Goal: Transaction & Acquisition: Purchase product/service

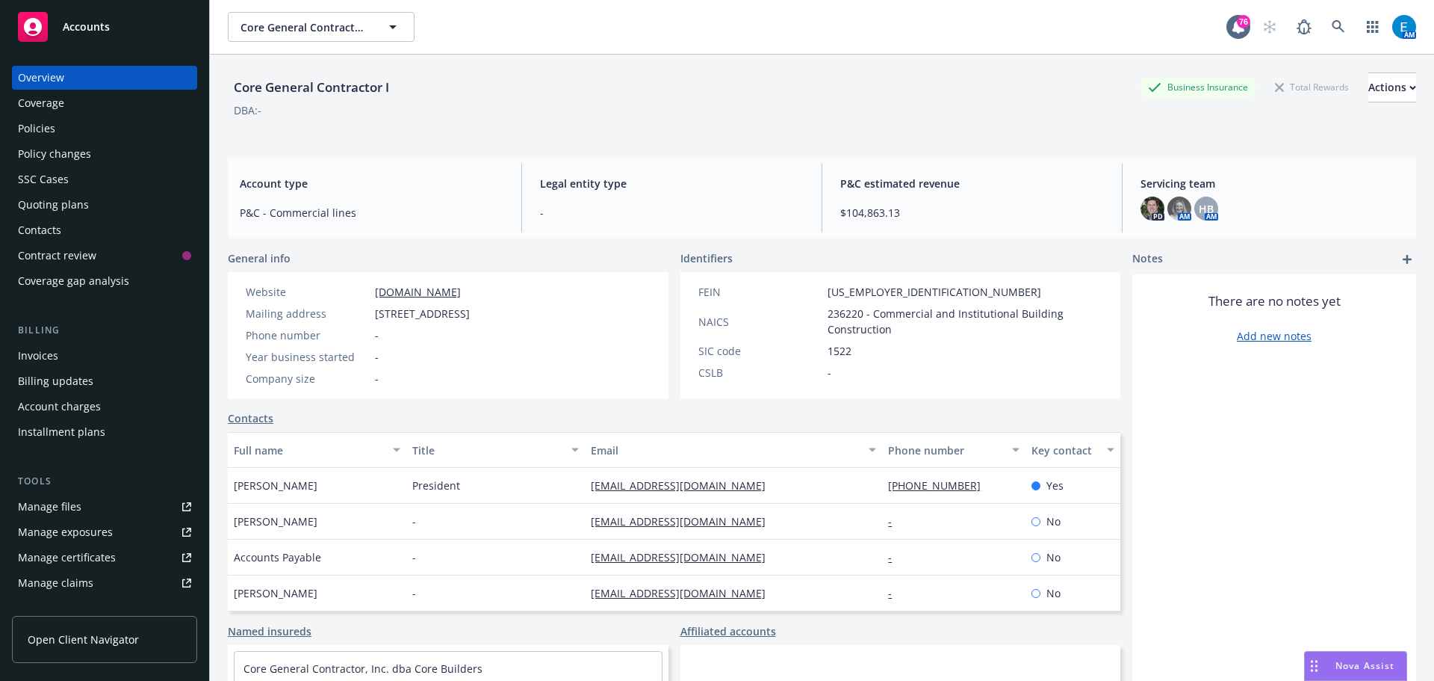
click at [36, 123] on div "Policies" at bounding box center [36, 129] width 37 height 24
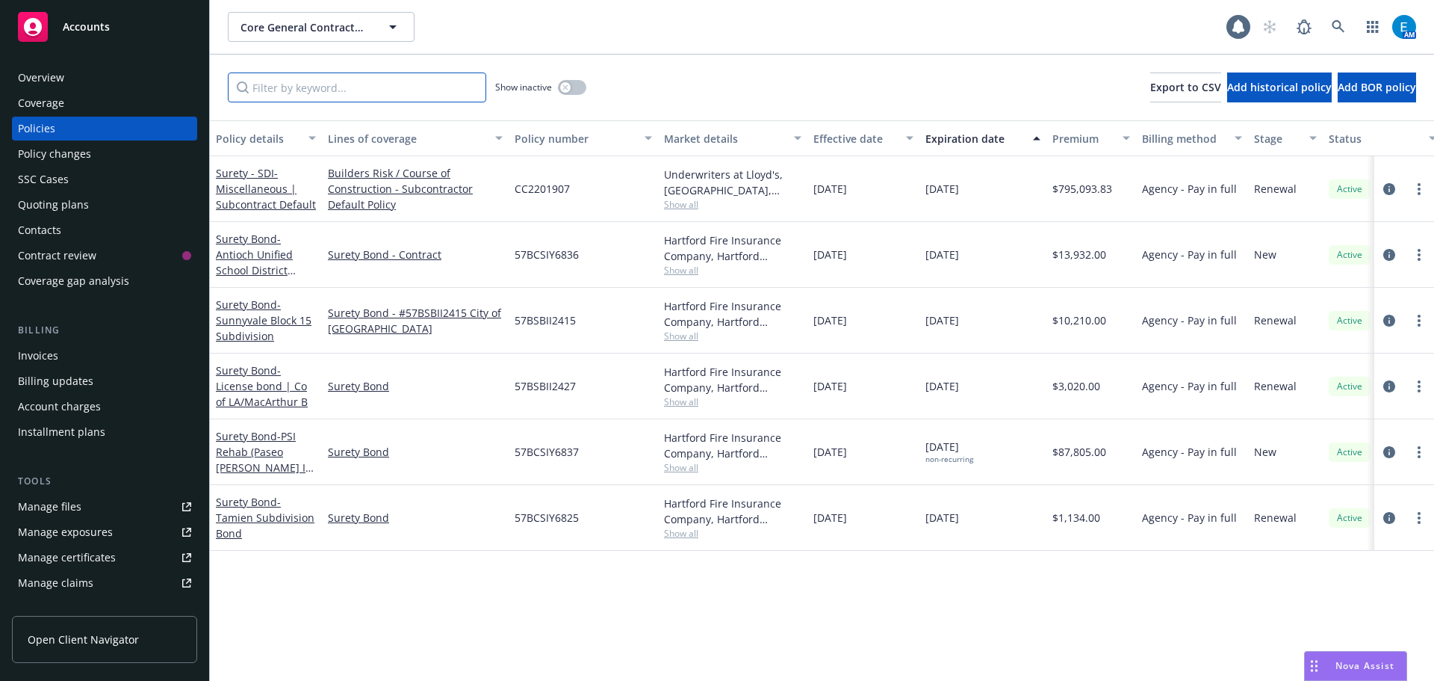
click at [361, 85] on input "Filter by keyword..." at bounding box center [357, 87] width 258 height 30
click at [47, 199] on div "Quoting plans" at bounding box center [53, 205] width 71 height 24
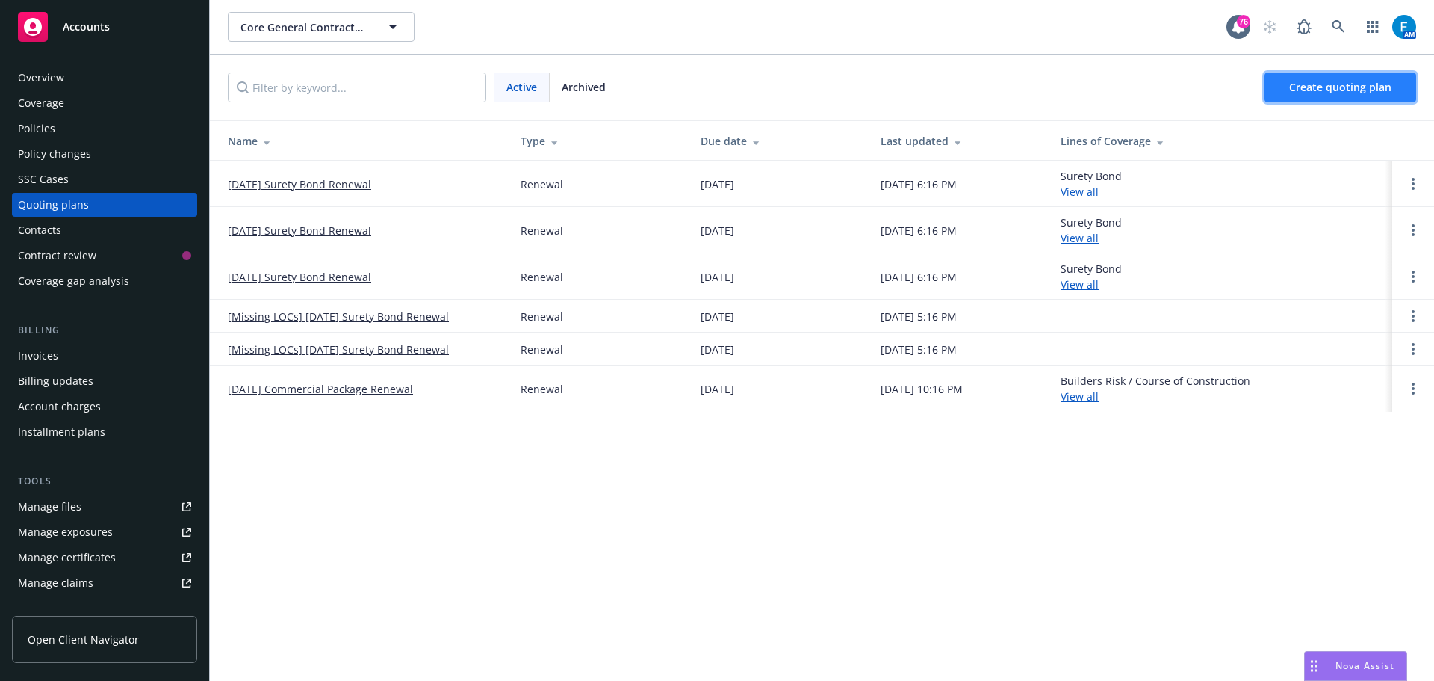
click at [1315, 84] on span "Create quoting plan" at bounding box center [1340, 87] width 102 height 14
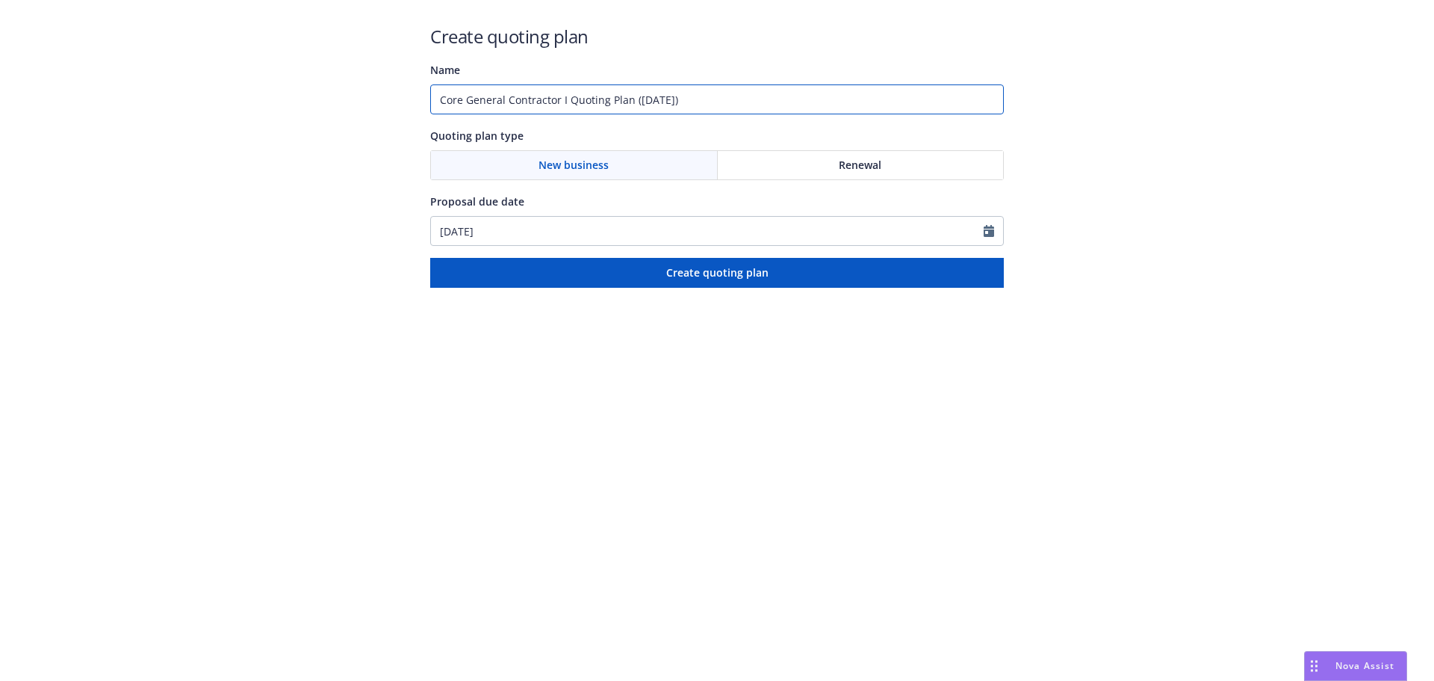
drag, startPoint x: 700, startPoint y: 100, endPoint x: 376, endPoint y: 102, distance: 323.5
click at [379, 103] on div "Create quoting plan Name Core General Contractor I Quoting Plan (2025-08-11) Qu…" at bounding box center [717, 144] width 1434 height 288
type input "57BCSIY6839"
click at [831, 163] on div "Renewal" at bounding box center [861, 165] width 286 height 28
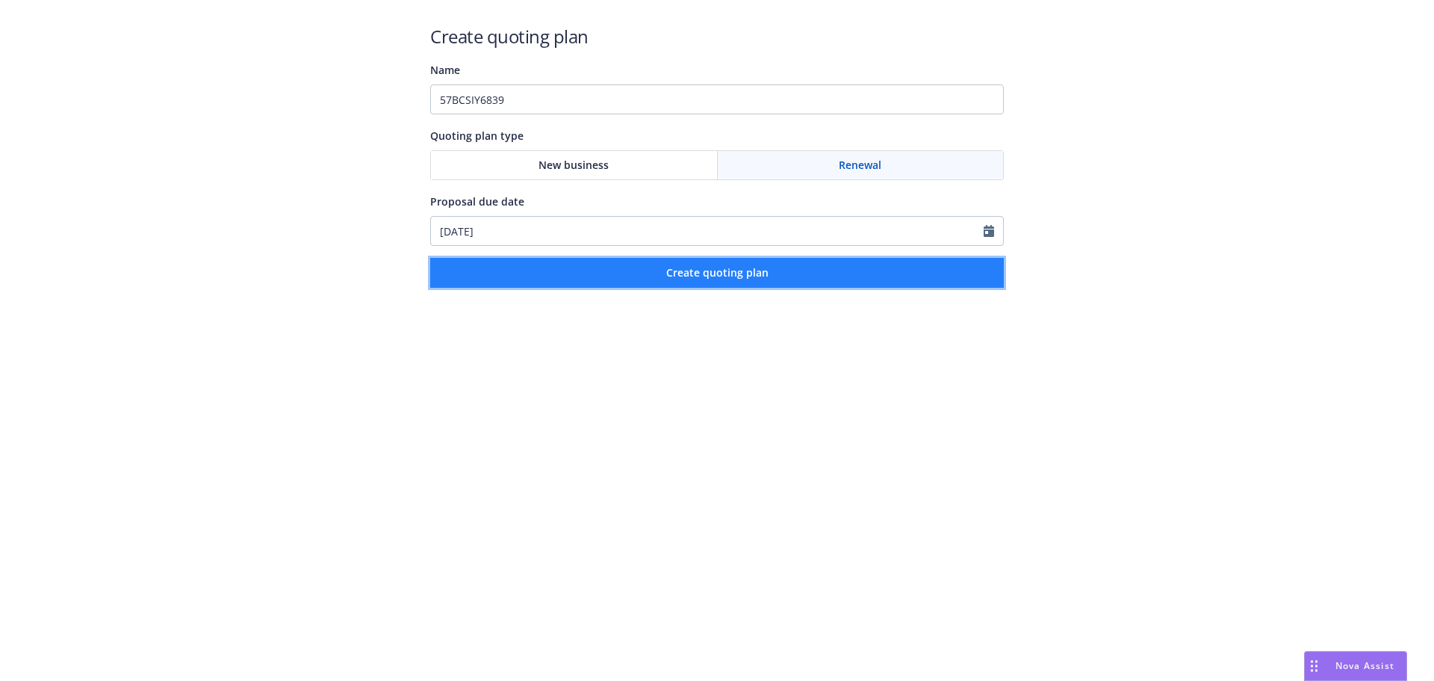
click at [669, 279] on span "Create quoting plan" at bounding box center [717, 272] width 102 height 14
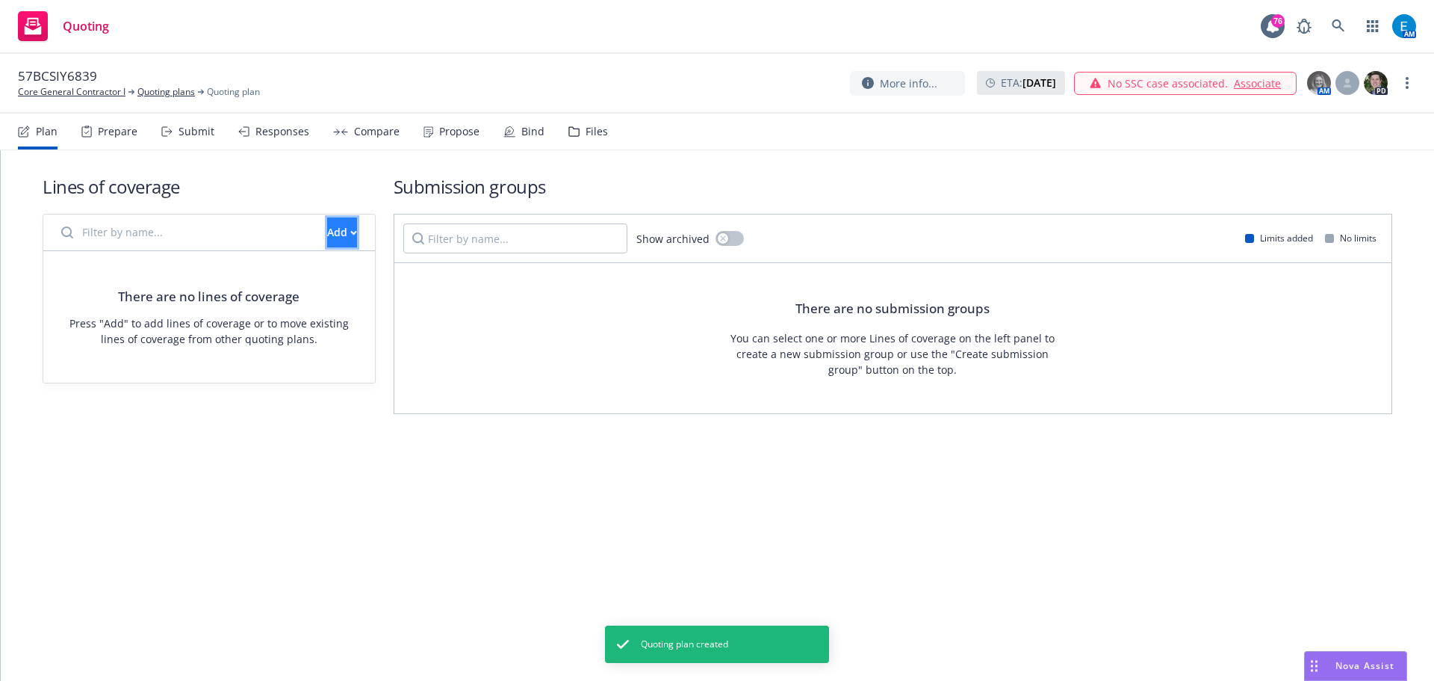
click at [327, 232] on div "Add" at bounding box center [342, 232] width 30 height 28
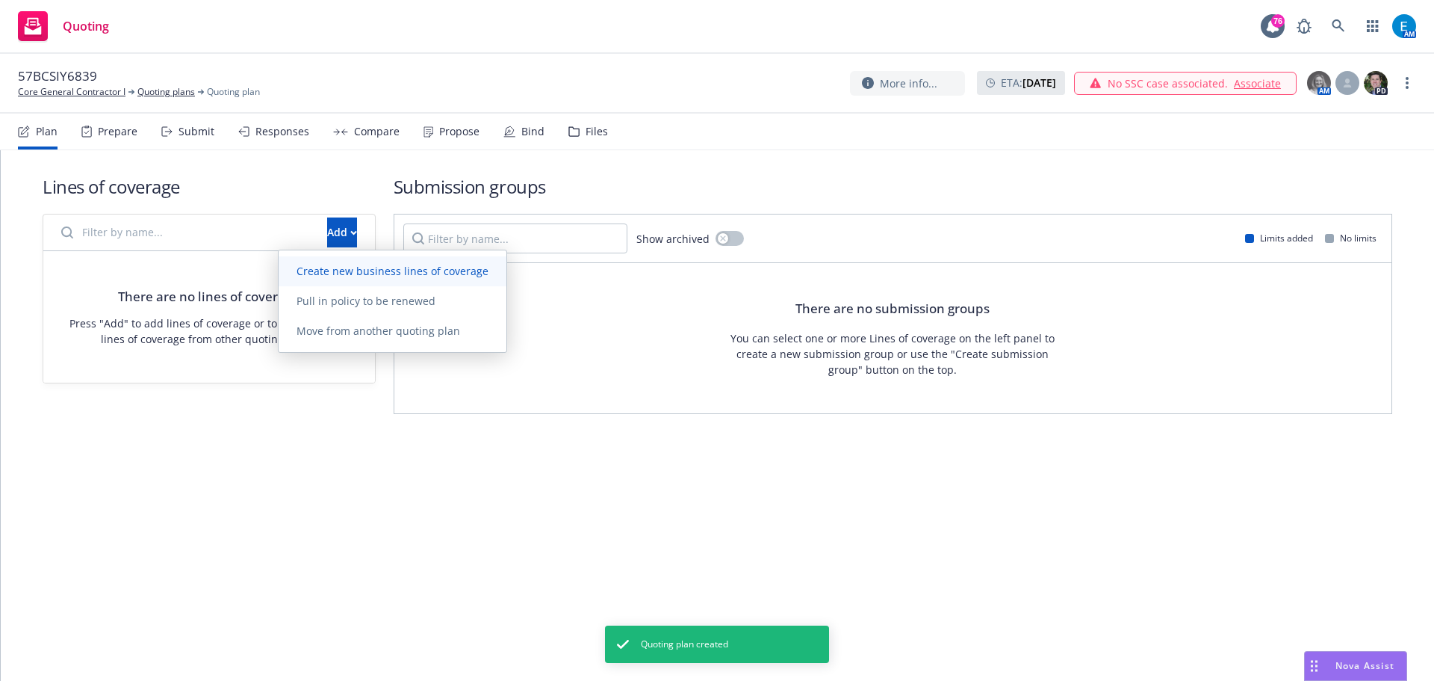
click at [349, 268] on span "Create new business lines of coverage" at bounding box center [393, 271] width 228 height 14
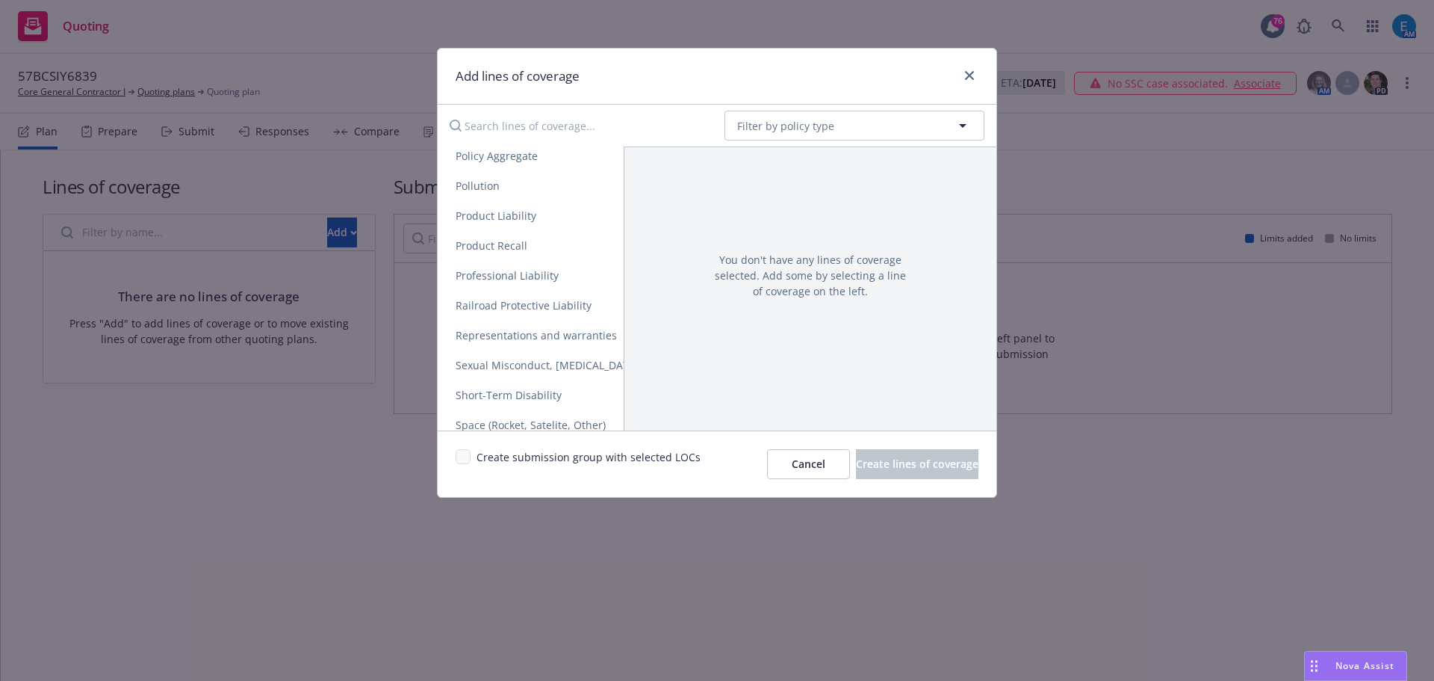
scroll to position [2839, 0]
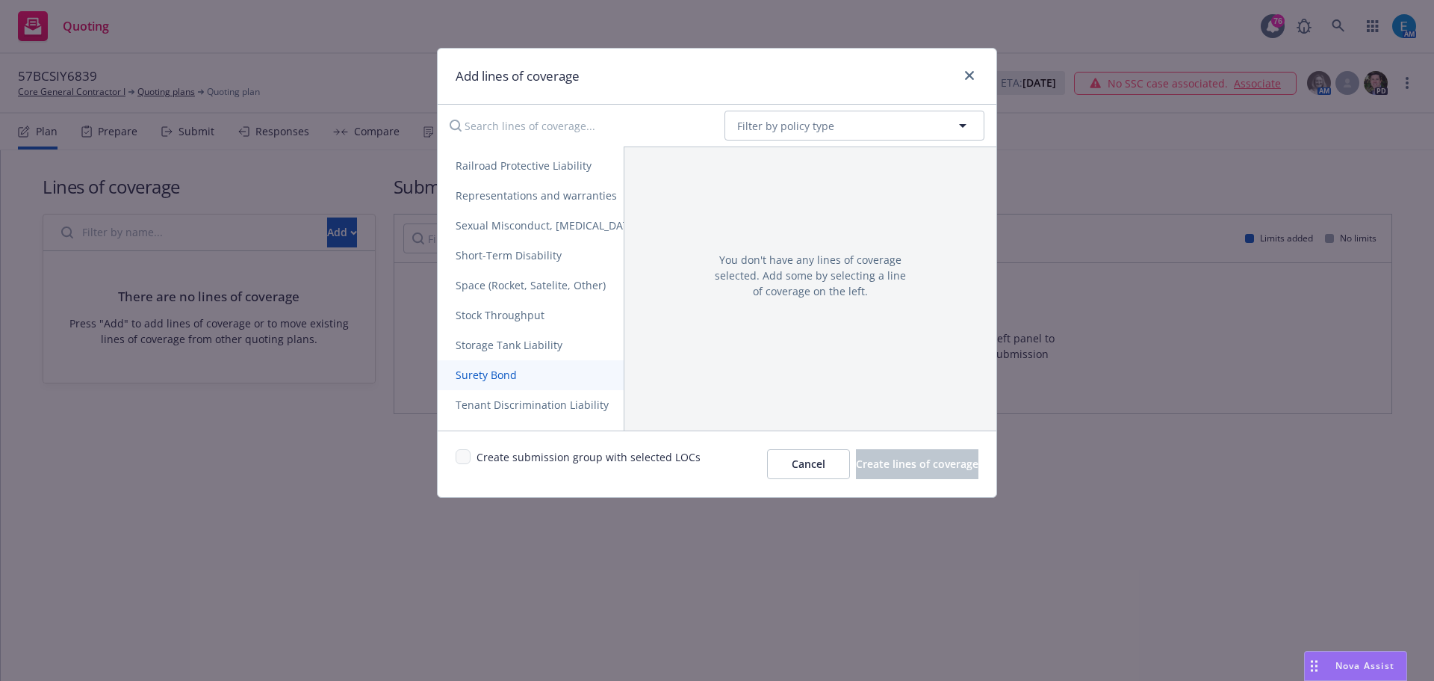
click at [492, 374] on span "Surety Bond" at bounding box center [486, 375] width 97 height 14
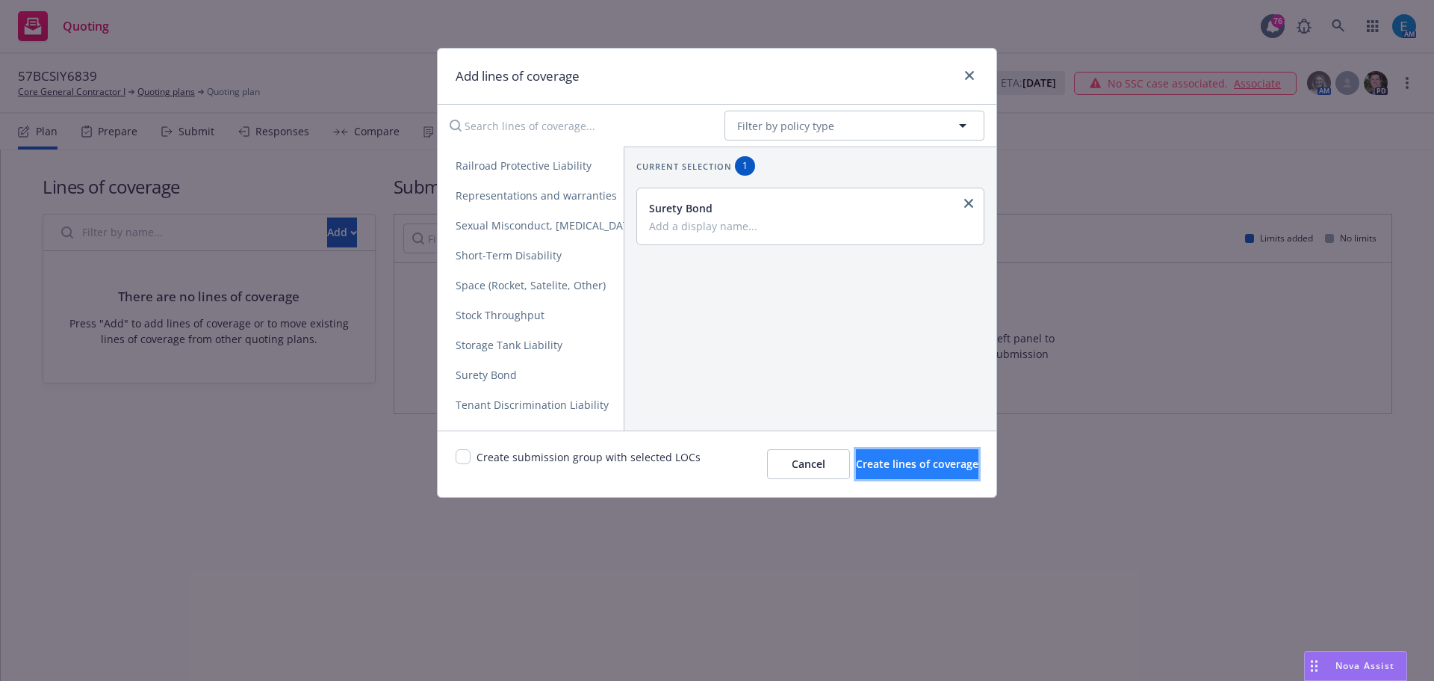
click at [856, 462] on span "Create lines of coverage" at bounding box center [917, 463] width 123 height 14
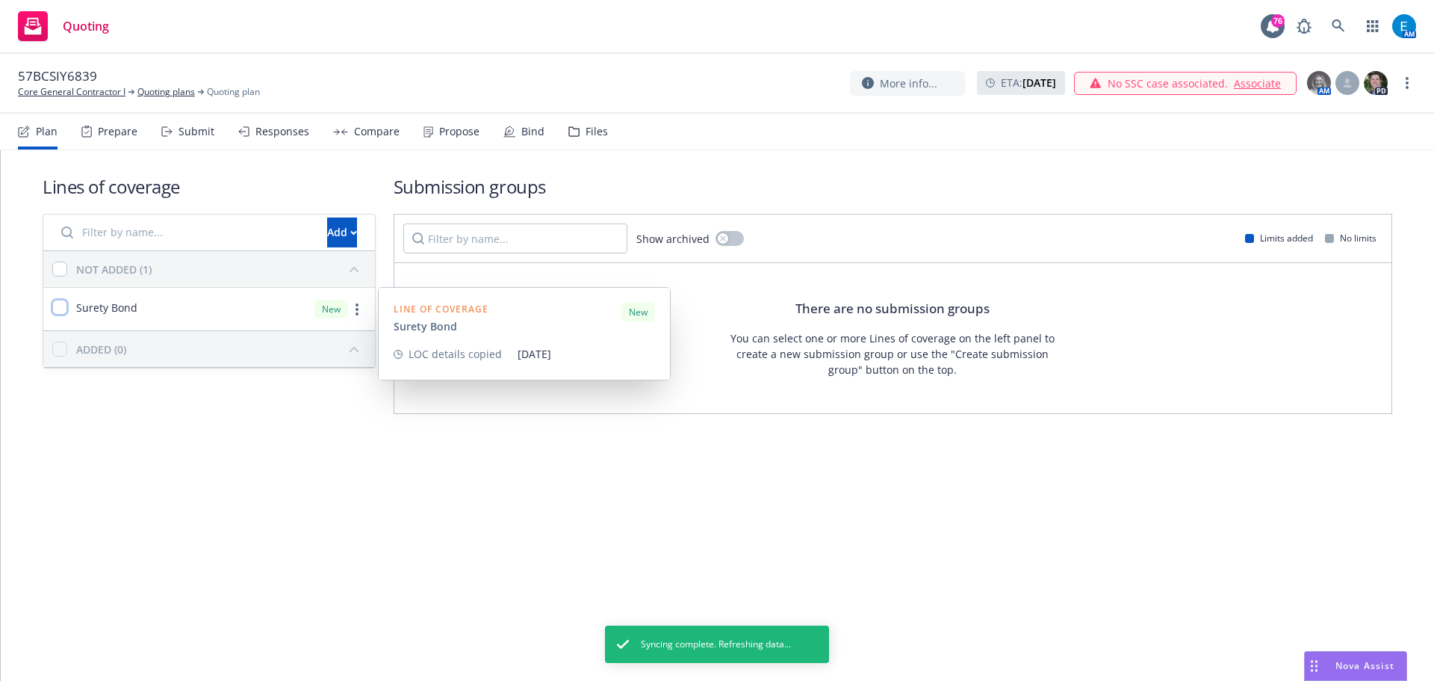
click at [61, 311] on input "checkbox" at bounding box center [59, 307] width 15 height 15
checkbox input "true"
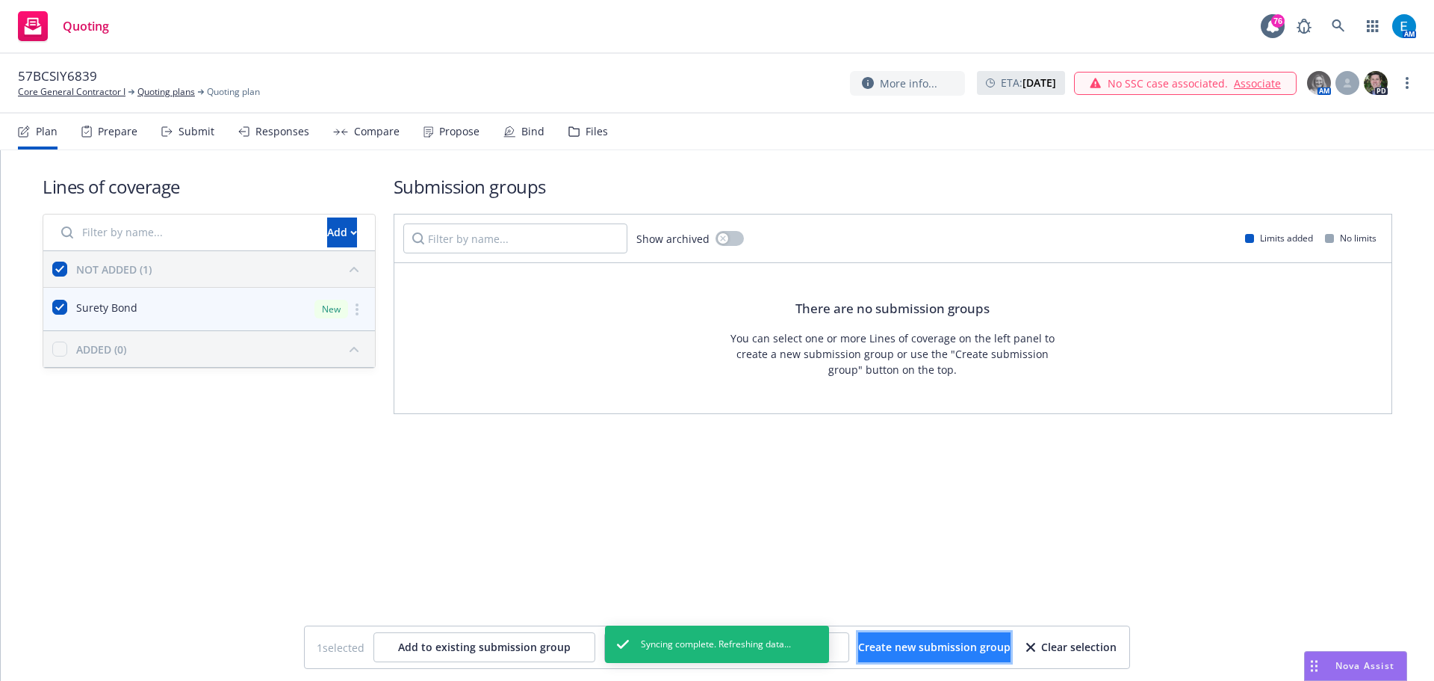
click at [901, 648] on span "Create new submission group" at bounding box center [934, 646] width 152 height 14
checkbox input "false"
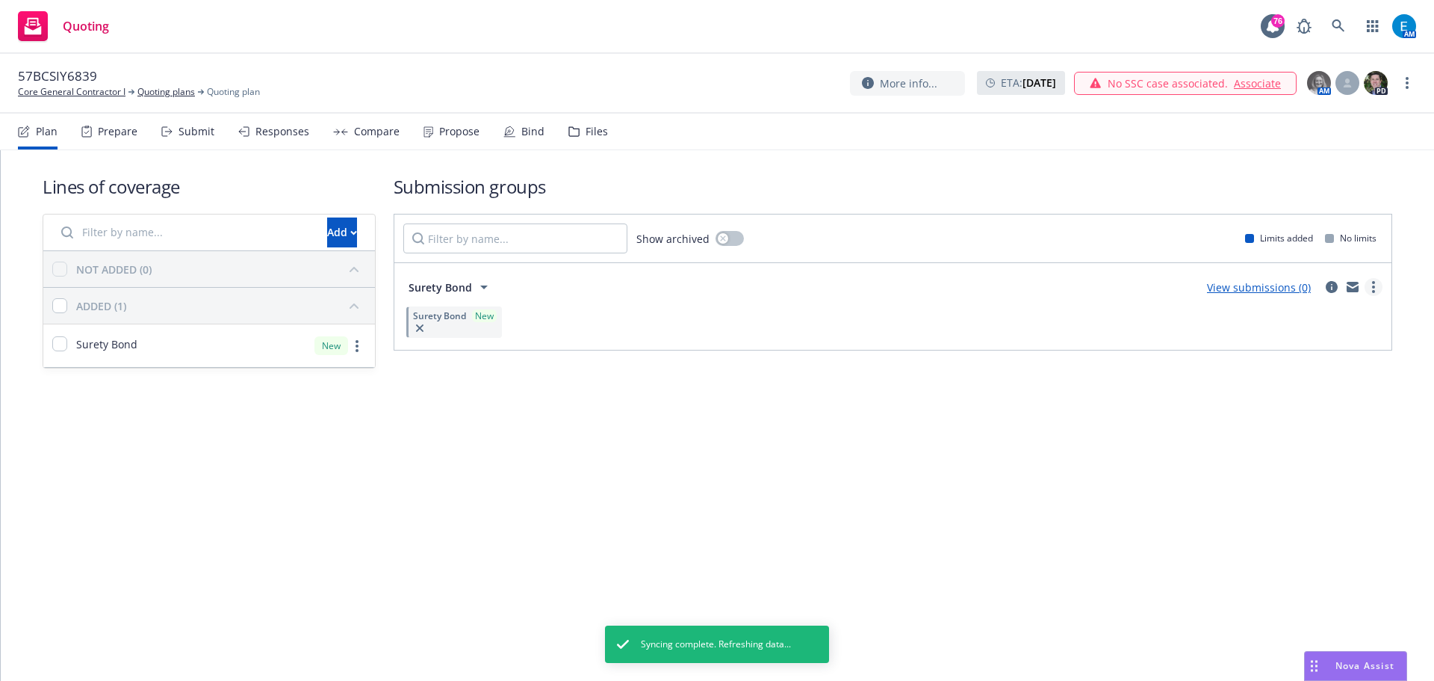
click at [1375, 287] on link "more" at bounding box center [1374, 287] width 18 height 18
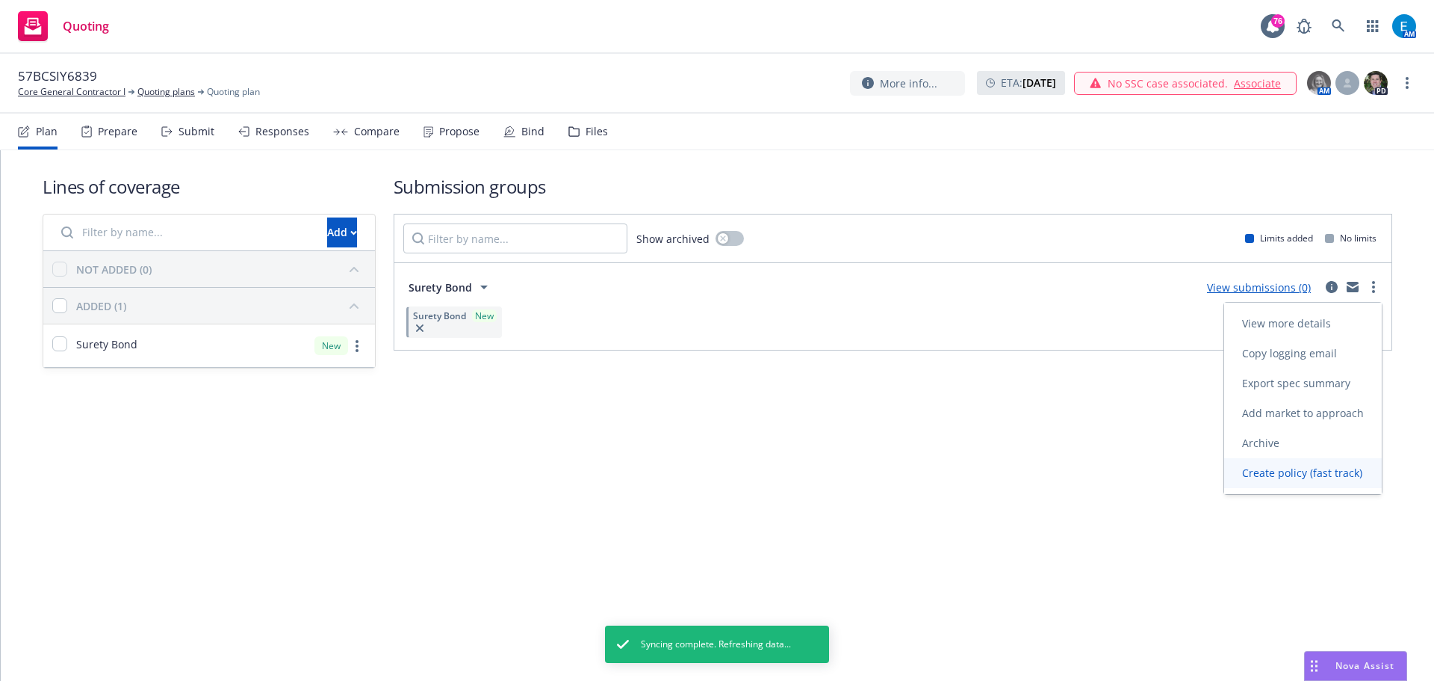
click at [1315, 474] on span "Create policy (fast track)" at bounding box center [1302, 472] width 156 height 14
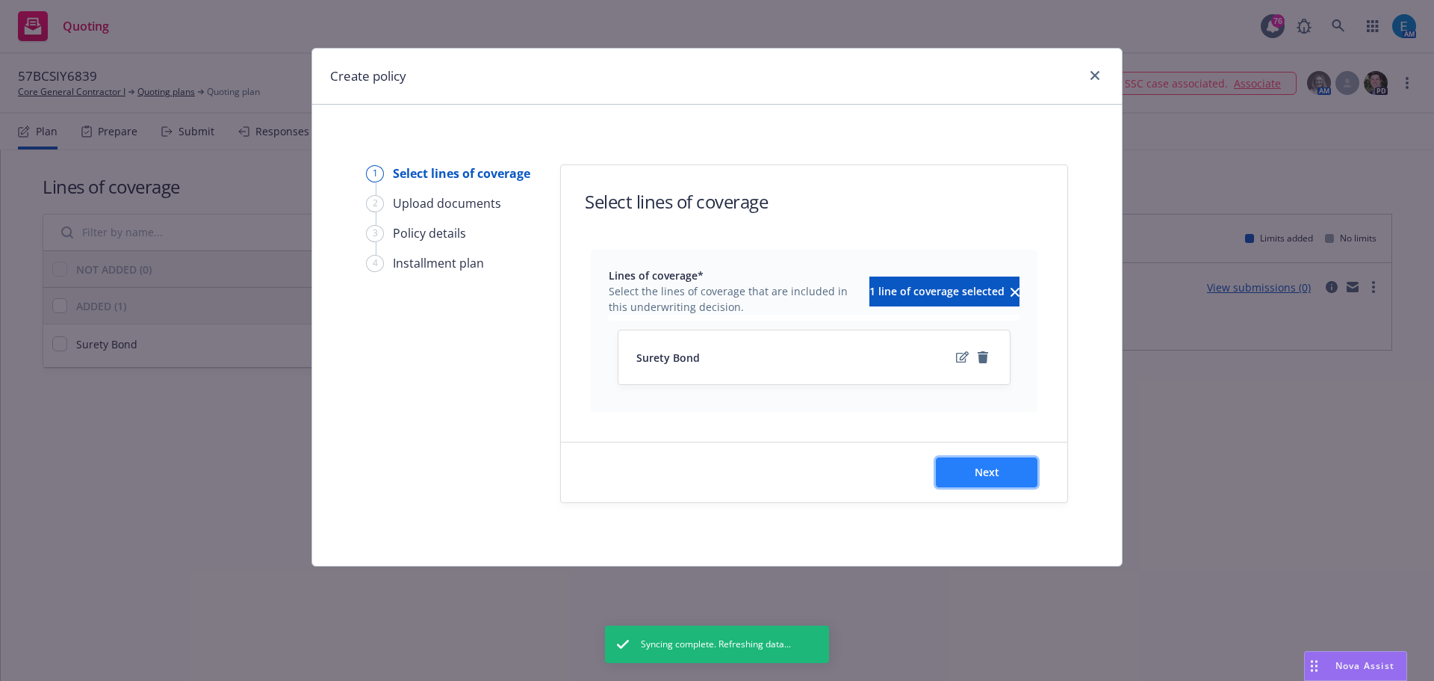
click at [972, 477] on button "Next" at bounding box center [987, 472] width 102 height 30
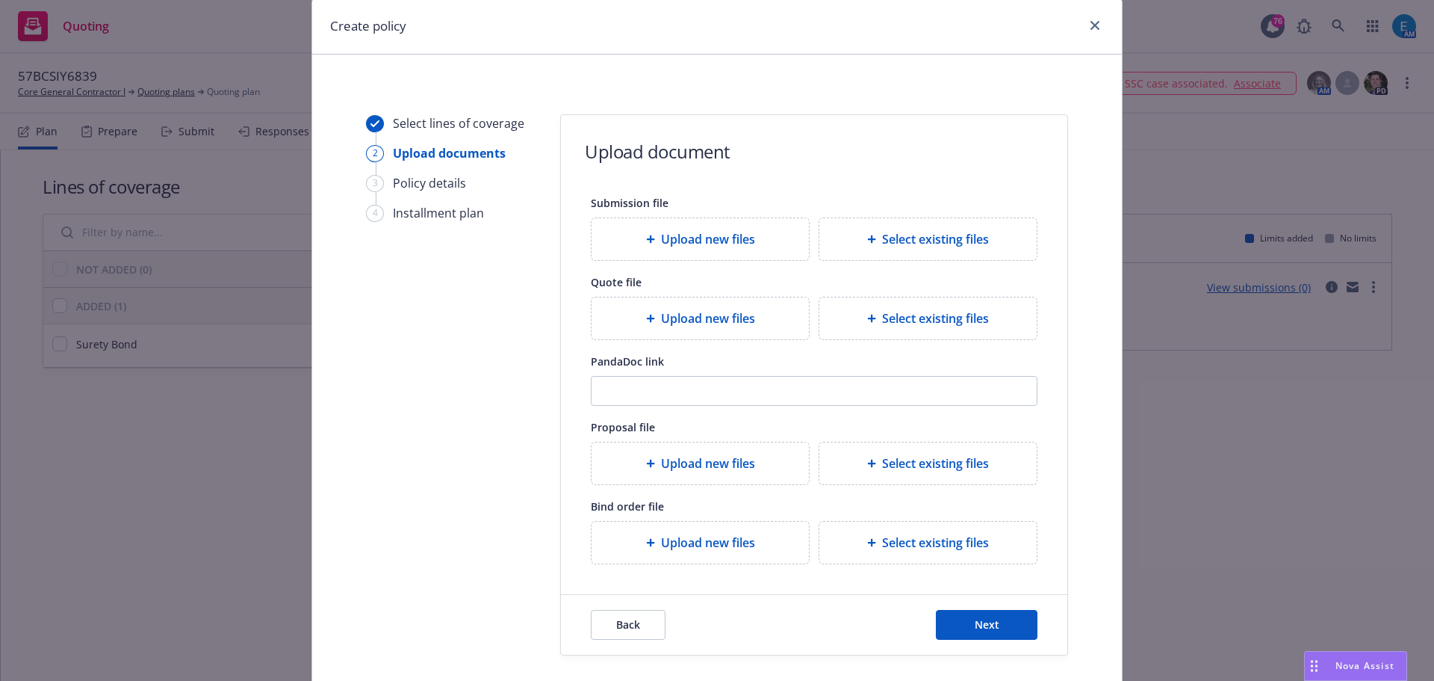
scroll to position [136, 0]
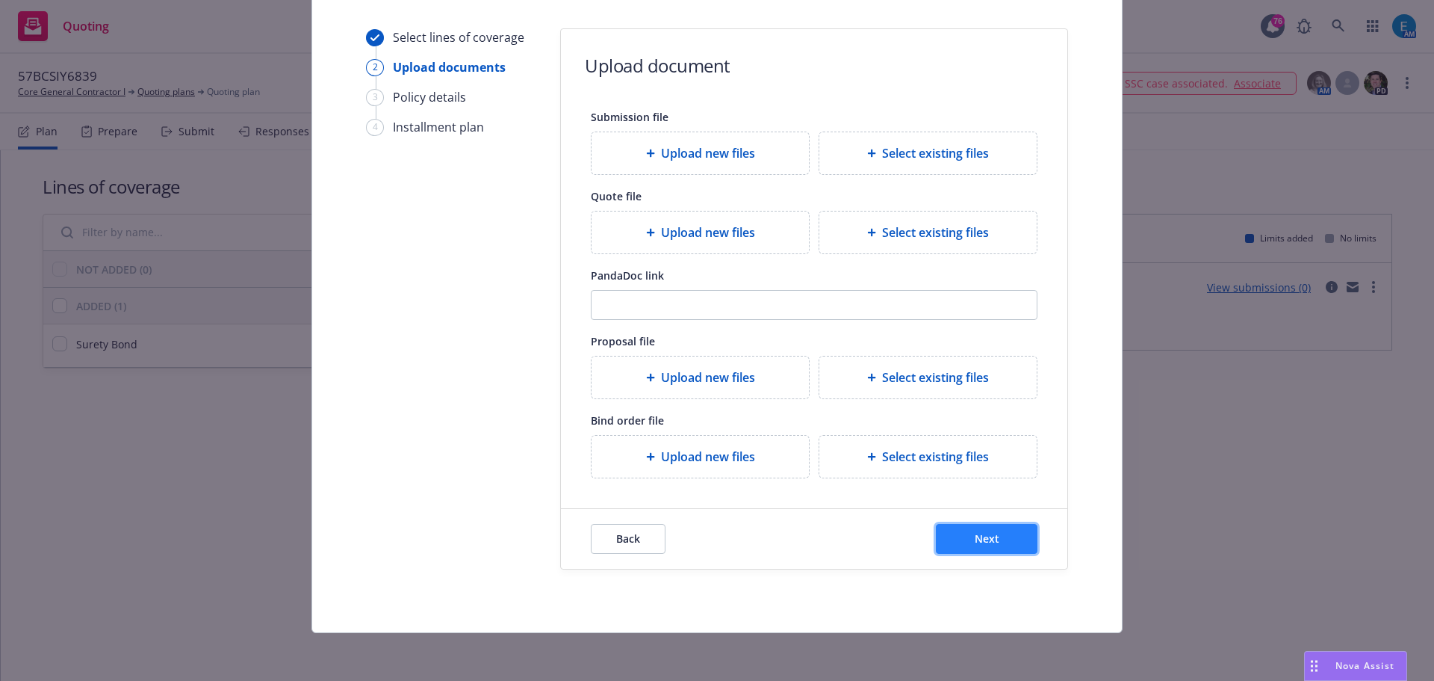
click at [995, 544] on button "Next" at bounding box center [987, 539] width 102 height 30
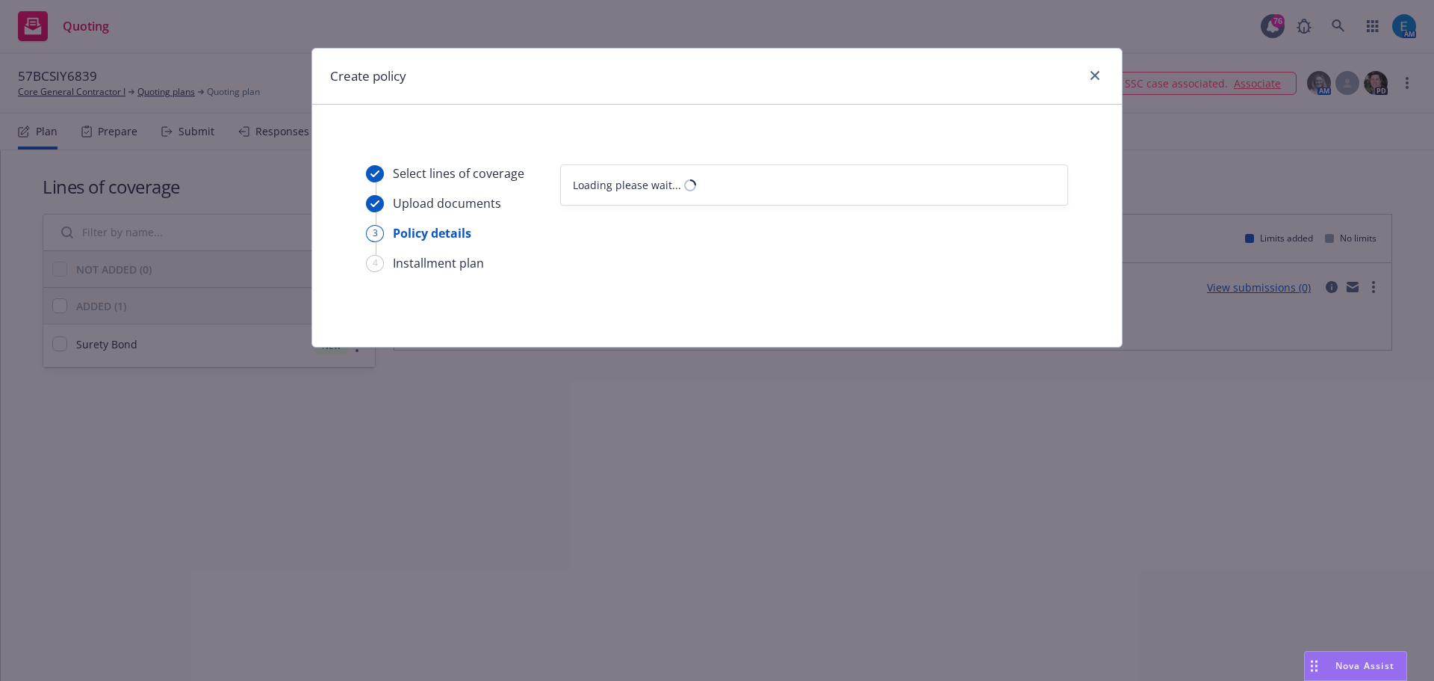
scroll to position [0, 0]
select select "12"
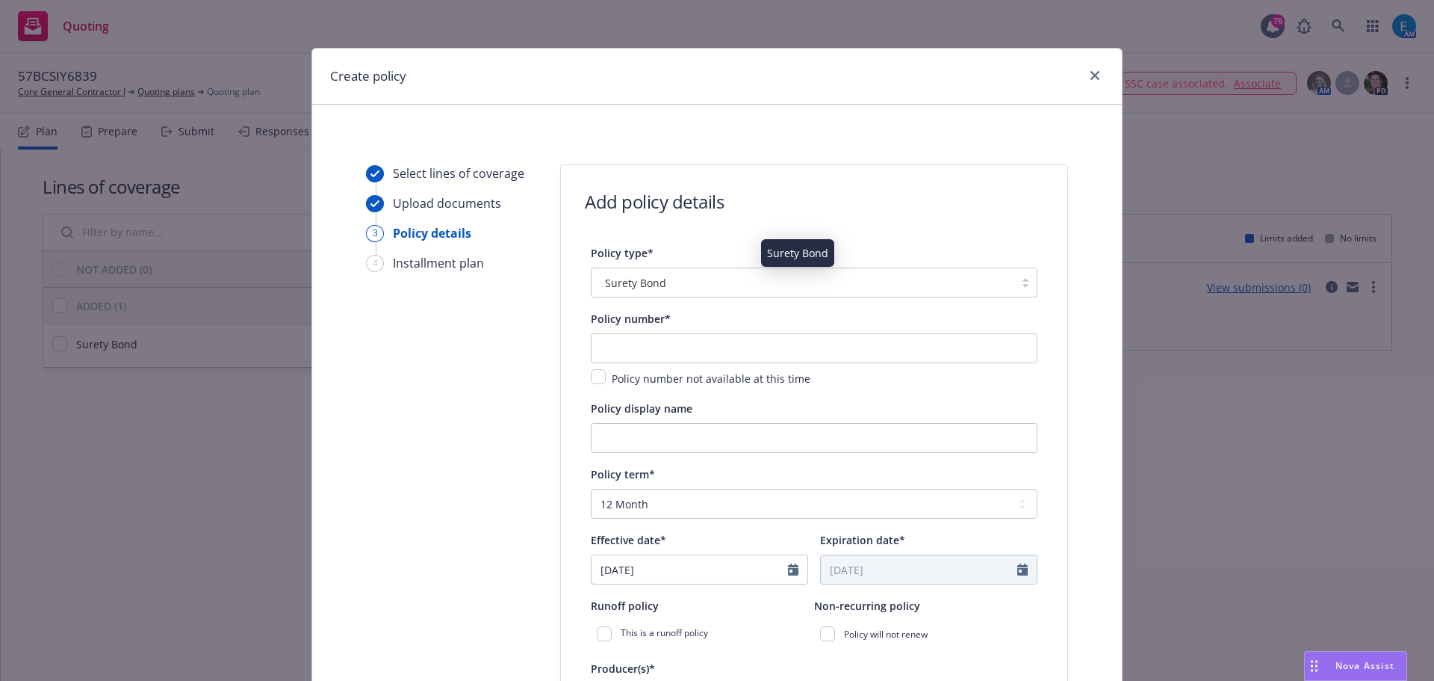
click at [698, 283] on div "Surety Bond" at bounding box center [803, 283] width 408 height 16
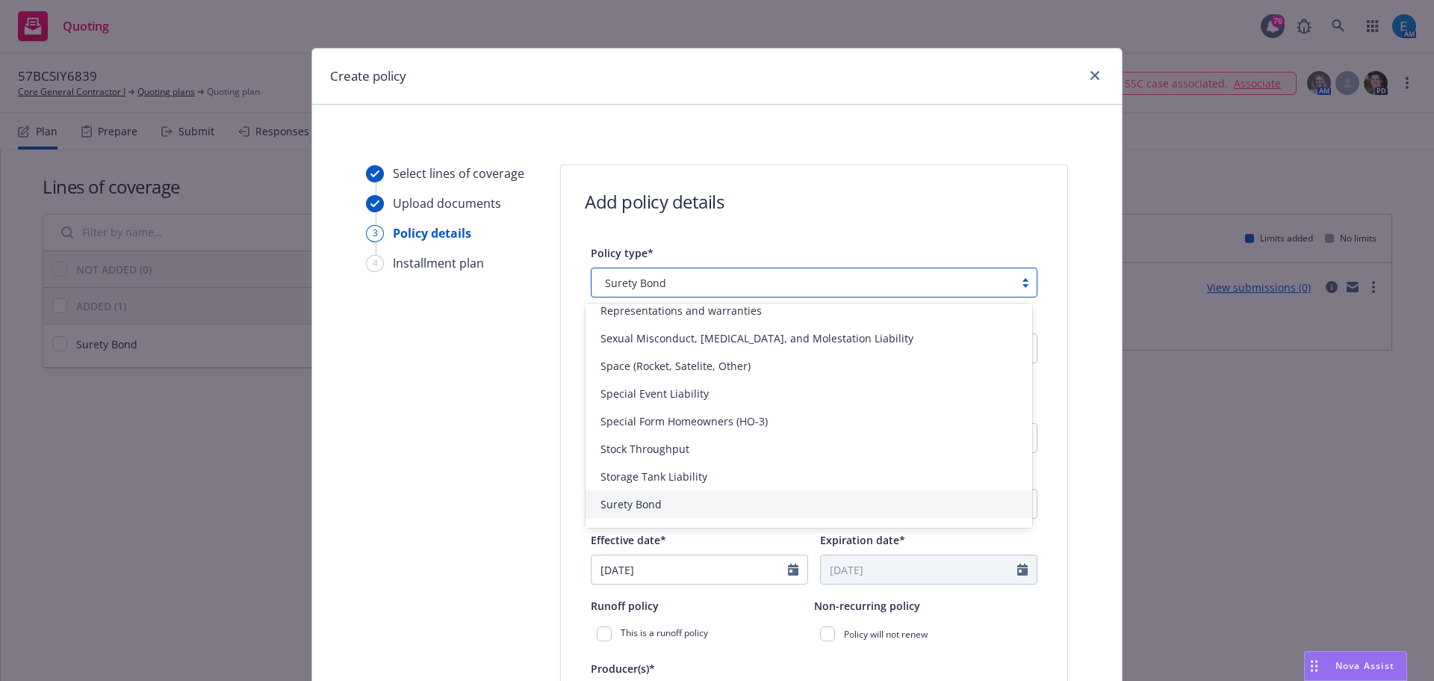
scroll to position [3375, 0]
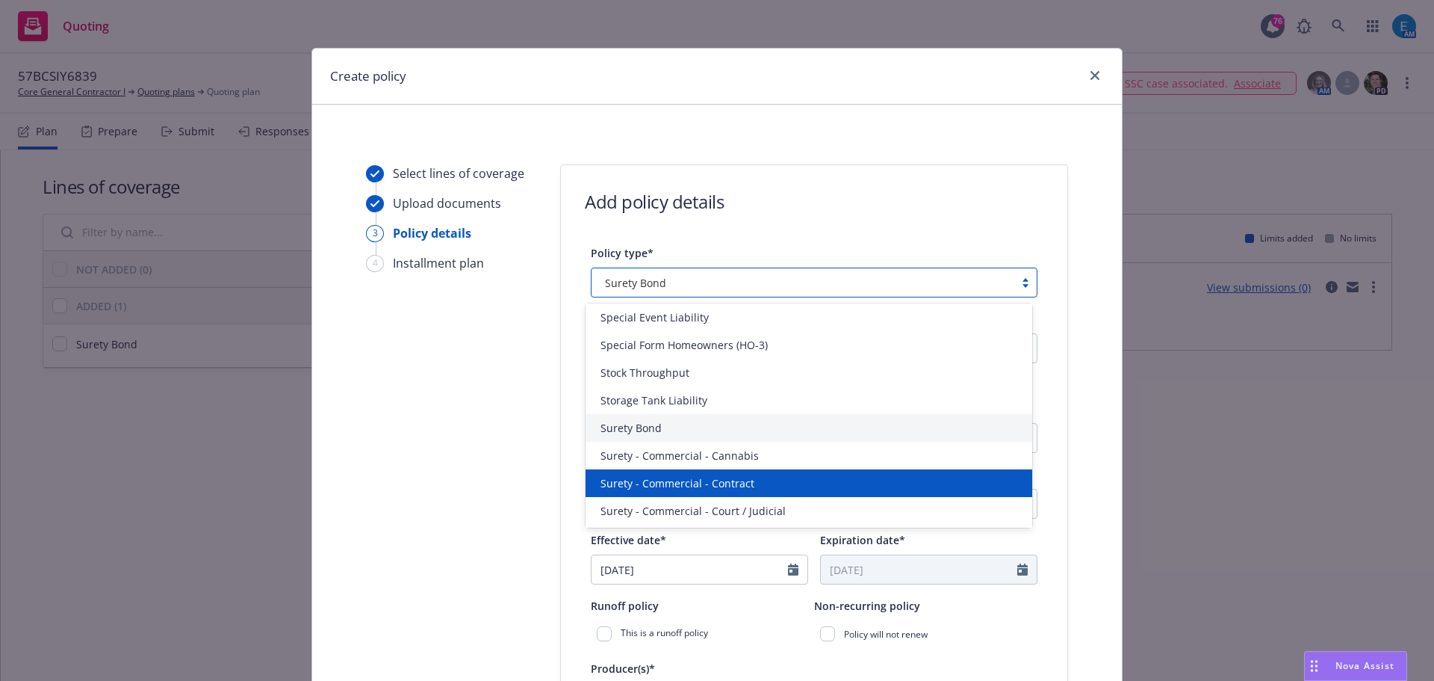
click at [758, 486] on div "Surety - Commercial - Contract" at bounding box center [809, 483] width 429 height 16
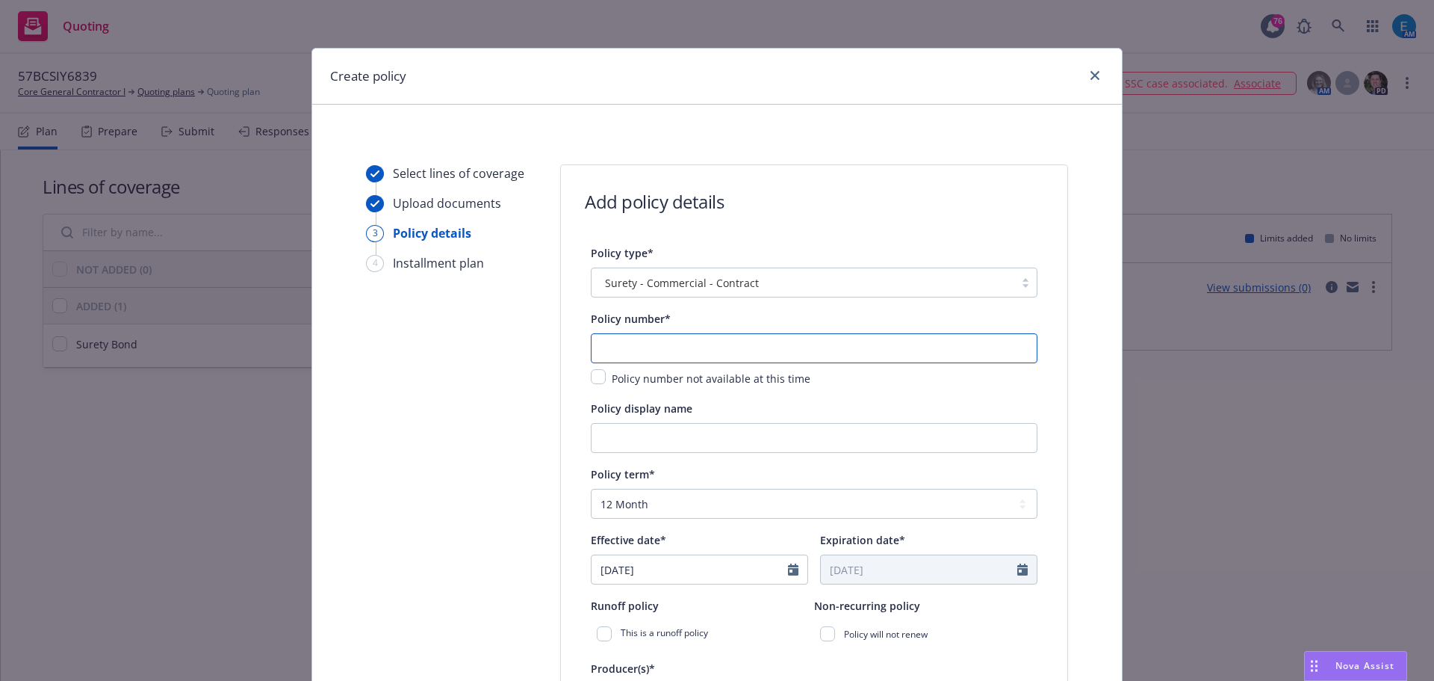
click at [719, 339] on input "text" at bounding box center [814, 348] width 447 height 30
type input "57BCSIY6839"
click at [654, 432] on input "Policy display name" at bounding box center [814, 438] width 447 height 30
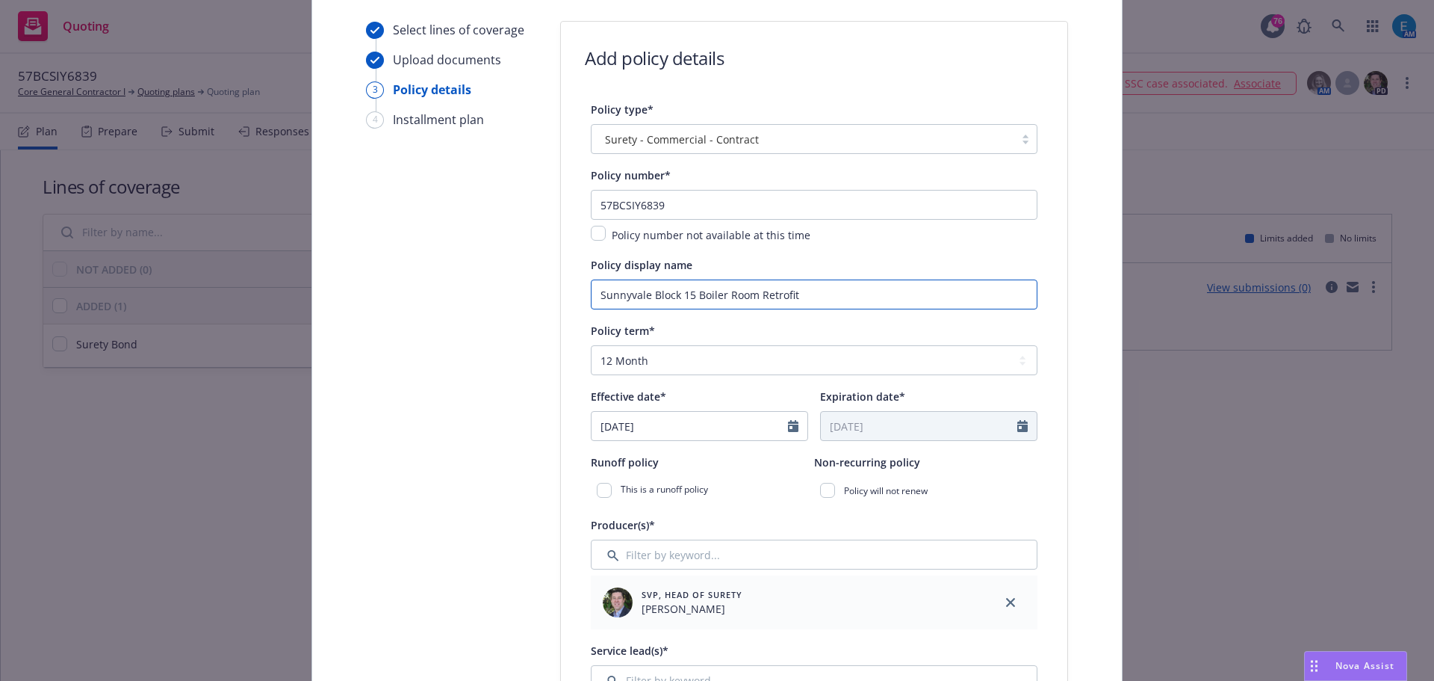
scroll to position [224, 0]
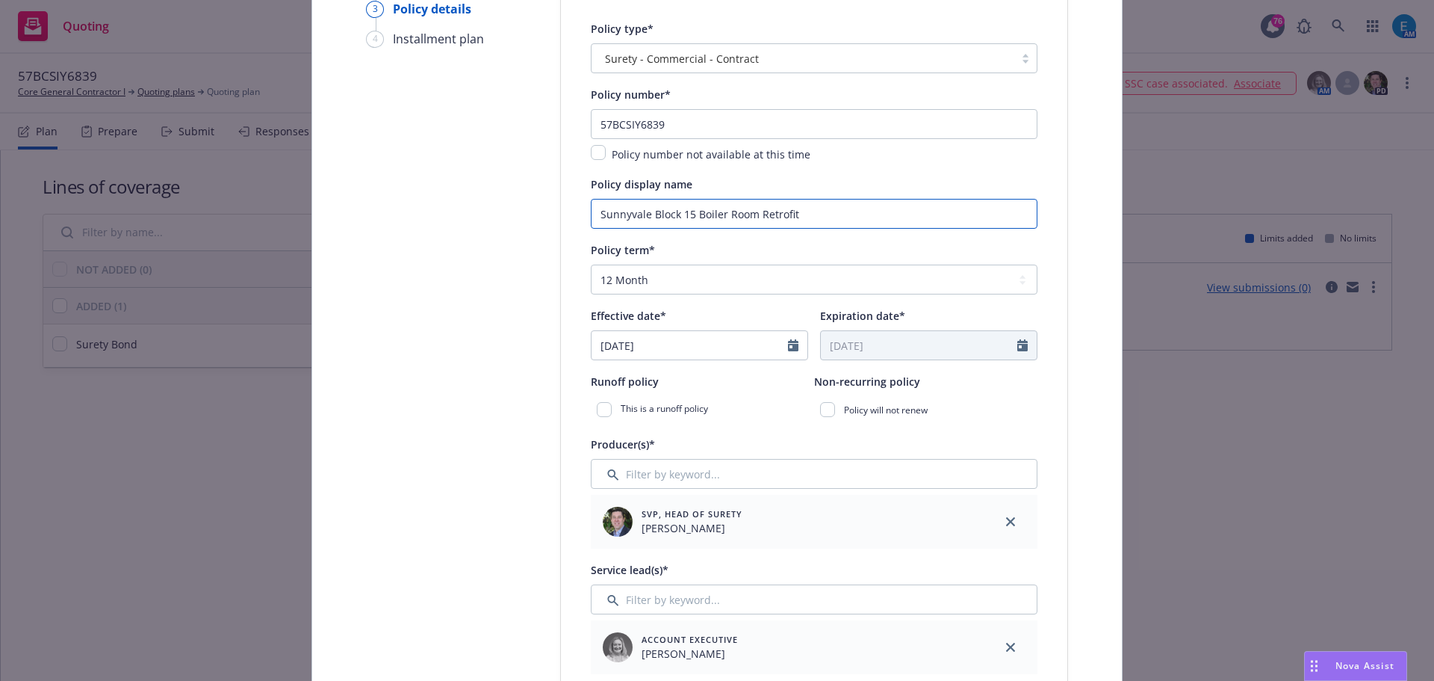
type input "Sunnyvale Block 15 Boiler Room Retrofit"
click at [663, 286] on select "Select policy term 12 Month 6 Month 4 Month 3 Month 2 Month 1 Month 36 Month (3…" at bounding box center [814, 279] width 447 height 30
select select "other"
click at [591, 264] on select "Select policy term 12 Month 6 Month 4 Month 3 Month 2 Month 1 Month 36 Month (3…" at bounding box center [814, 279] width 447 height 30
click at [788, 345] on icon "Calendar" at bounding box center [793, 345] width 10 height 12
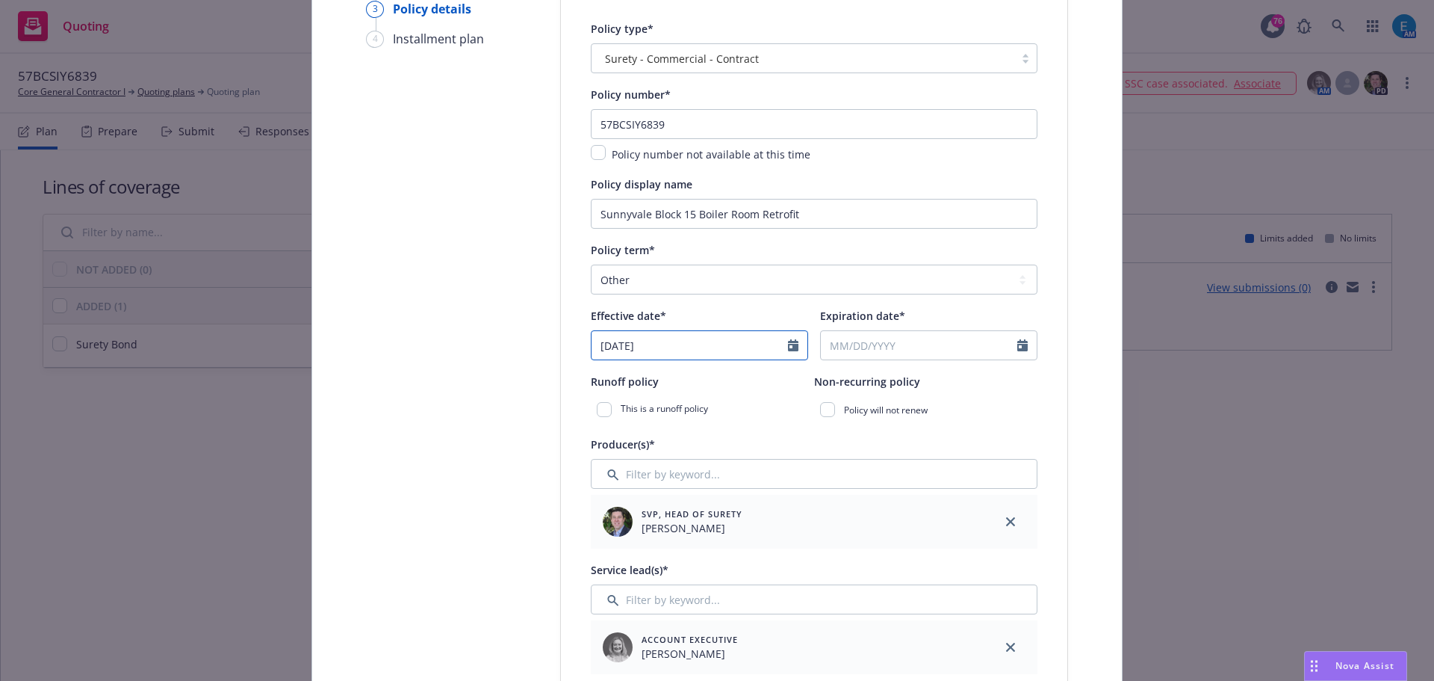
select select "8"
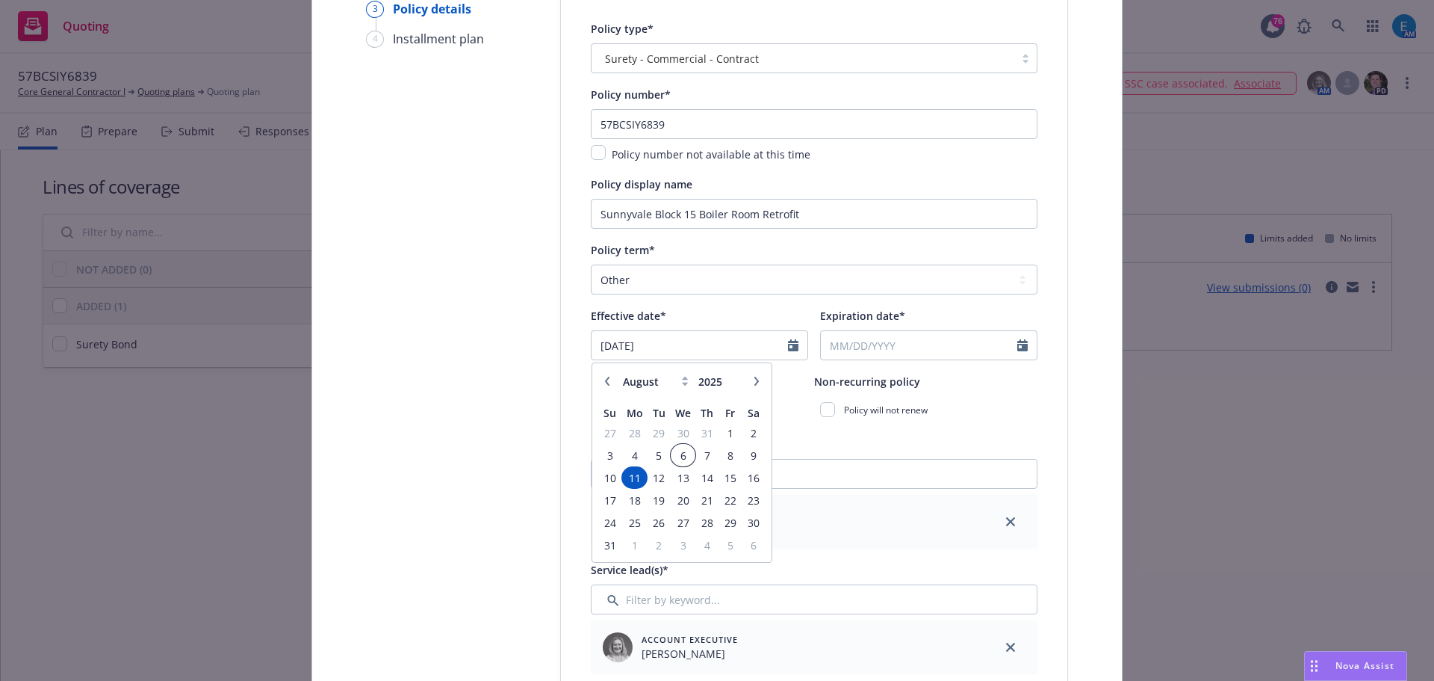
click at [676, 454] on span "6" at bounding box center [683, 455] width 22 height 19
type input "08/06/2025"
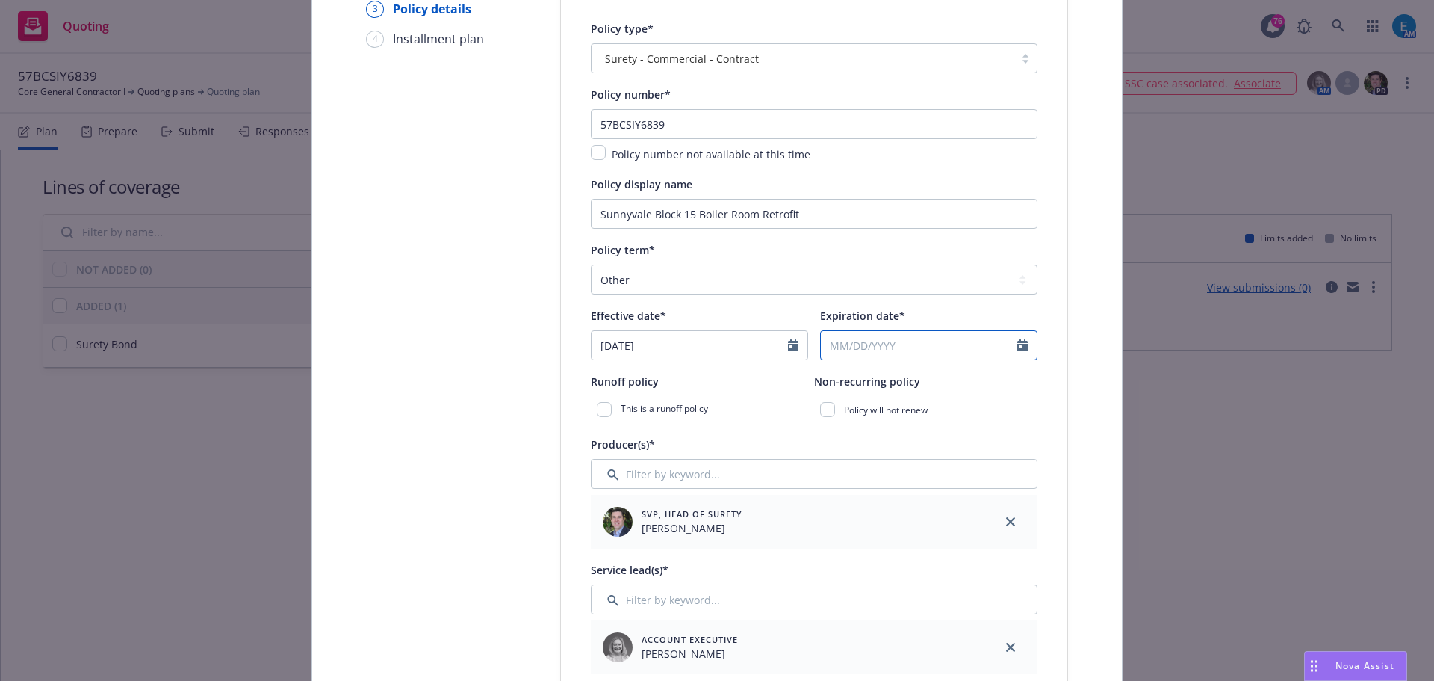
click at [890, 344] on input "Expiration date*" at bounding box center [919, 345] width 196 height 28
click at [982, 379] on icon "button" at bounding box center [986, 380] width 9 height 9
select select "10"
click at [930, 455] on span "9" at bounding box center [936, 455] width 20 height 19
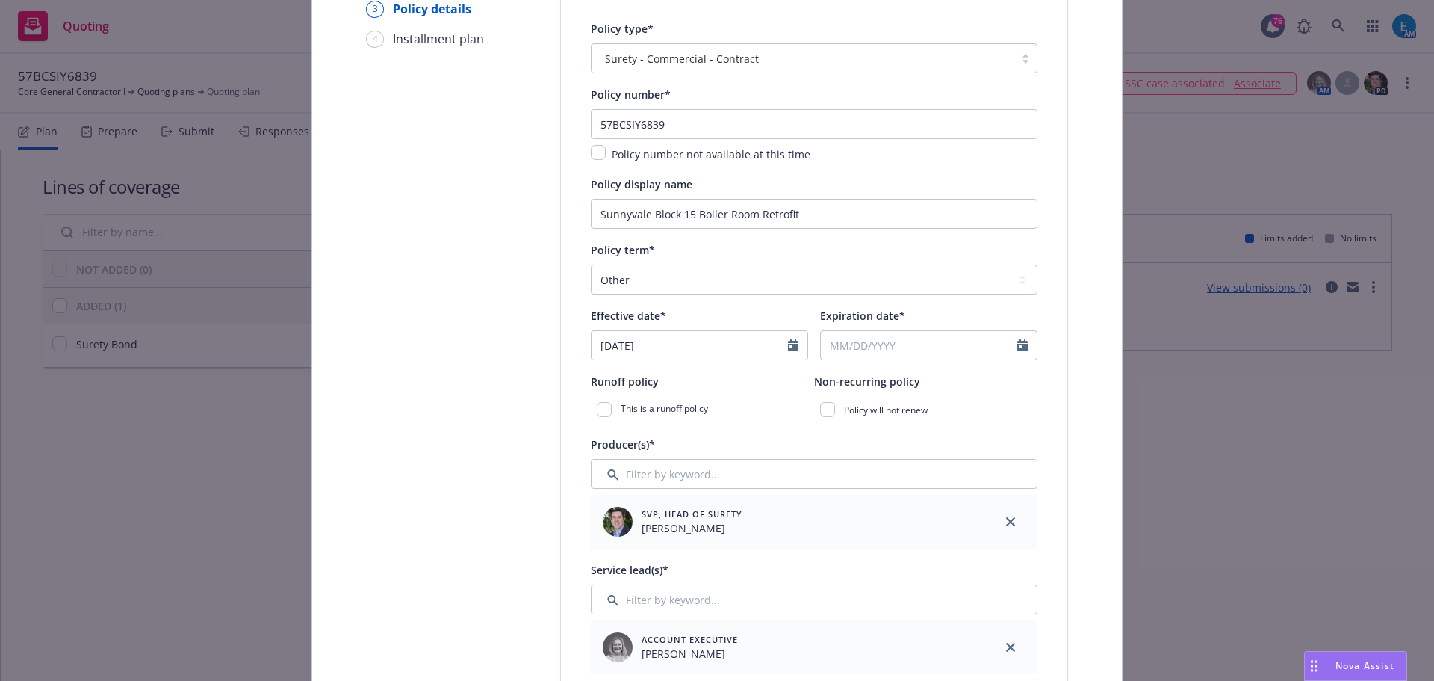
type input "10/09/2025"
click at [825, 405] on input "checkbox" at bounding box center [827, 409] width 15 height 15
checkbox input "true"
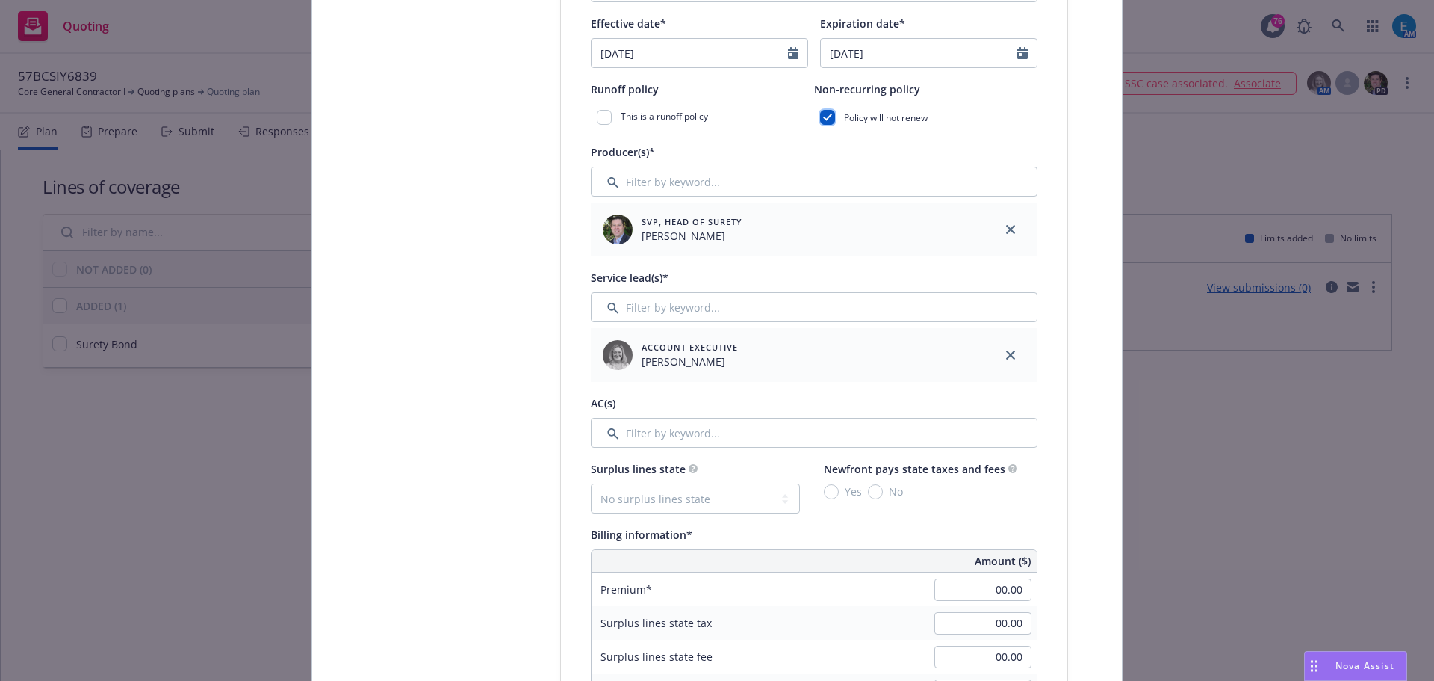
scroll to position [523, 0]
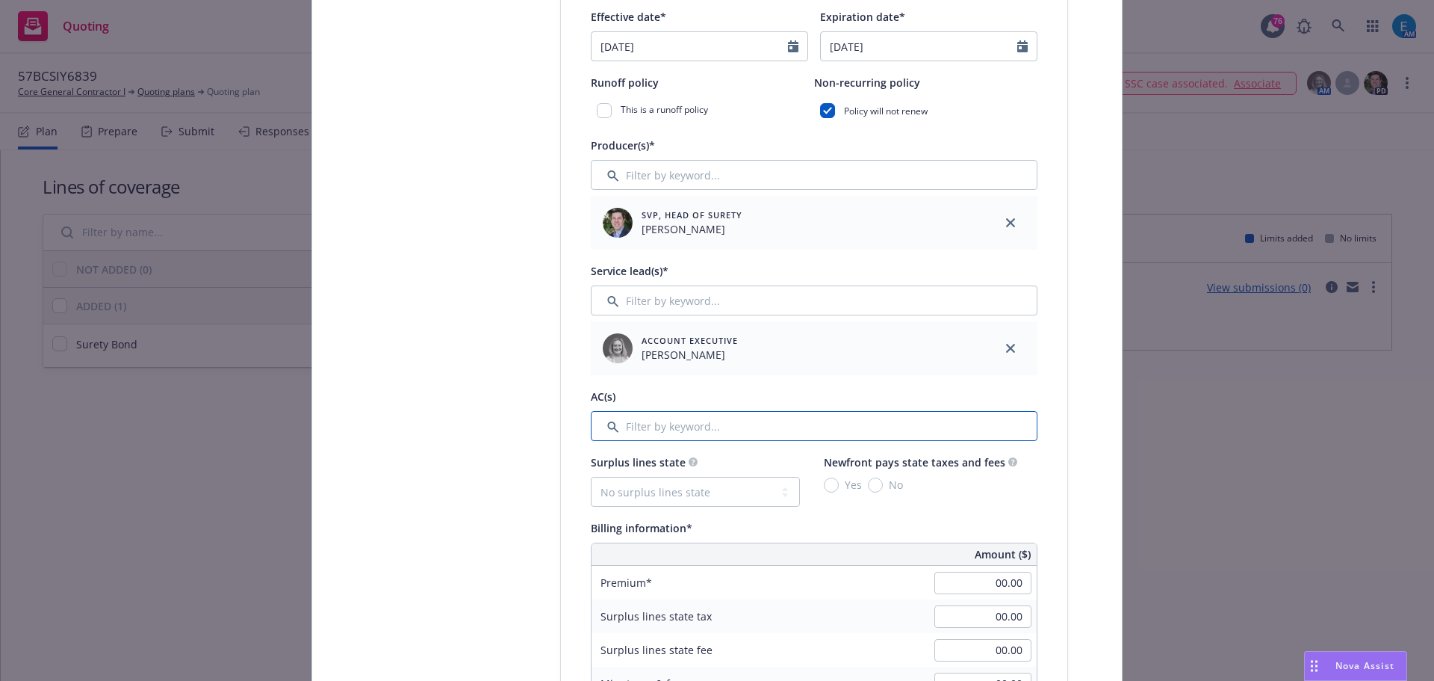
click at [722, 433] on input "Filter by keyword..." at bounding box center [814, 426] width 447 height 30
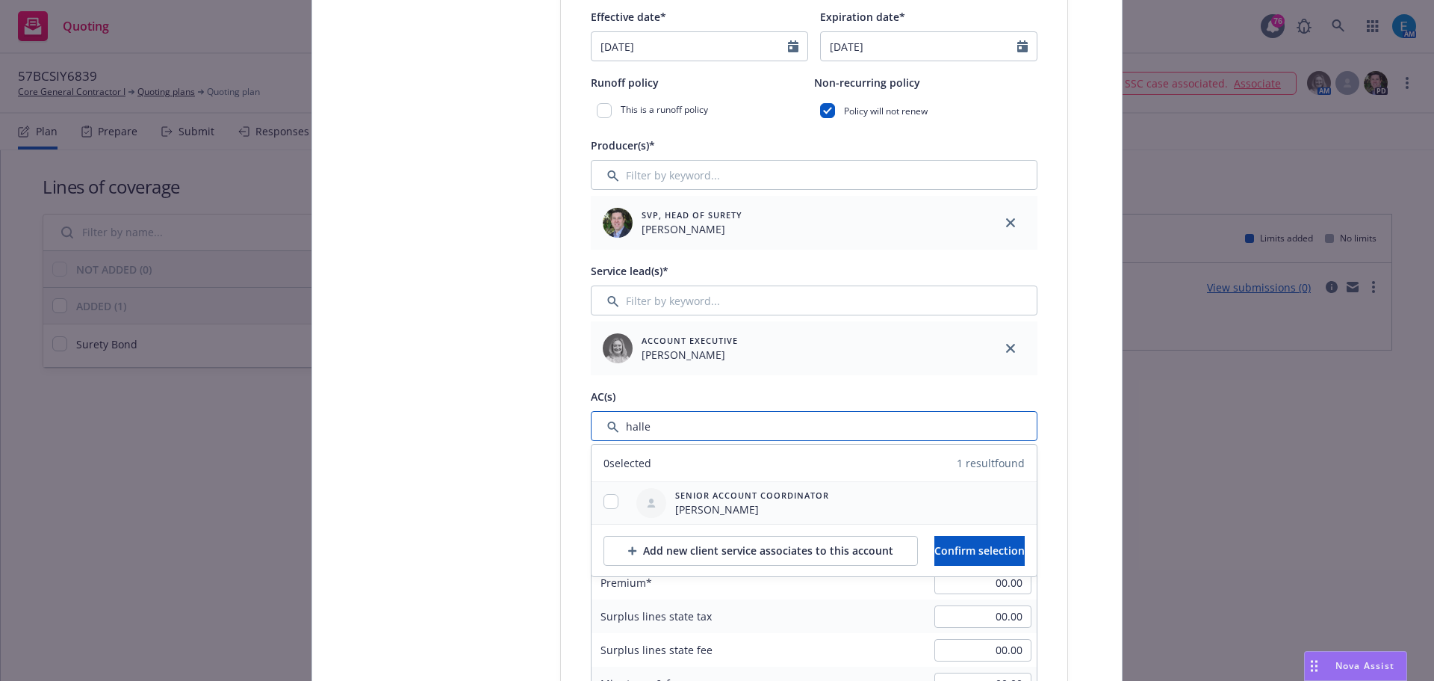
type input "halle"
click at [607, 500] on input "checkbox" at bounding box center [611, 501] width 15 height 15
checkbox input "true"
click at [964, 555] on span "Confirm selection" at bounding box center [979, 550] width 90 height 14
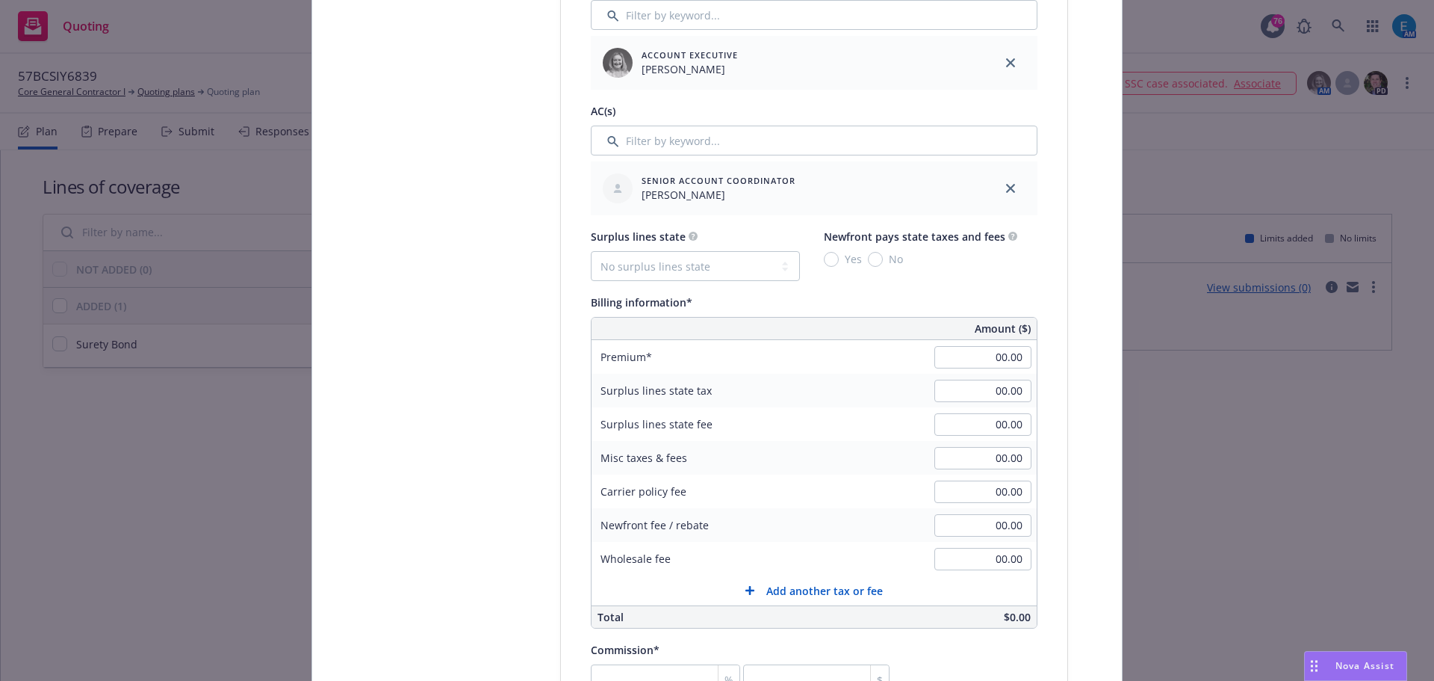
scroll to position [822, 0]
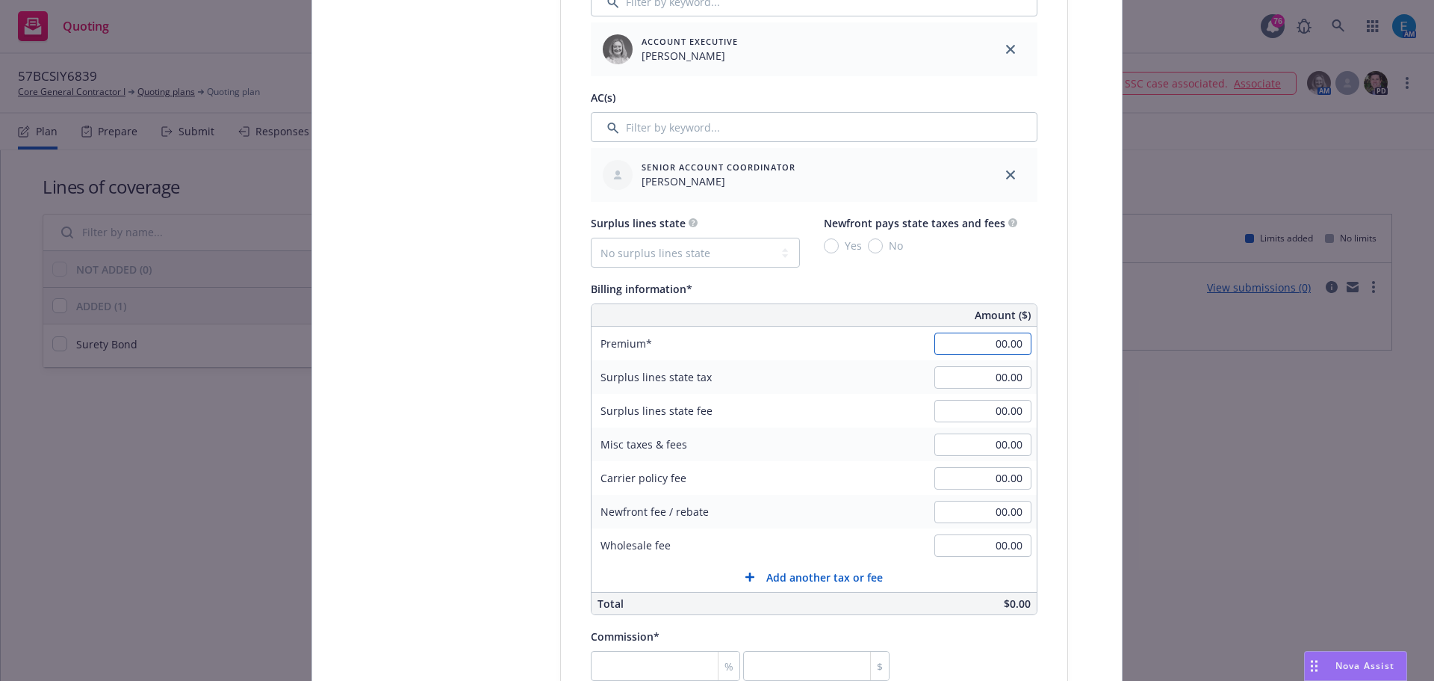
click at [988, 339] on input "00.00" at bounding box center [982, 343] width 97 height 22
type input "5,737.00"
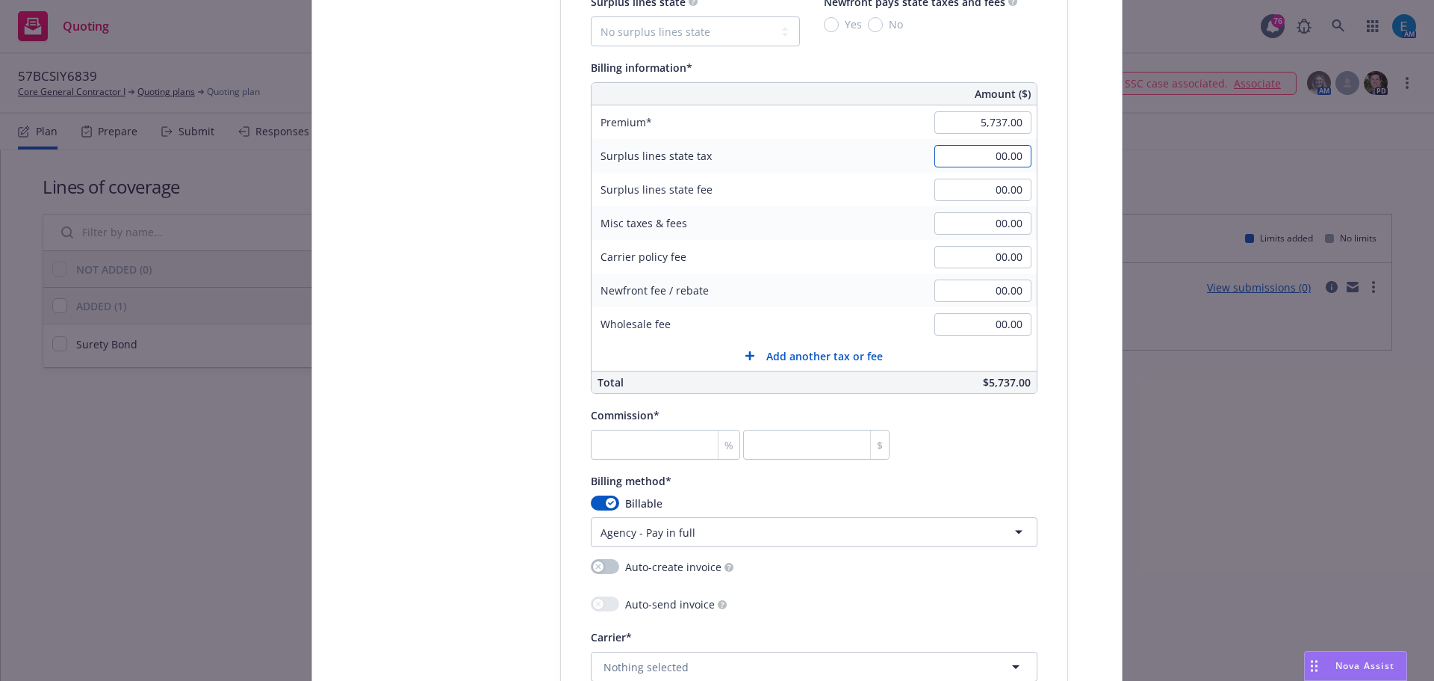
scroll to position [1046, 0]
click at [775, 444] on input "number" at bounding box center [816, 442] width 146 height 30
type input "0.017"
type input "1"
type input "0.296"
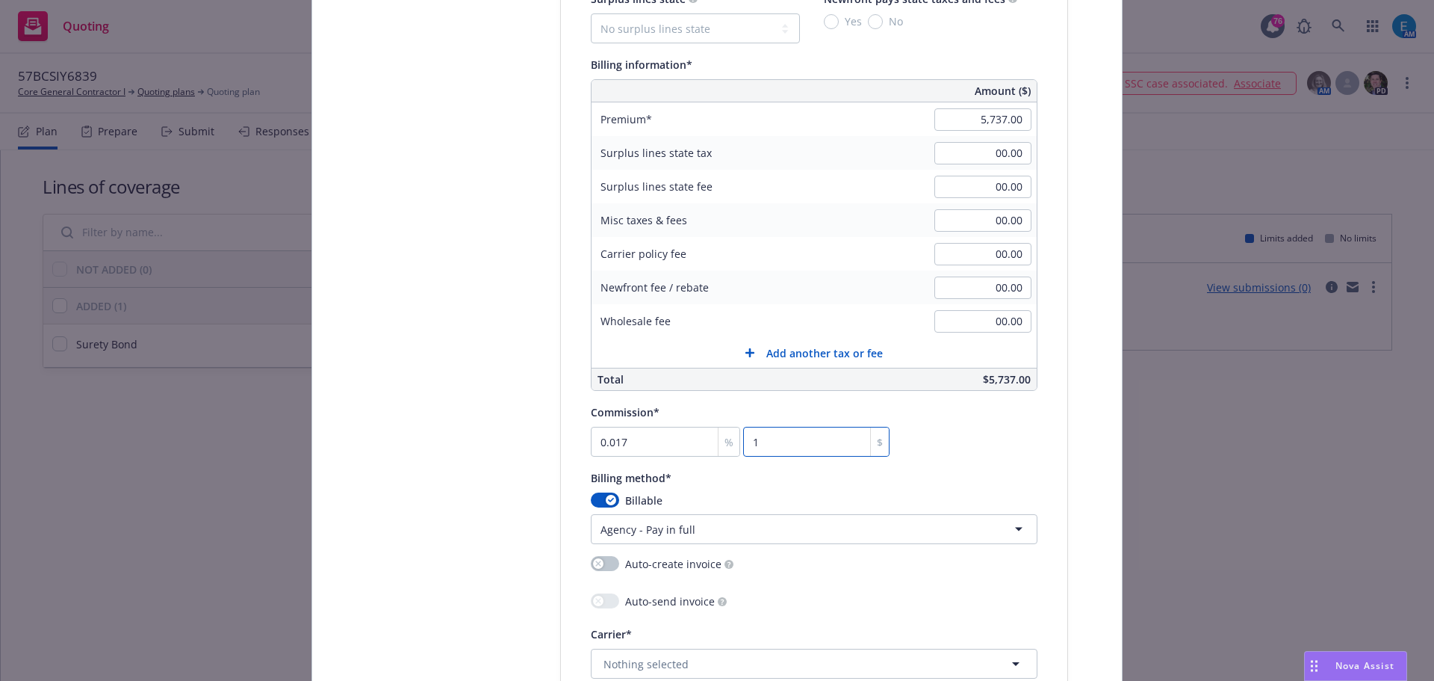
type input "17"
type input "2.998"
type input "172"
type input "29.998"
type input "1720.99"
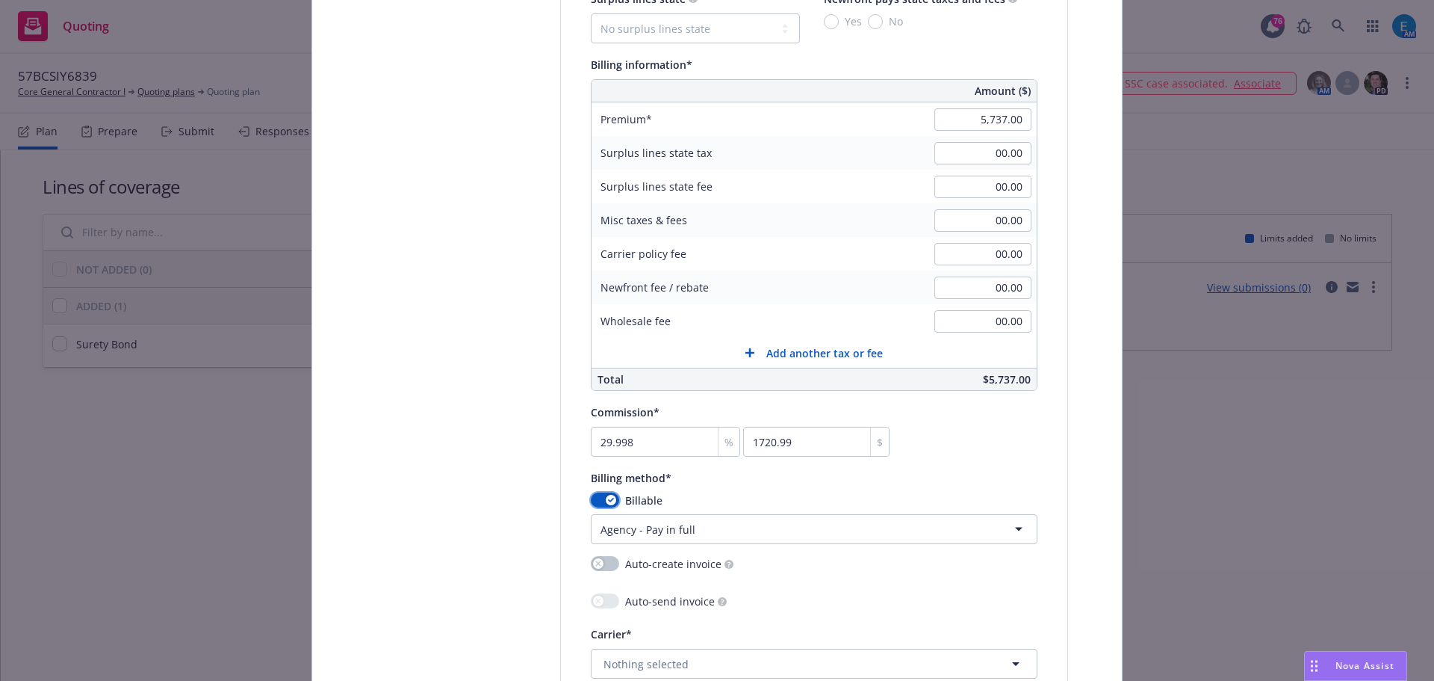
scroll to position [1120, 0]
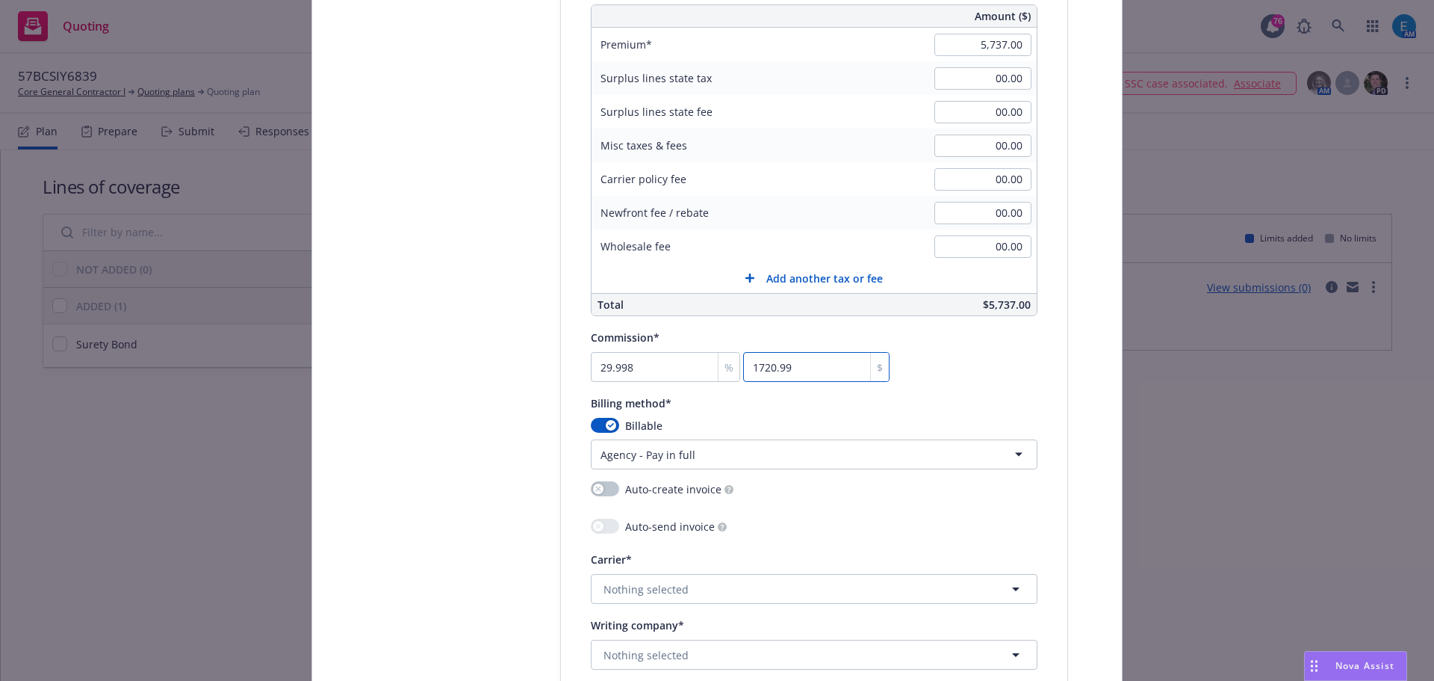
drag, startPoint x: 813, startPoint y: 368, endPoint x: 826, endPoint y: 365, distance: 13.6
click at [815, 366] on input "1720.99" at bounding box center [816, 367] width 146 height 30
click at [790, 366] on input "1720.99" at bounding box center [816, 367] width 146 height 30
type input "29.997"
type input "1720.9"
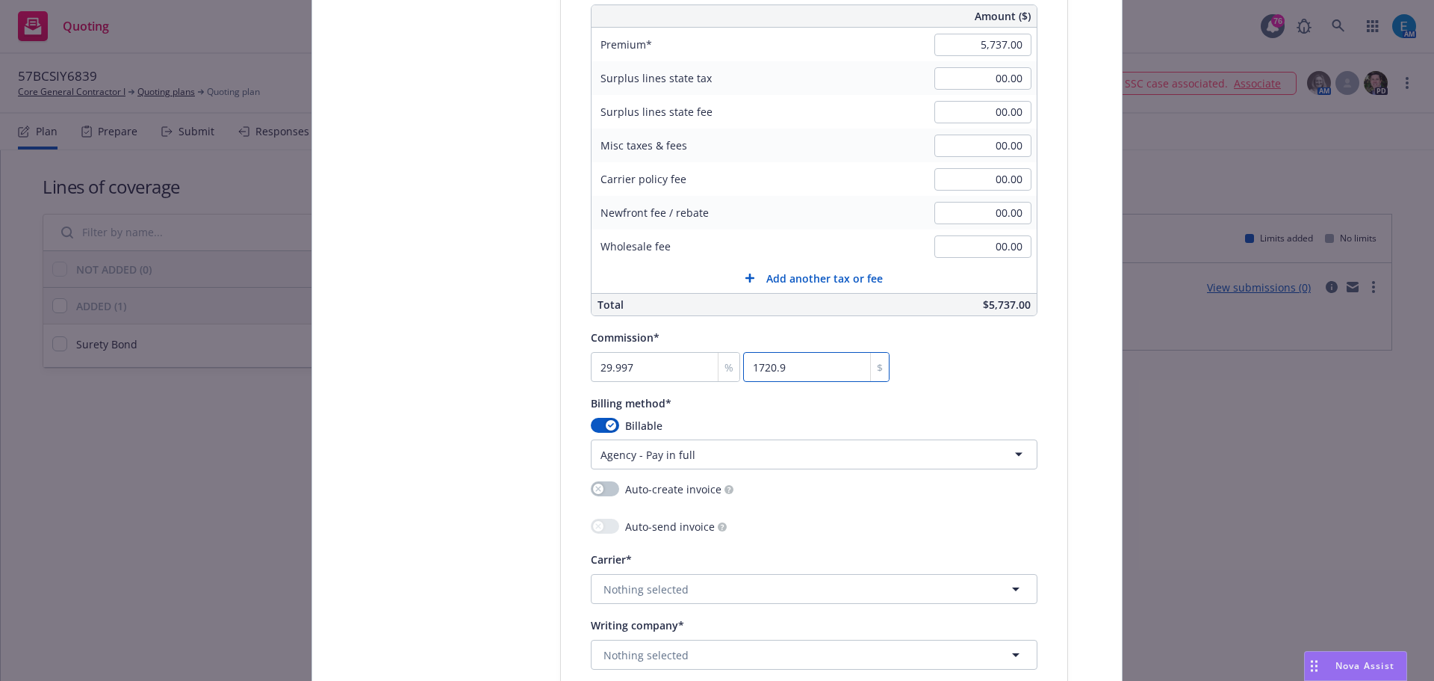
type input "29.981"
type input "1720"
type input "29.983"
type input "1720.12"
type input "0.017"
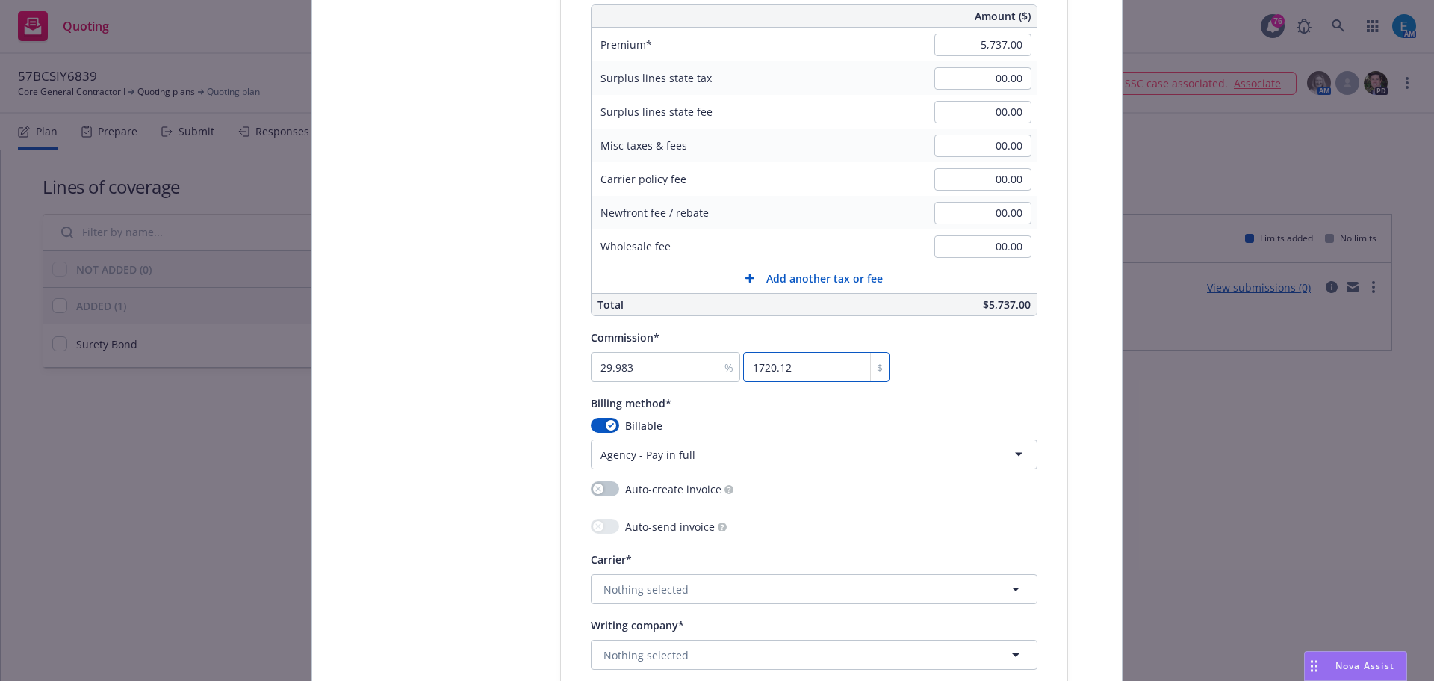
type input "1"
type input "0.296"
type input "17"
type input "2.998"
type input "172"
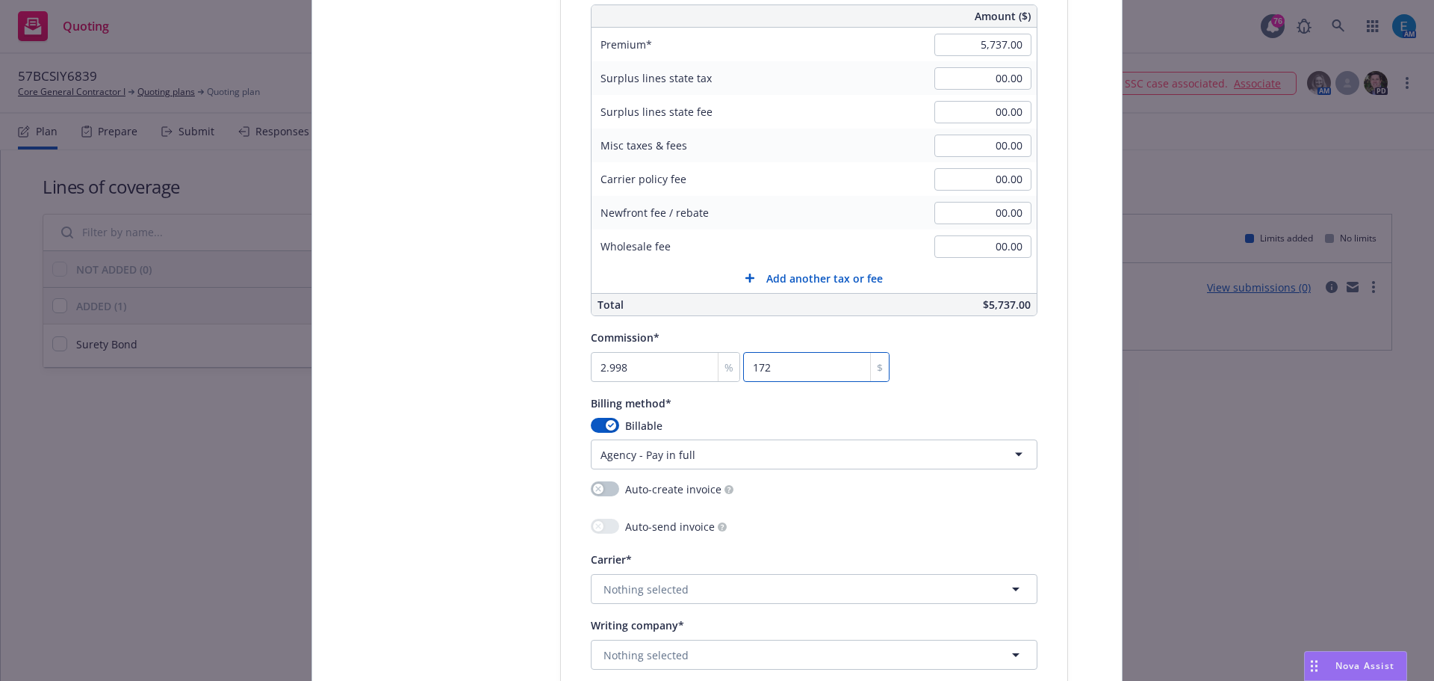
type input "29.998"
type input "1721"
type input "30"
type input "1721.10"
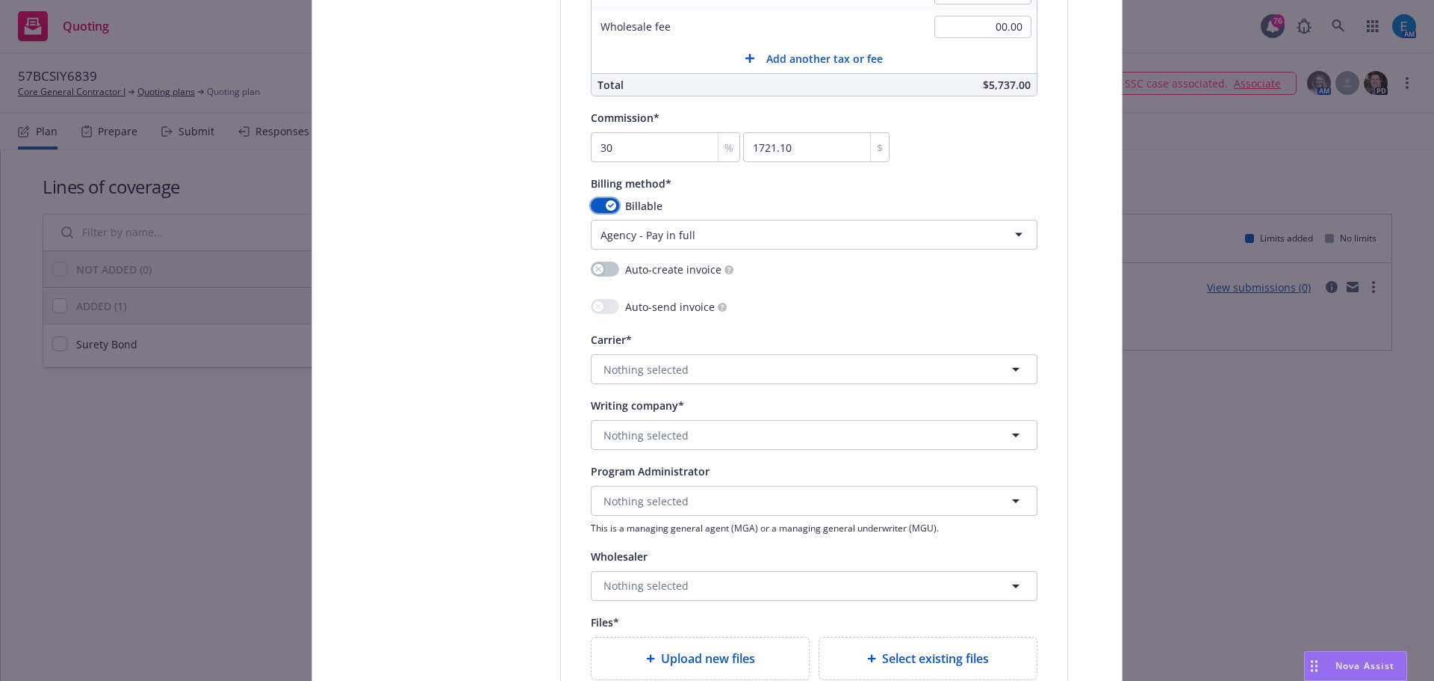
scroll to position [1345, 0]
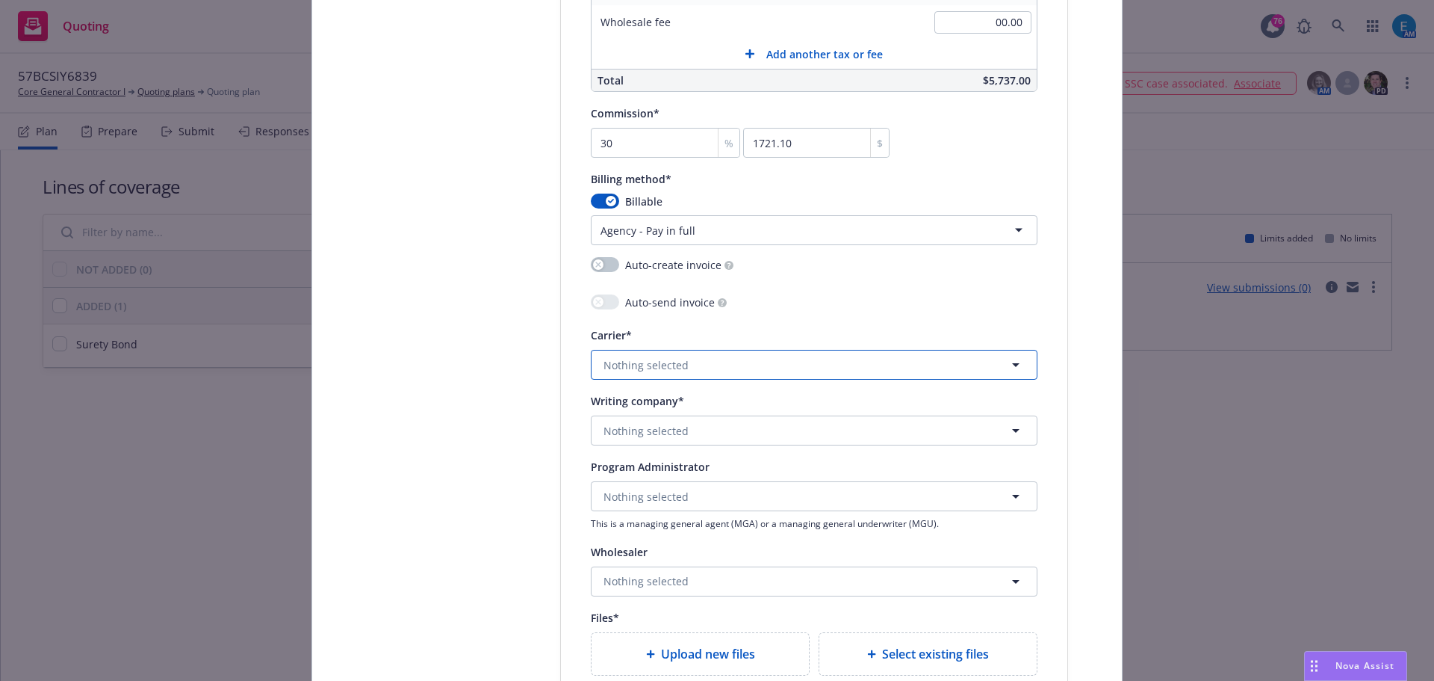
click at [717, 371] on button "Nothing selected" at bounding box center [814, 365] width 447 height 30
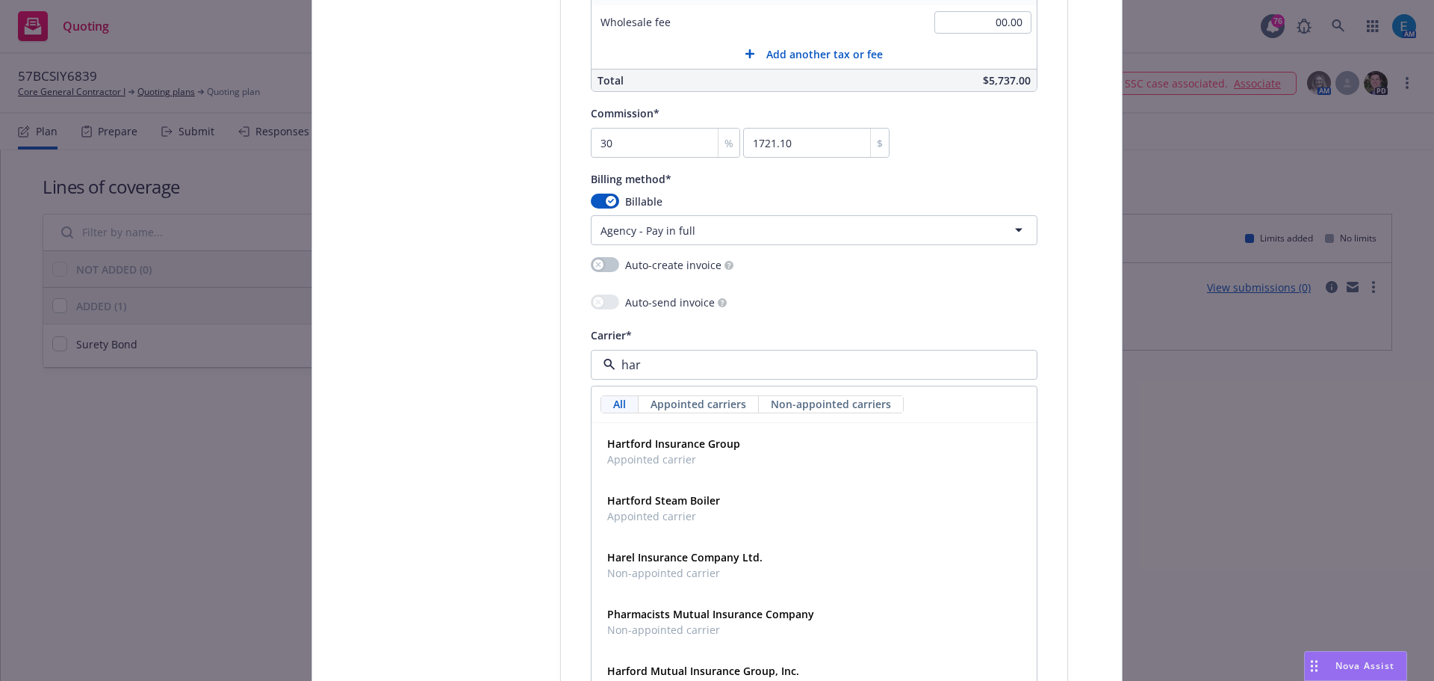
type input "hart"
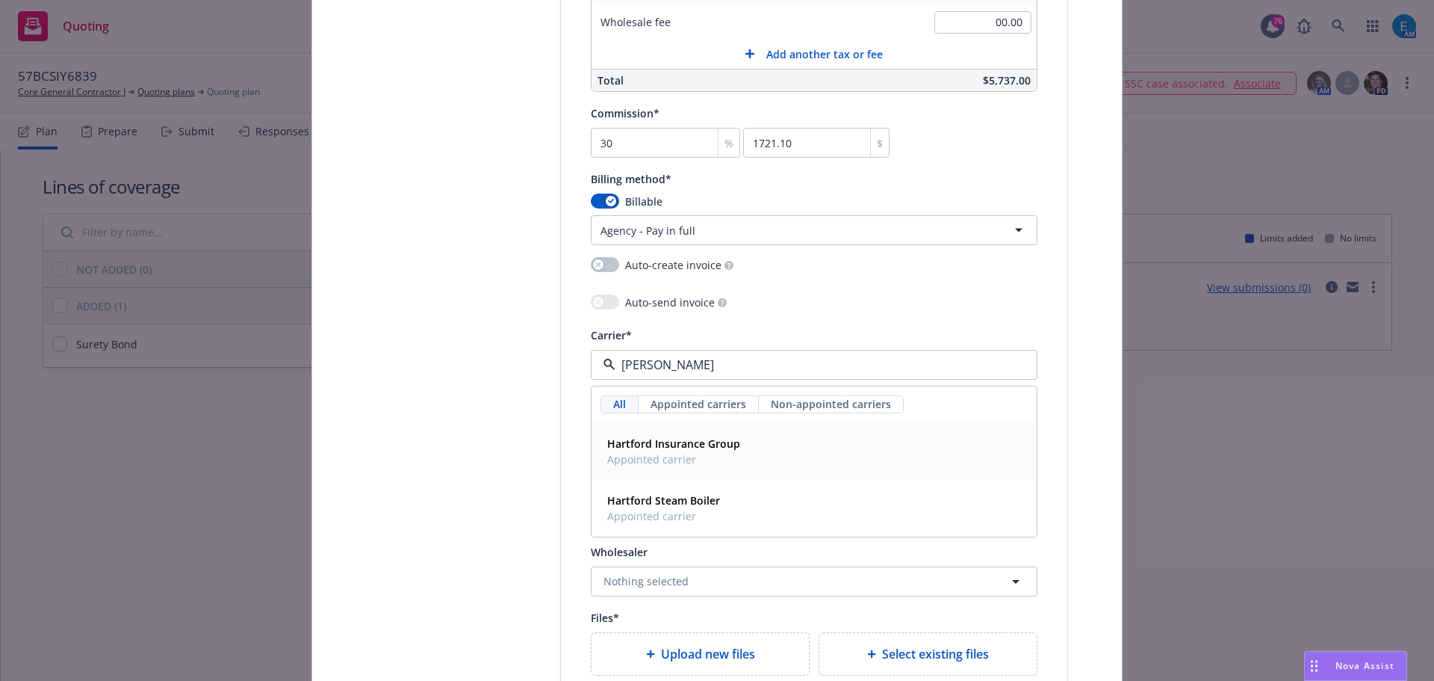
click at [705, 447] on strong "Hartford Insurance Group" at bounding box center [673, 443] width 133 height 14
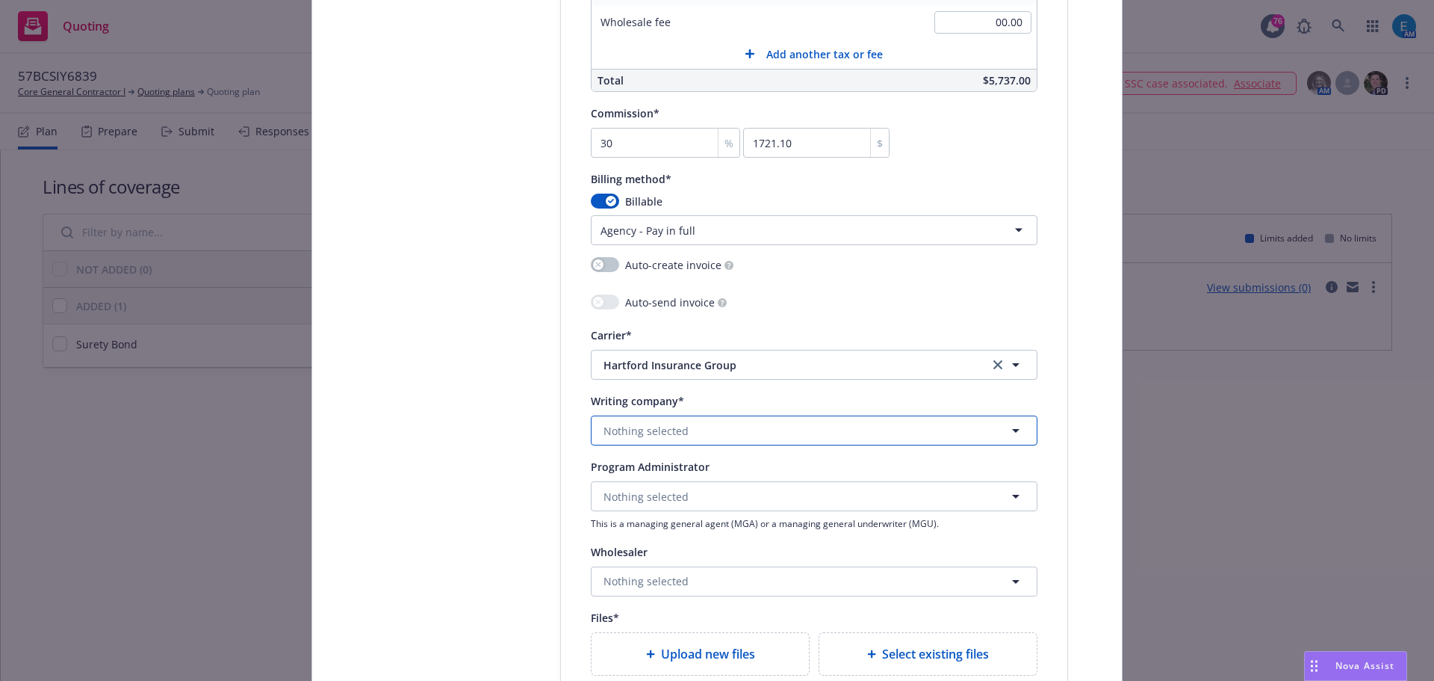
click at [705, 430] on button "Nothing selected" at bounding box center [814, 430] width 447 height 30
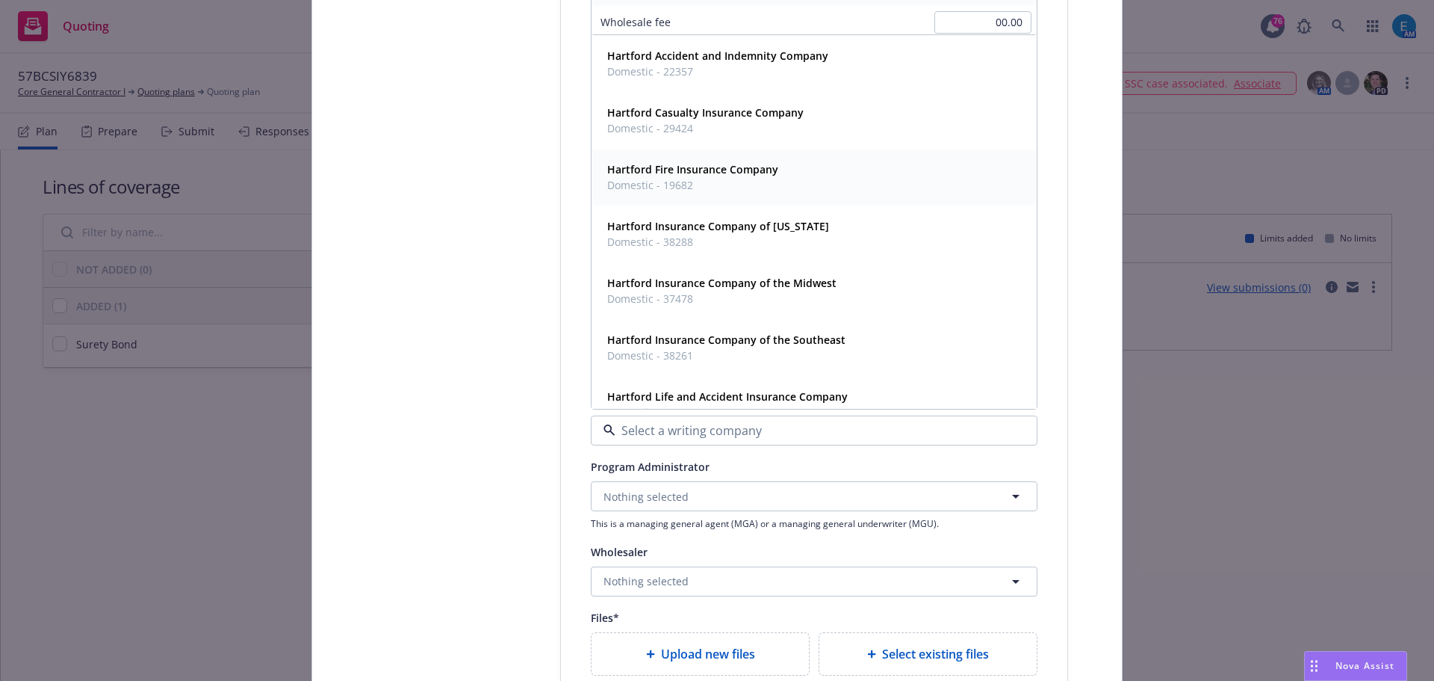
click at [714, 166] on strong "Hartford Fire Insurance Company" at bounding box center [692, 169] width 171 height 14
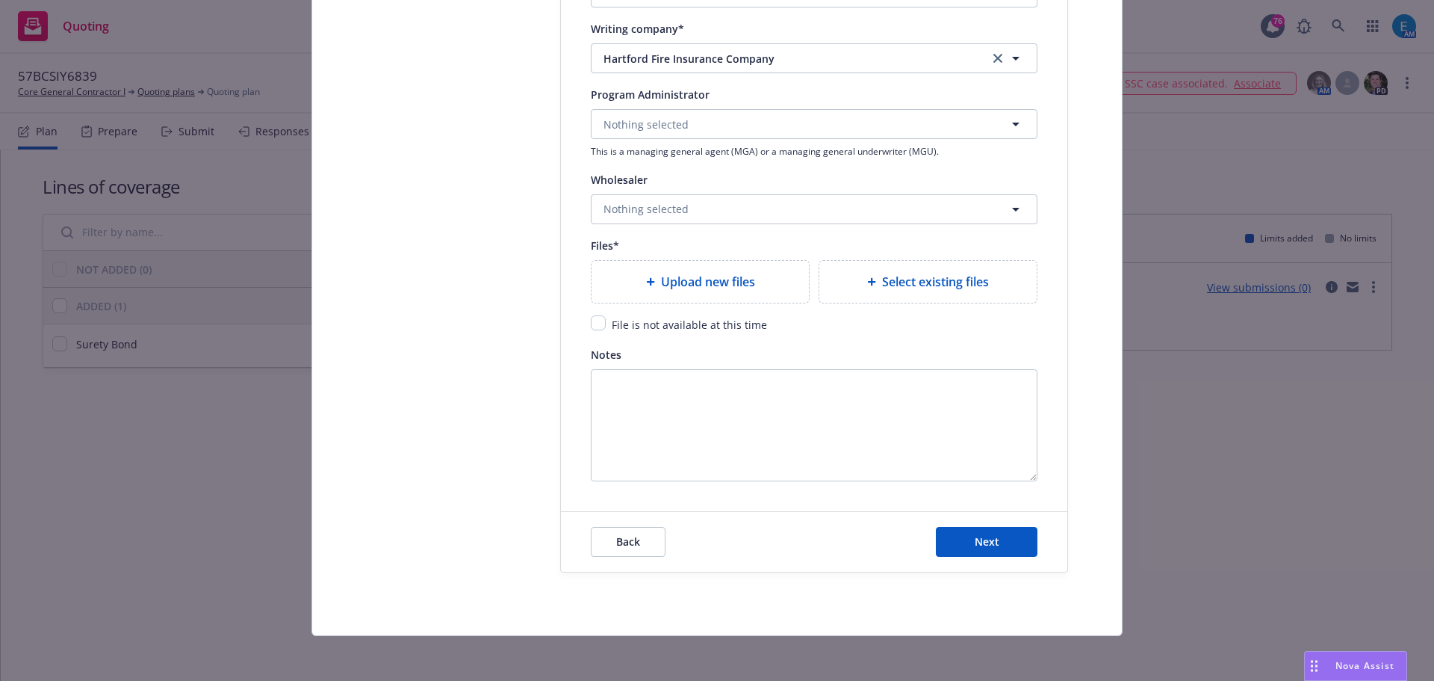
scroll to position [1720, 0]
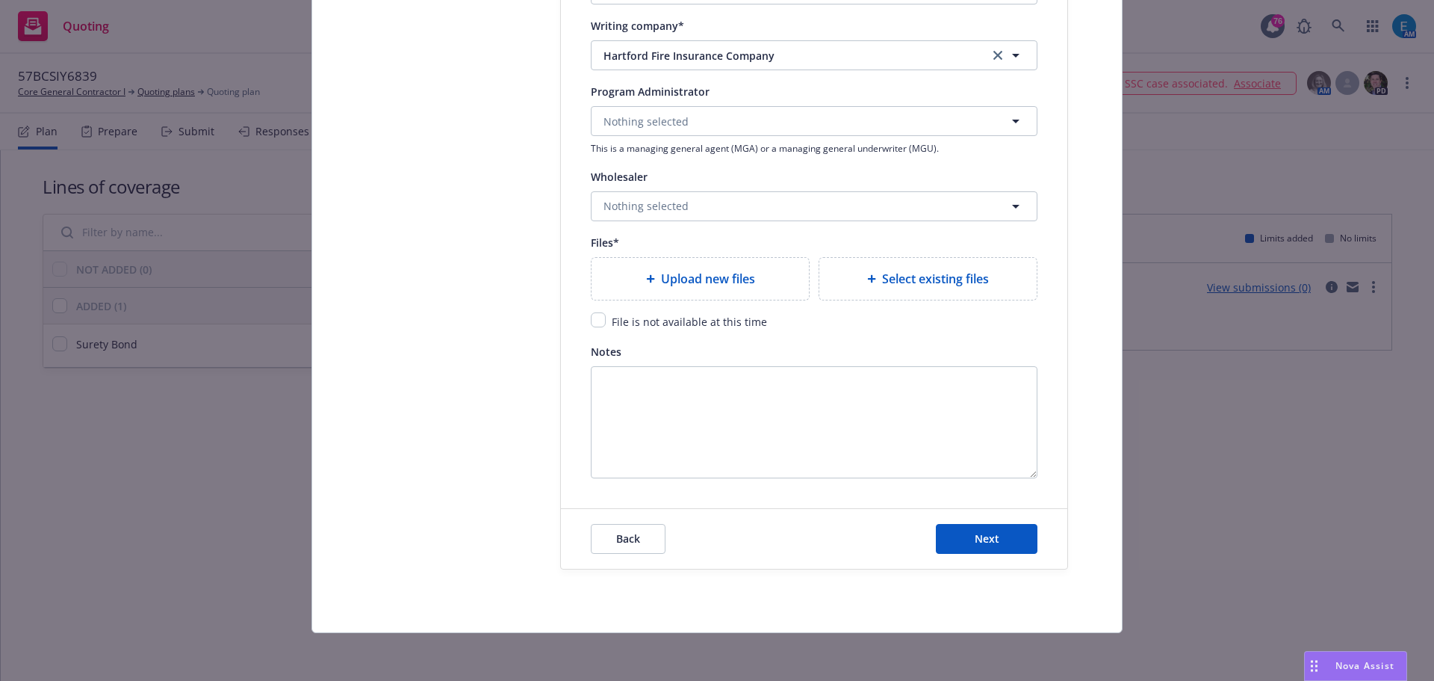
click at [683, 283] on span "Upload new files" at bounding box center [708, 279] width 94 height 18
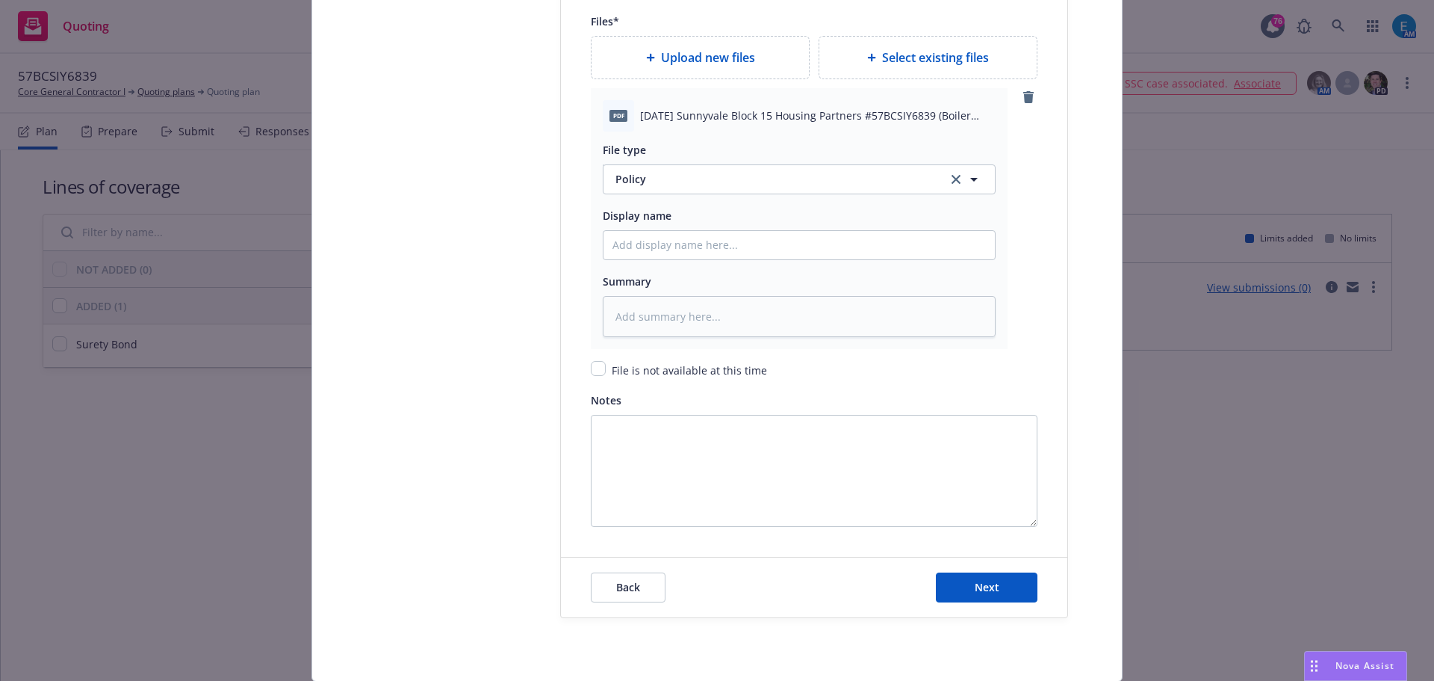
scroll to position [1944, 0]
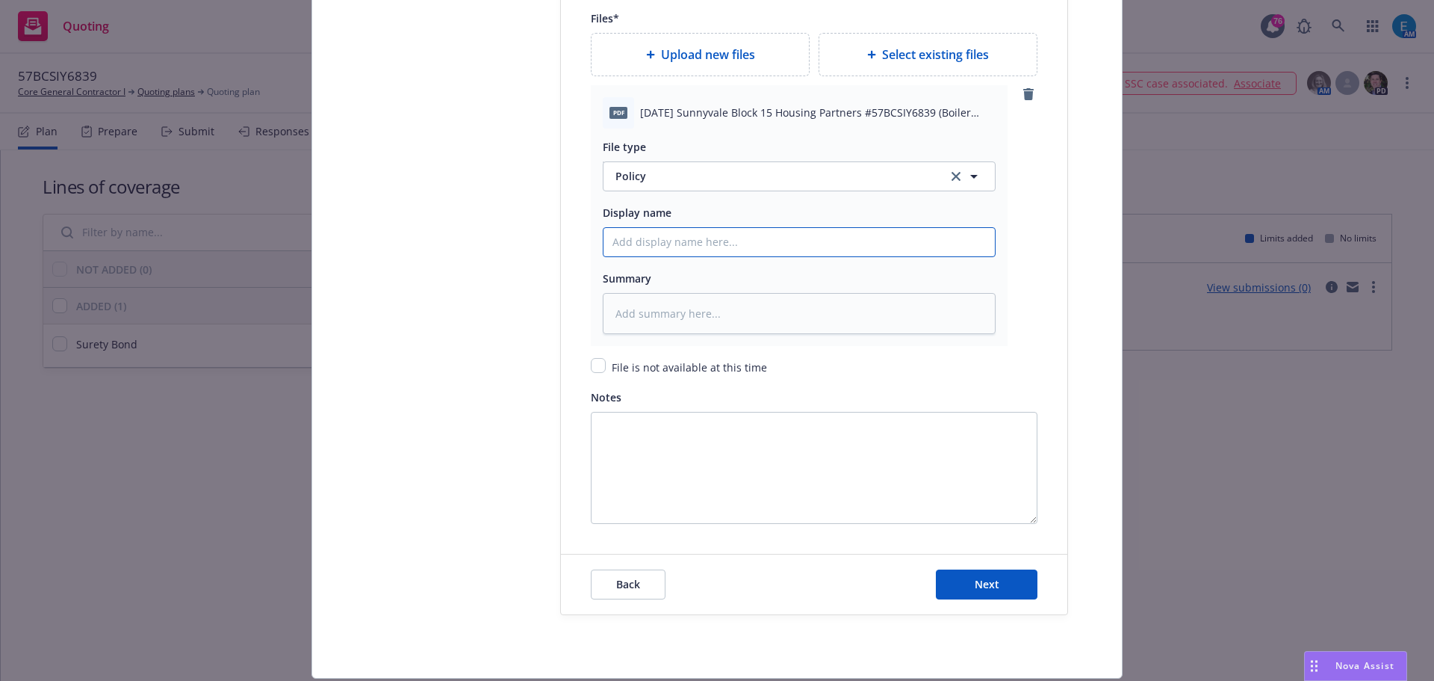
click at [676, 246] on input "Policy display name" at bounding box center [799, 242] width 391 height 28
type input "20"
type textarea "x"
type input "202"
type textarea "x"
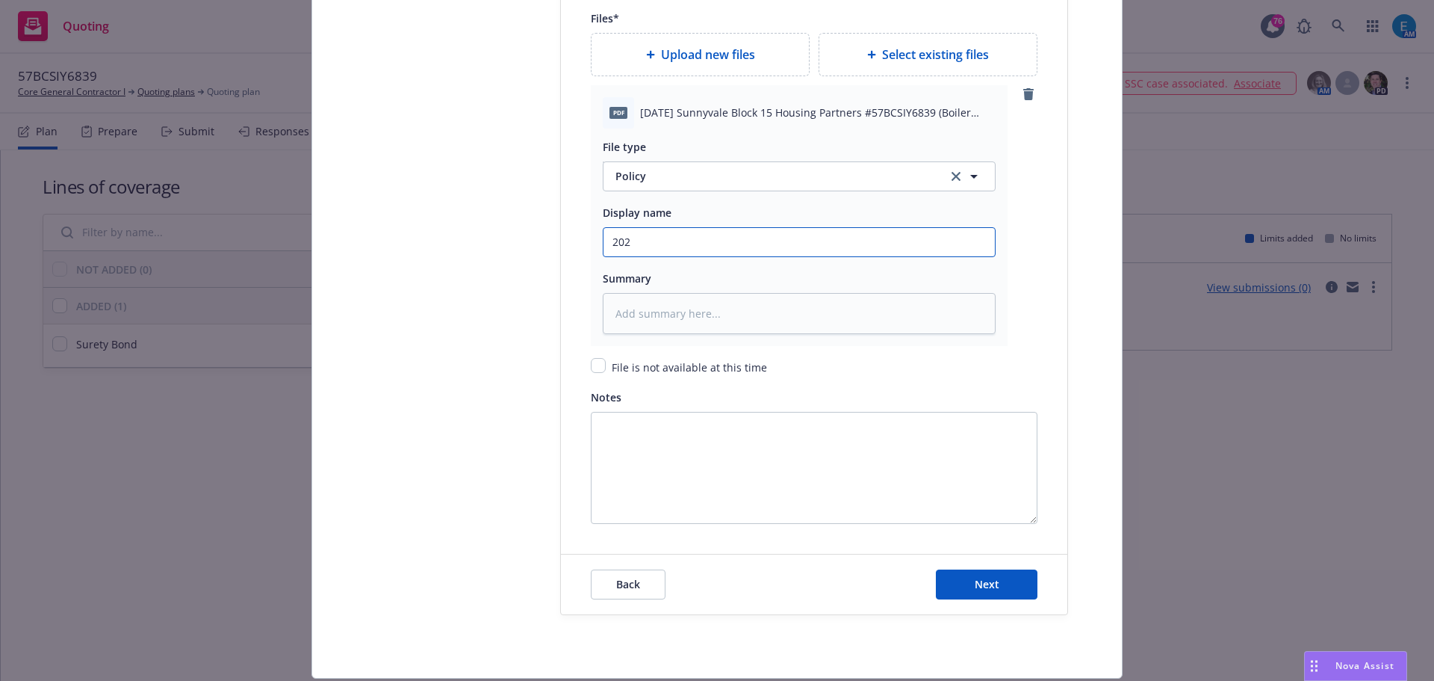
type input "2025"
type textarea "x"
type input "2025"
type textarea "x"
type input "2025 0"
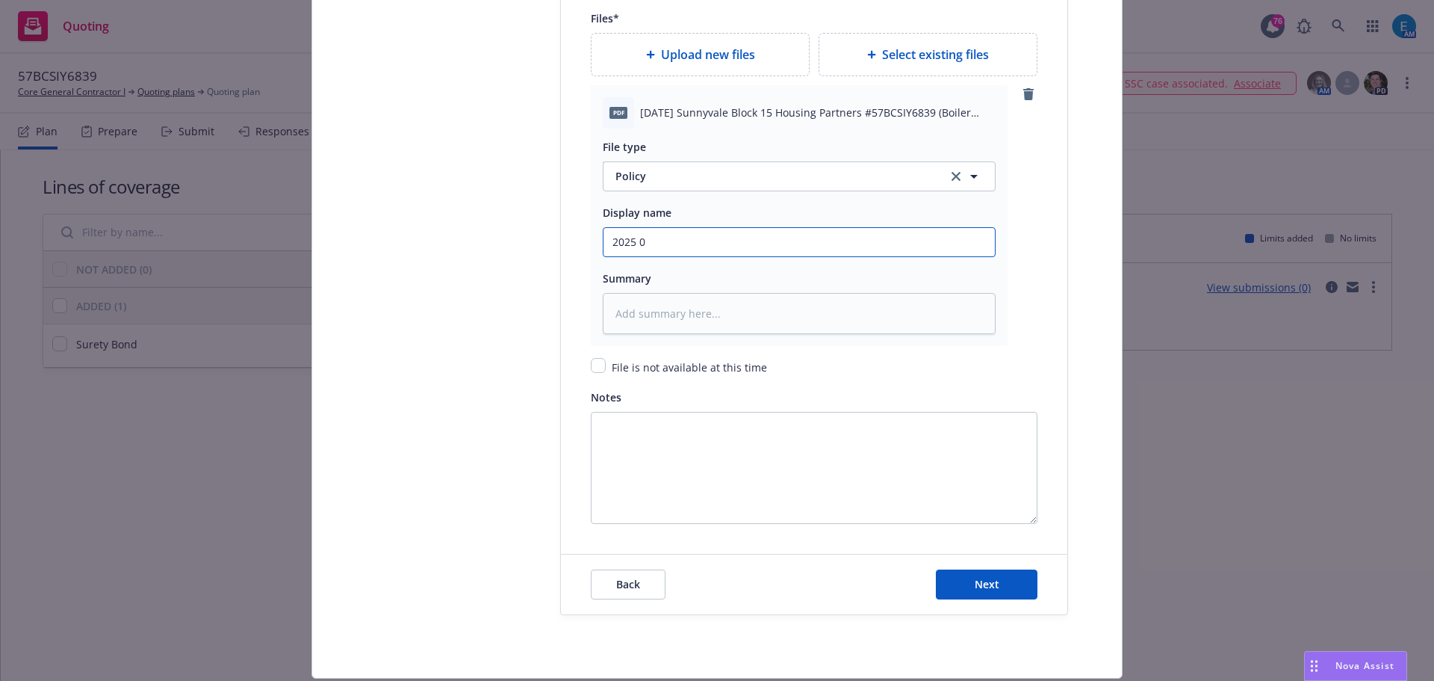
type textarea "x"
type input "2025 08"
type textarea "x"
type input "2025 08"
type textarea "x"
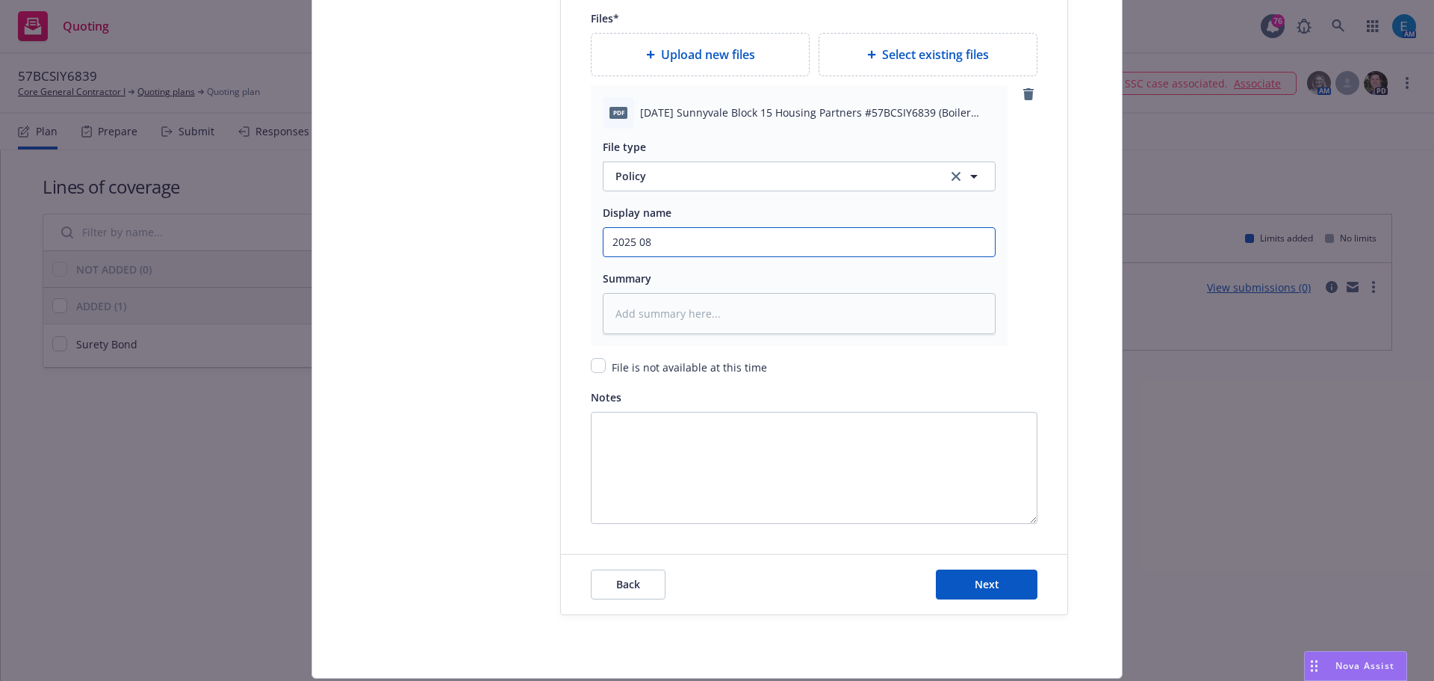
type input "2025 08 0"
type textarea "x"
type input "2025 08 06"
type textarea "x"
type input "2025 08 06"
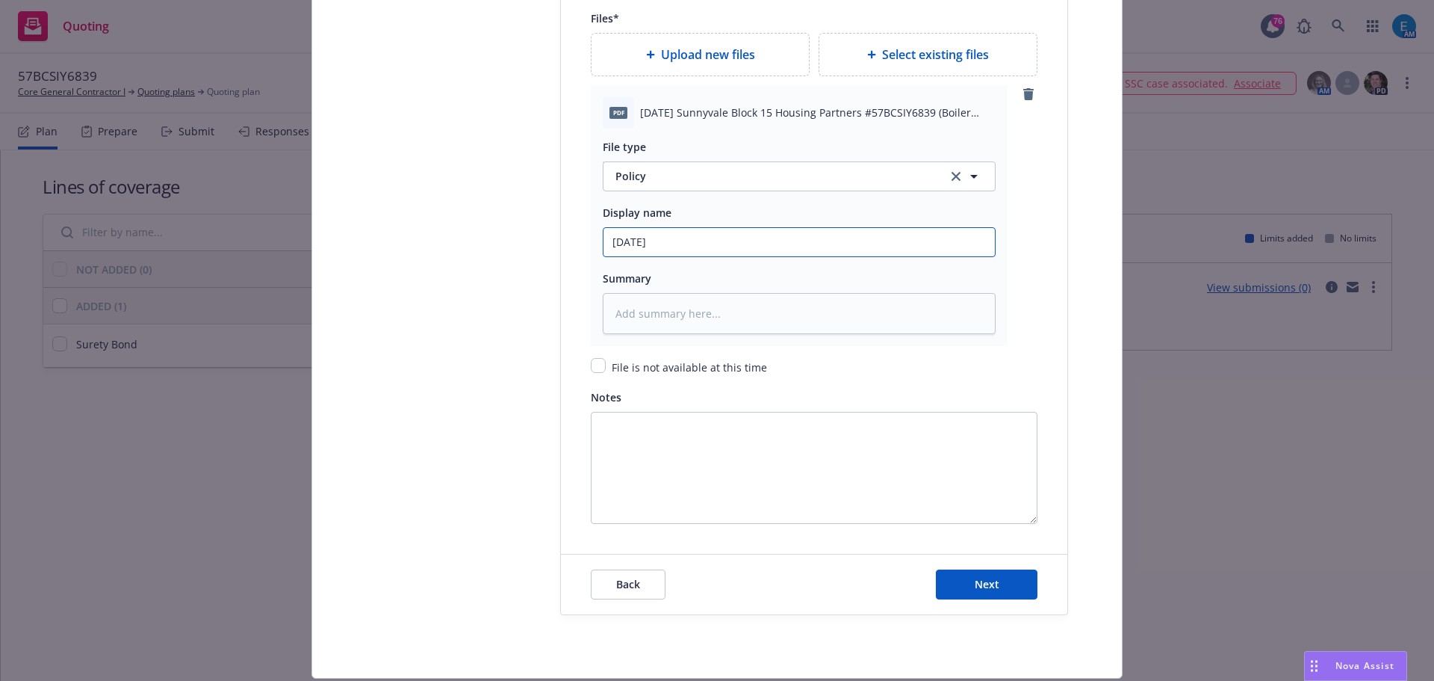
type textarea "x"
type input "2025 08 06 S"
type textarea "x"
type input "2025 08 06 Su"
type textarea "x"
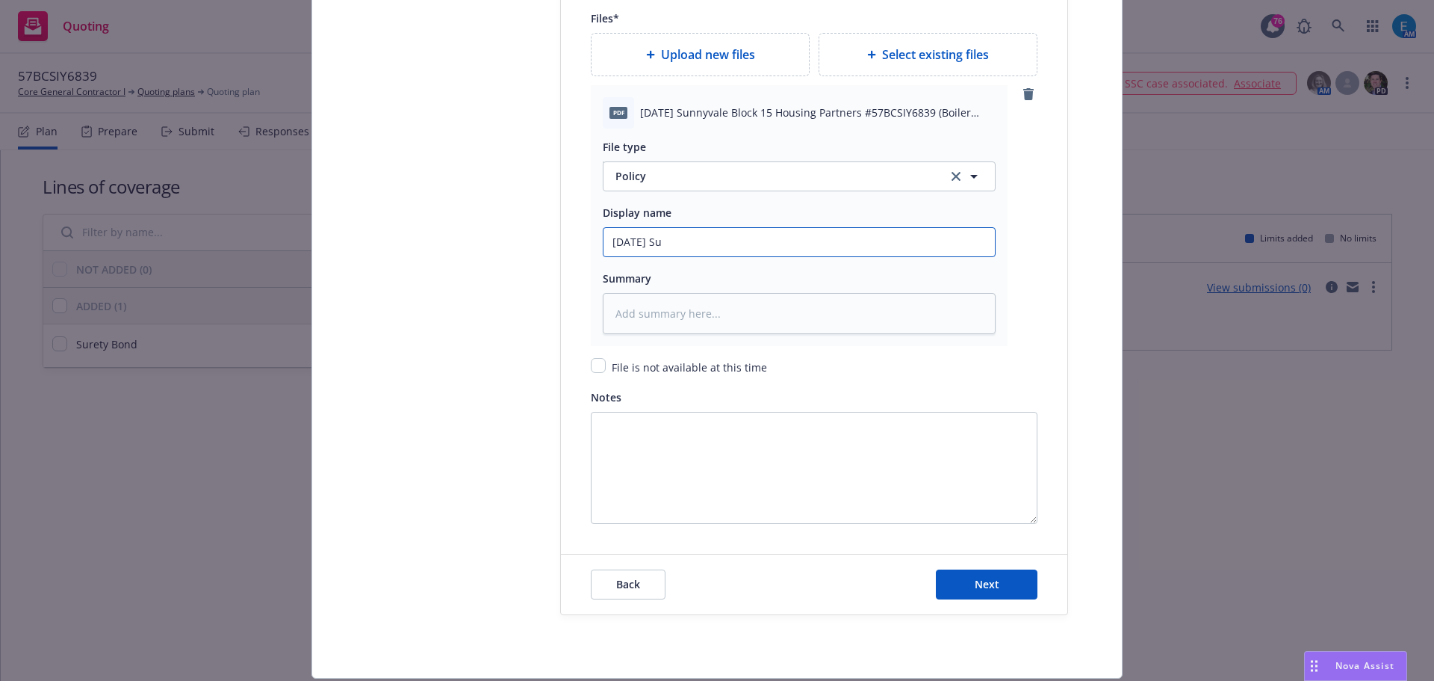
type input "2025 08 06 Sun"
type textarea "x"
type input "2025 08 06 Sunn"
type textarea "x"
type input "2025 08 06 Sunny"
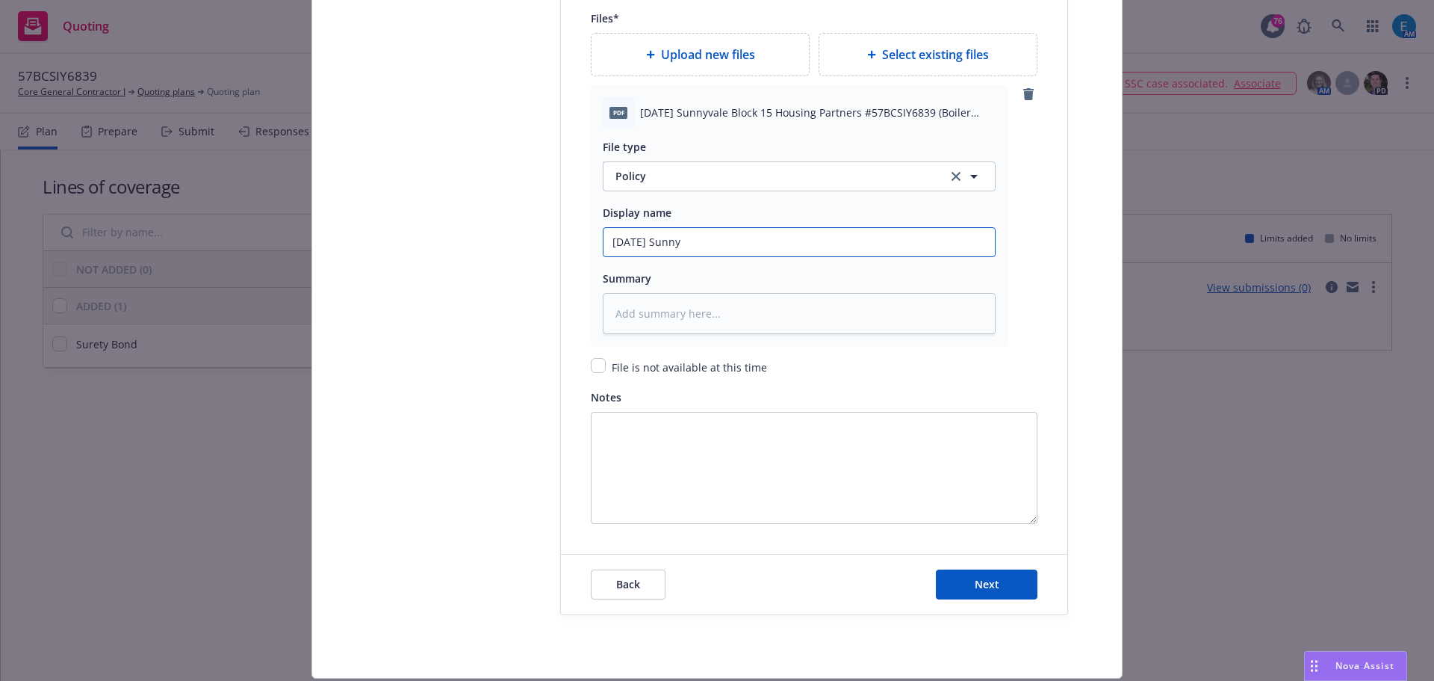
type textarea "x"
type input "2025 08 06 Sunnyv"
type textarea "x"
type input "2025 08 06 Sunnyva"
type textarea "x"
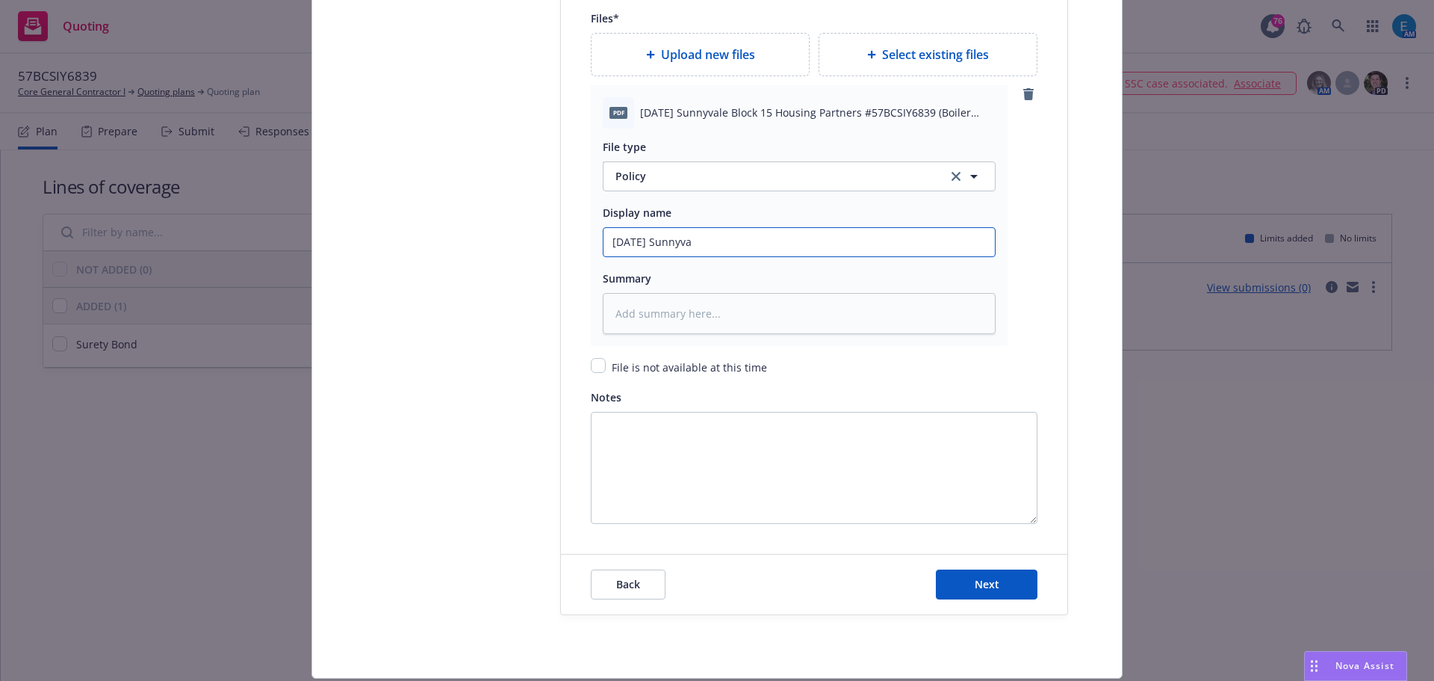
type input "2025 08 06 Sunnyval"
type textarea "x"
type input "2025 08 06 Sunnyvale"
type textarea "x"
type input "2025 08 06 Sunnyvale"
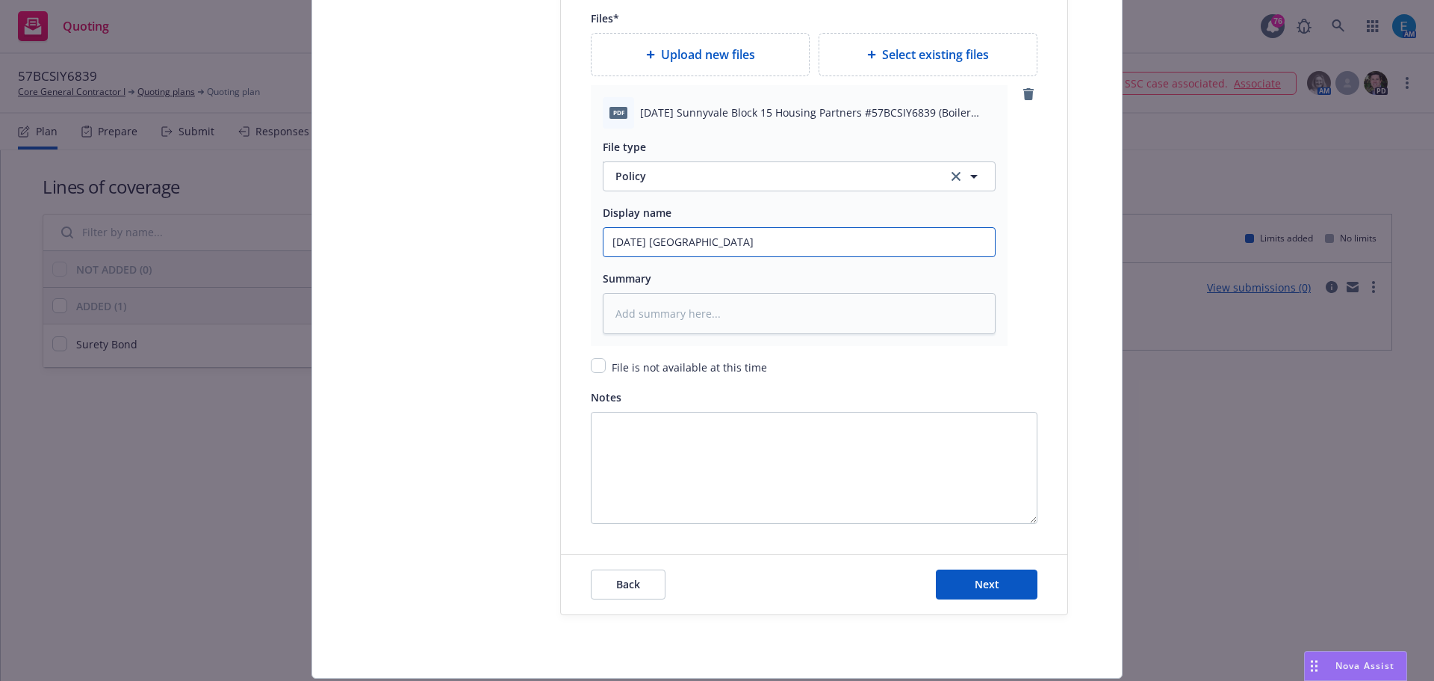
type textarea "x"
type input "2025 08 06 Sunnyvale B"
type textarea "x"
type input "2025 08 06 Sunnyvale Bl"
type textarea "x"
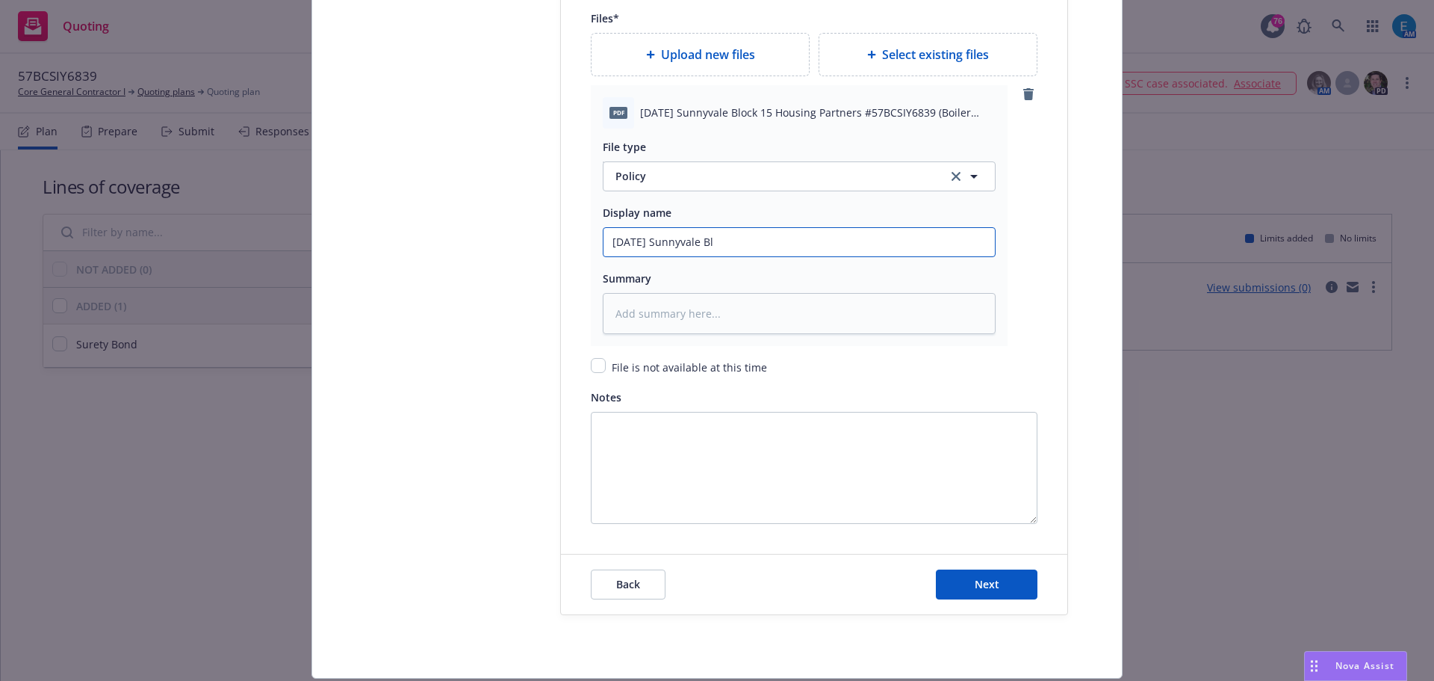
type input "2025 08 06 Sunnyvale Blo"
type textarea "x"
type input "2025 08 06 Sunnyvale Bloc"
type textarea "x"
type input "2025 08 06 Sunnyvale Block"
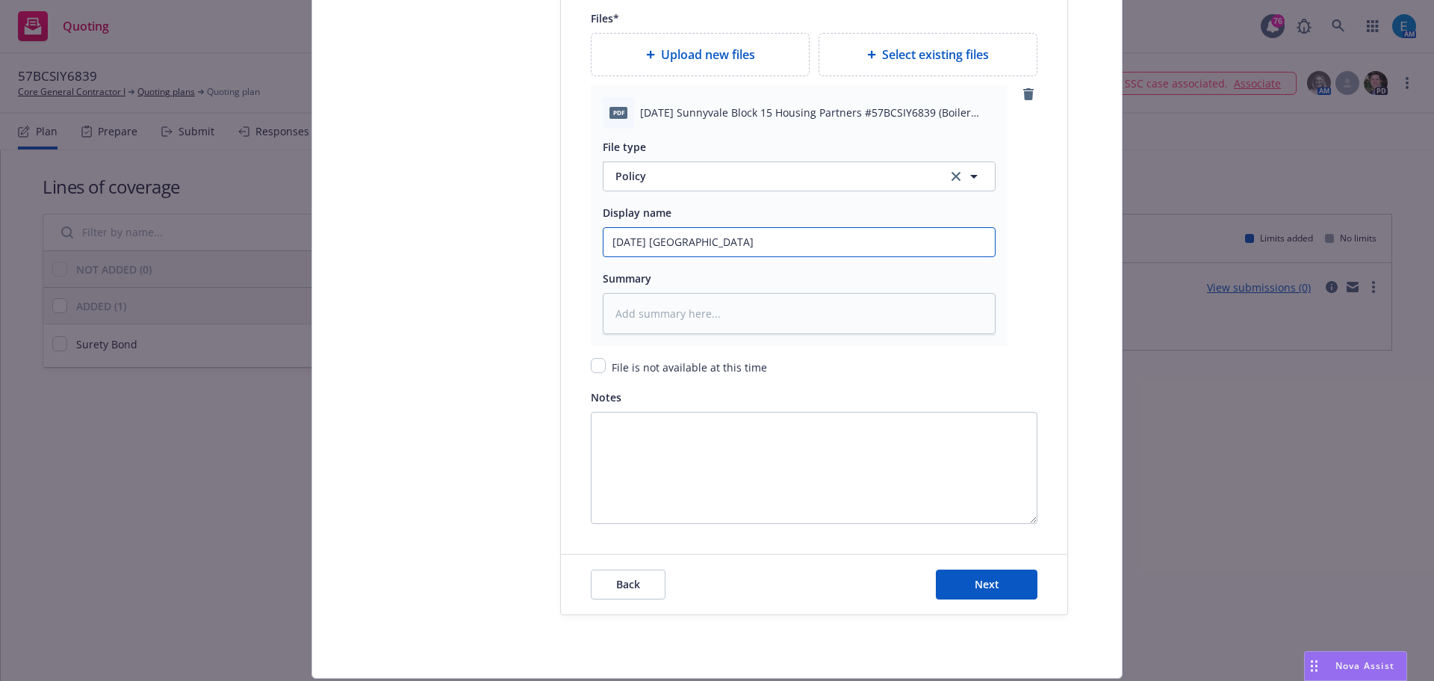
type textarea "x"
type input "2025 08 06 Sunnyvale Block"
type textarea "x"
type input "2025 08 06 Sunnyvale Block 1"
type textarea "x"
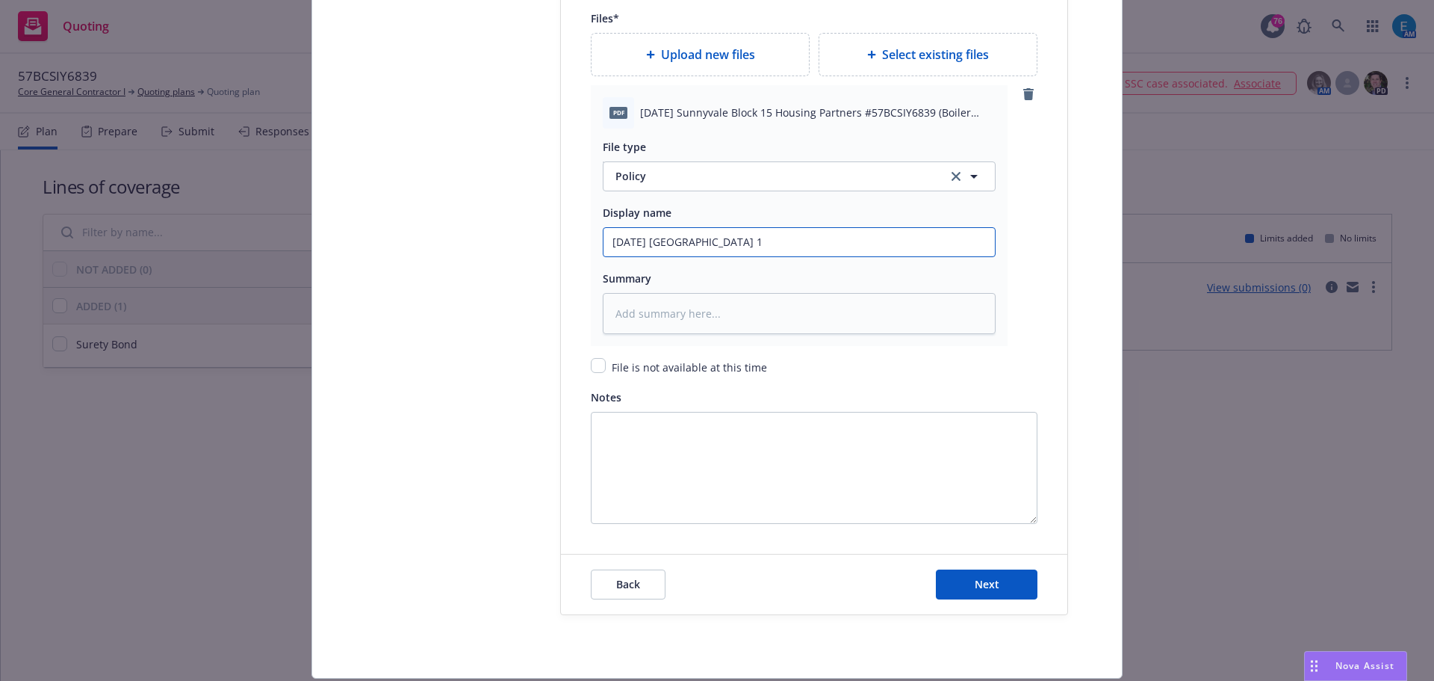
type input "2025 08 06 Sunnyvale Block 15"
type textarea "x"
type input "2025 08 06 Sunnyvale Block 15"
type textarea "x"
type input "2025 08 06 Sunnyvale Block 15 B"
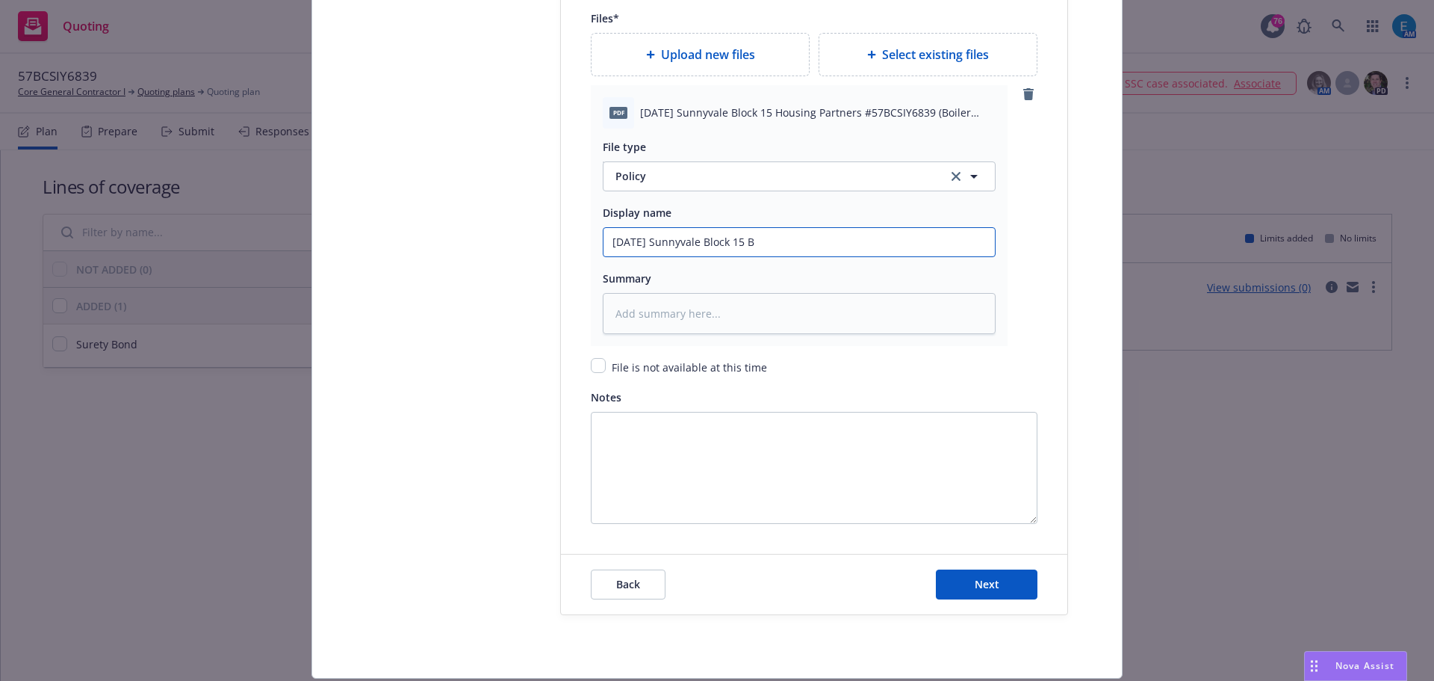
type textarea "x"
type input "2025 08 06 Sunnyvale Block 15 Bo"
type textarea "x"
type input "2025 08 06 Sunnyvale Block 15 Boi"
type textarea "x"
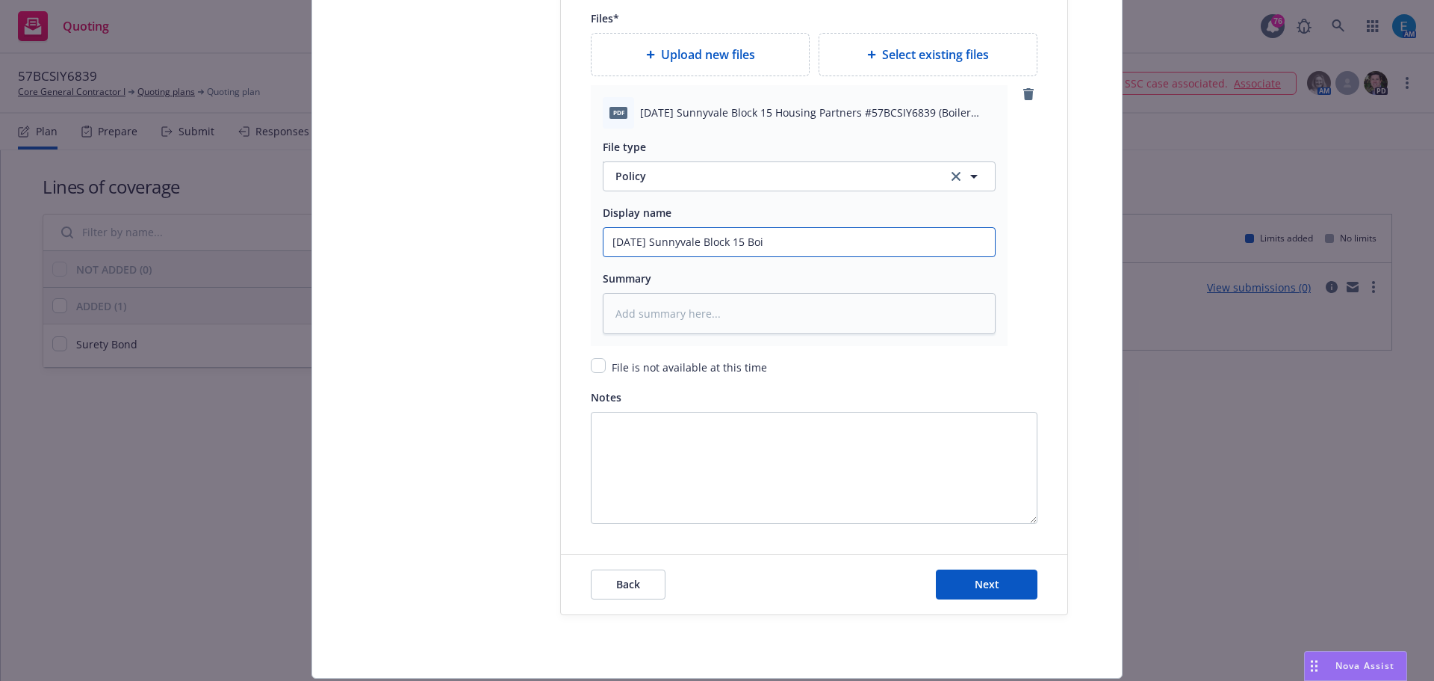
type input "2025 08 06 Sunnyvale Block 15 Boil"
type textarea "x"
type input "2025 08 06 Sunnyvale Block 15 Boile"
type textarea "x"
type input "2025 08 06 Sunnyvale Block 15 Boiler"
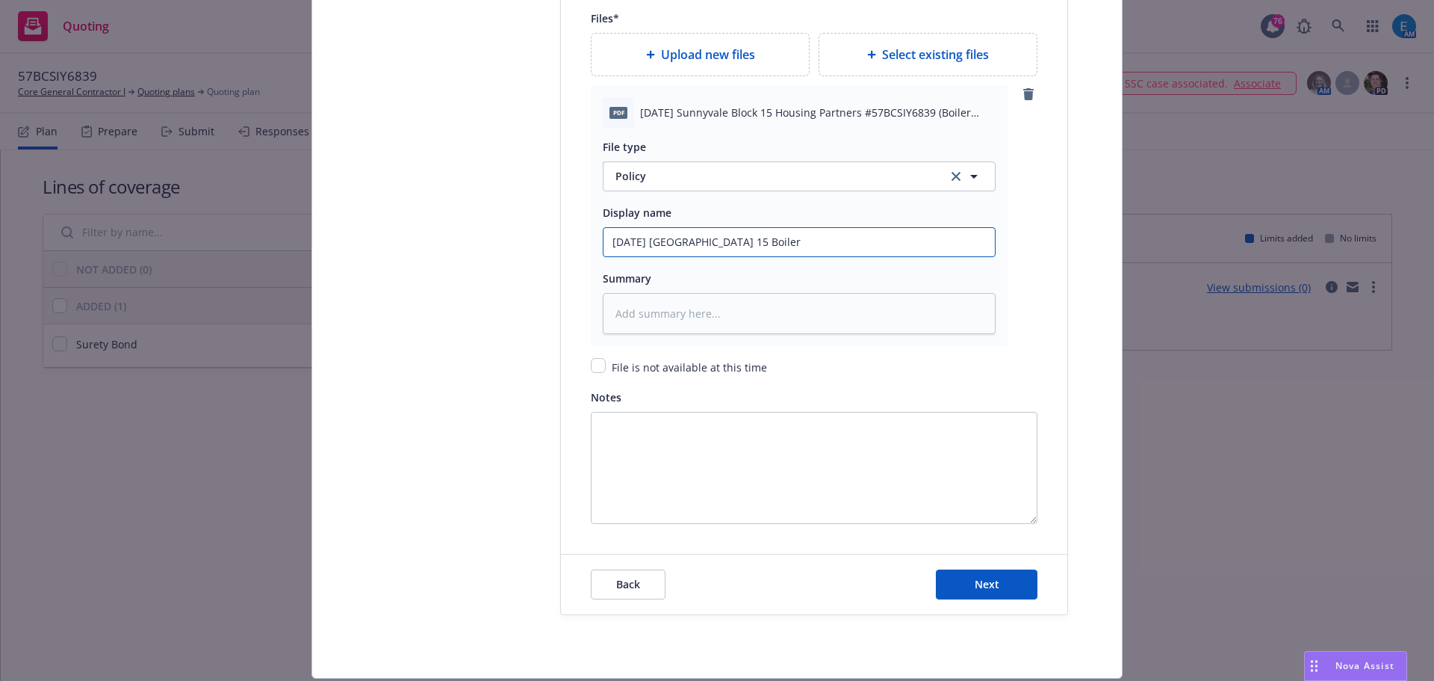
type textarea "x"
type input "2025 08 06 Sunnyvale Block 15 Boiler"
type textarea "x"
type input "2025 08 06 Sunnyvale Block 15 Boiler R"
type textarea "x"
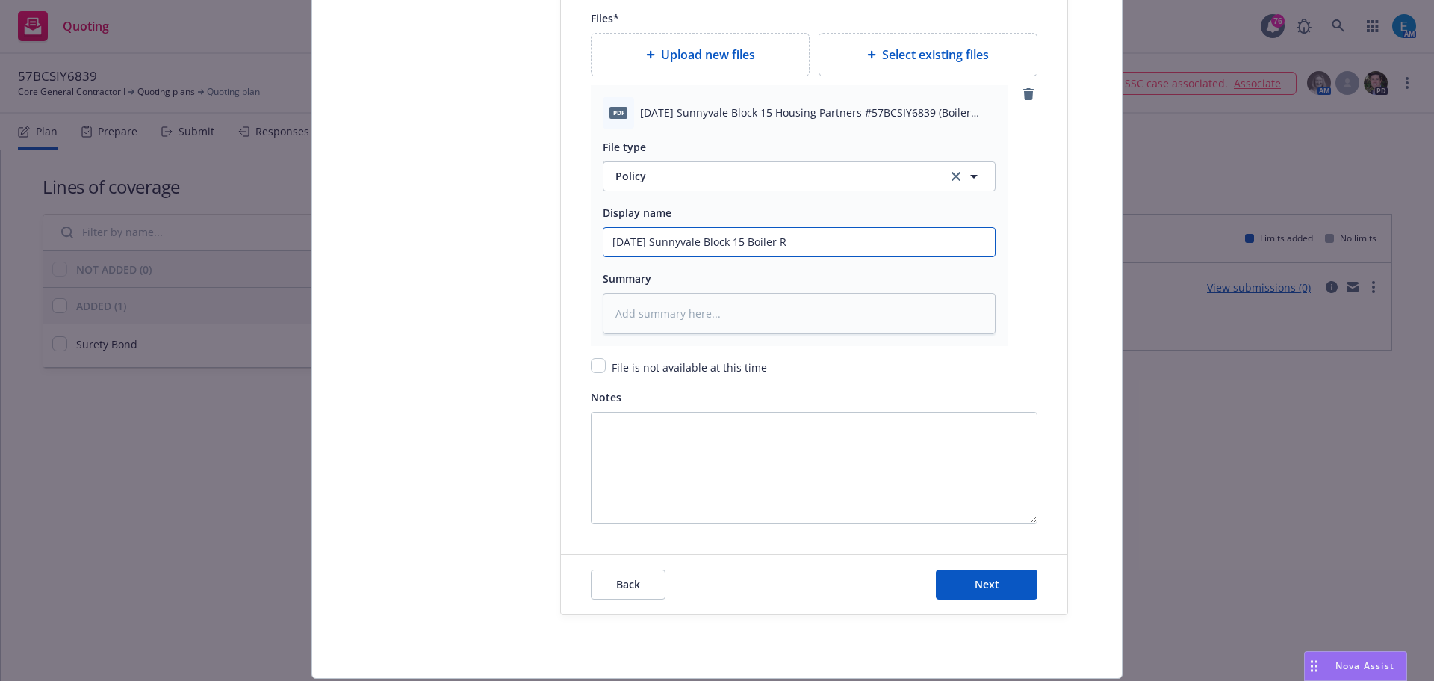
type input "2025 08 06 Sunnyvale Block 15 Boiler Ro"
type textarea "x"
type input "2025 08 06 Sunnyvale Block 15 Boiler Roo"
type textarea "x"
type input "2025 08 06 Sunnyvale Block 15 Boiler Room"
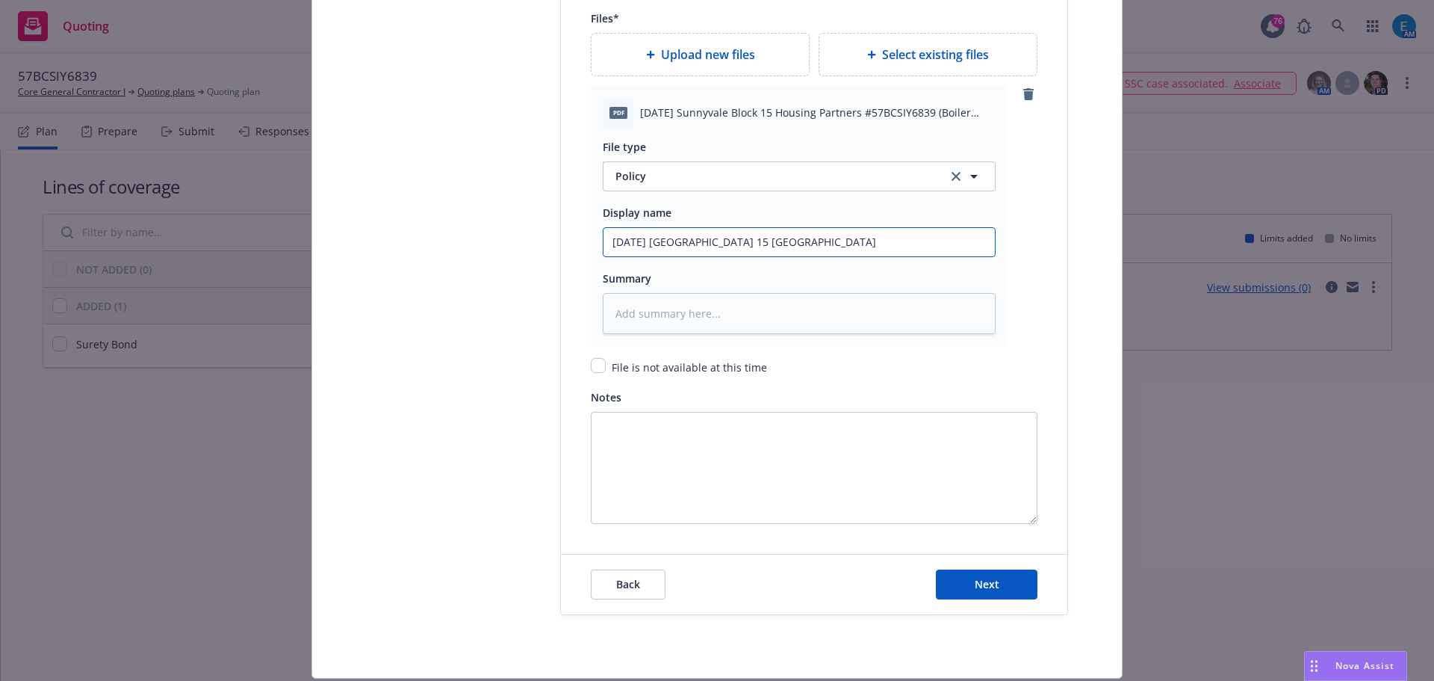
type textarea "x"
type input "2025 08 06 Sunnyvale Block 15 Boiler Room"
type textarea "x"
type input "2025 08 06 Sunnyvale Block 15 Boiler Room Bo"
type textarea "x"
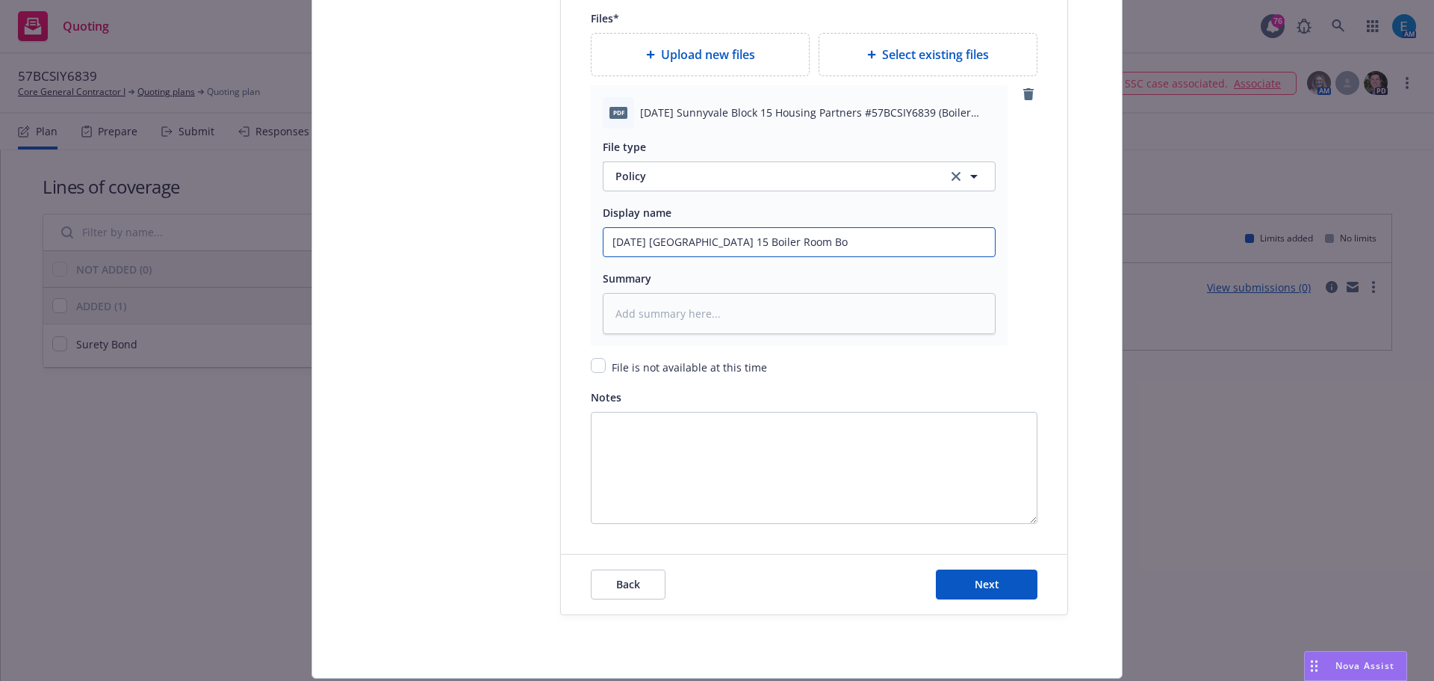
type input "2025 08 06 Sunnyvale Block 15 Boiler Room Bon"
type textarea "x"
type input "2025 08 06 Sunnyvale Block 15 Boiler Room Bond"
drag, startPoint x: 855, startPoint y: 238, endPoint x: 542, endPoint y: 241, distance: 312.3
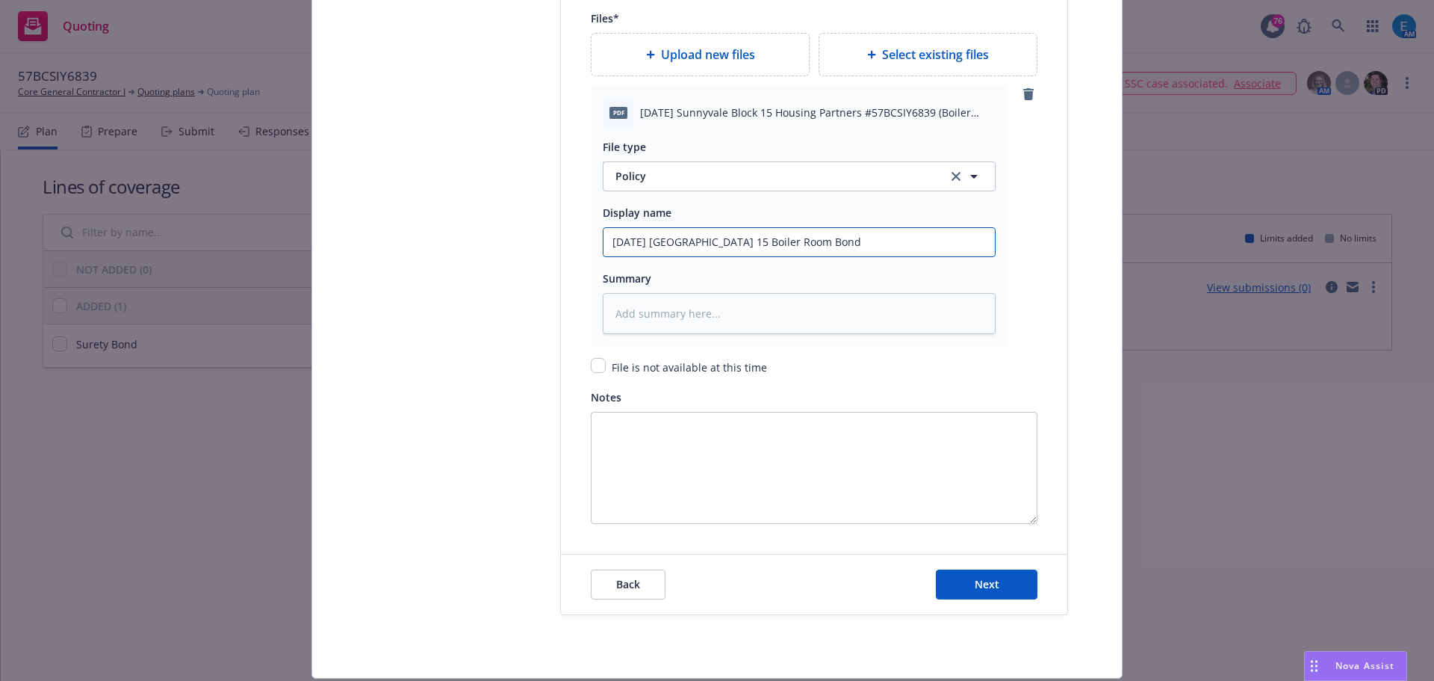
click at [735, 247] on input "2025 08 06 Sunnyvale Block 15 Boiler Room Bond" at bounding box center [799, 242] width 391 height 28
drag, startPoint x: 852, startPoint y: 238, endPoint x: 949, endPoint y: 249, distance: 98.4
click at [855, 235] on input "2025 08 06 Sunnyvale Block 15 Boiler Room Bond" at bounding box center [799, 242] width 391 height 28
type textarea "x"
type input "2025 08 06 Sunnyvale Block 15 Boiler Room Bond"
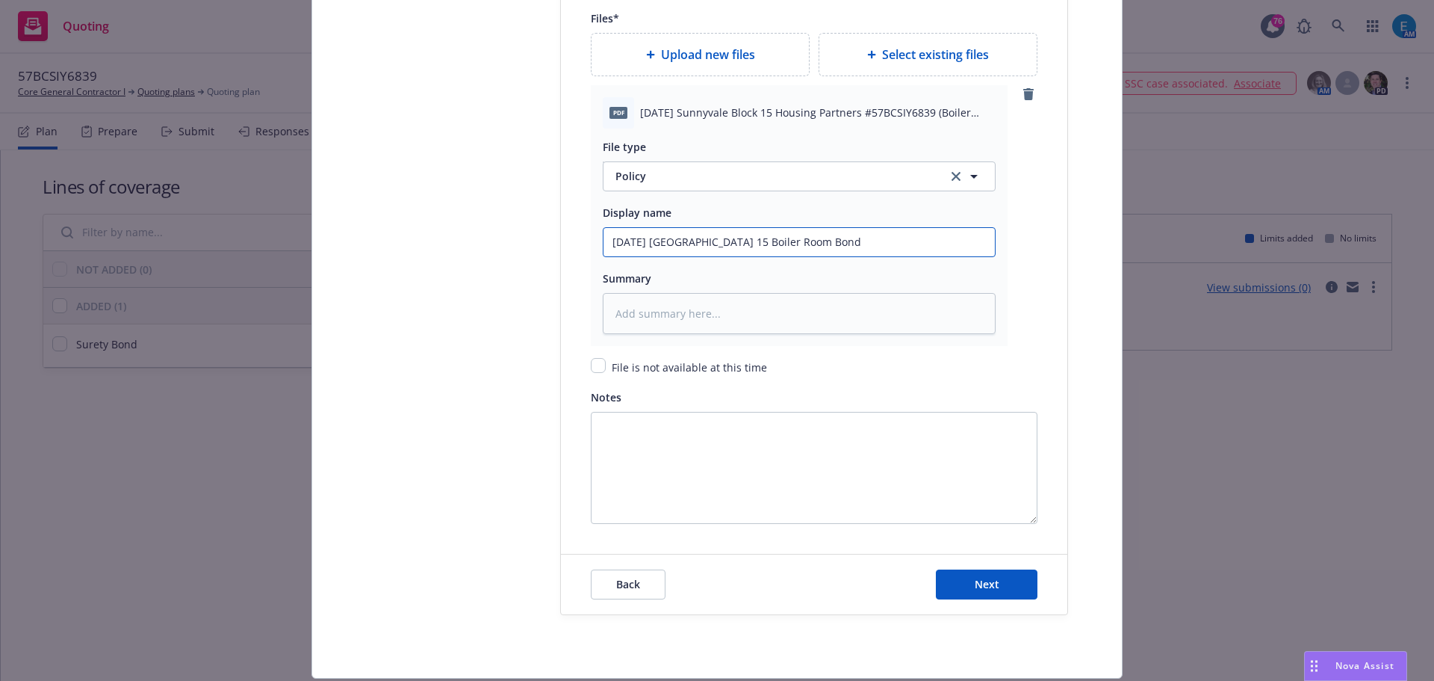
type textarea "x"
type input "2025 08 06 Sunnyvale Block 15 Boiler Room Bond #"
type textarea "x"
type input "2025 08 06 Sunnyvale Block 15 Boiler Room Bond #5"
type textarea "x"
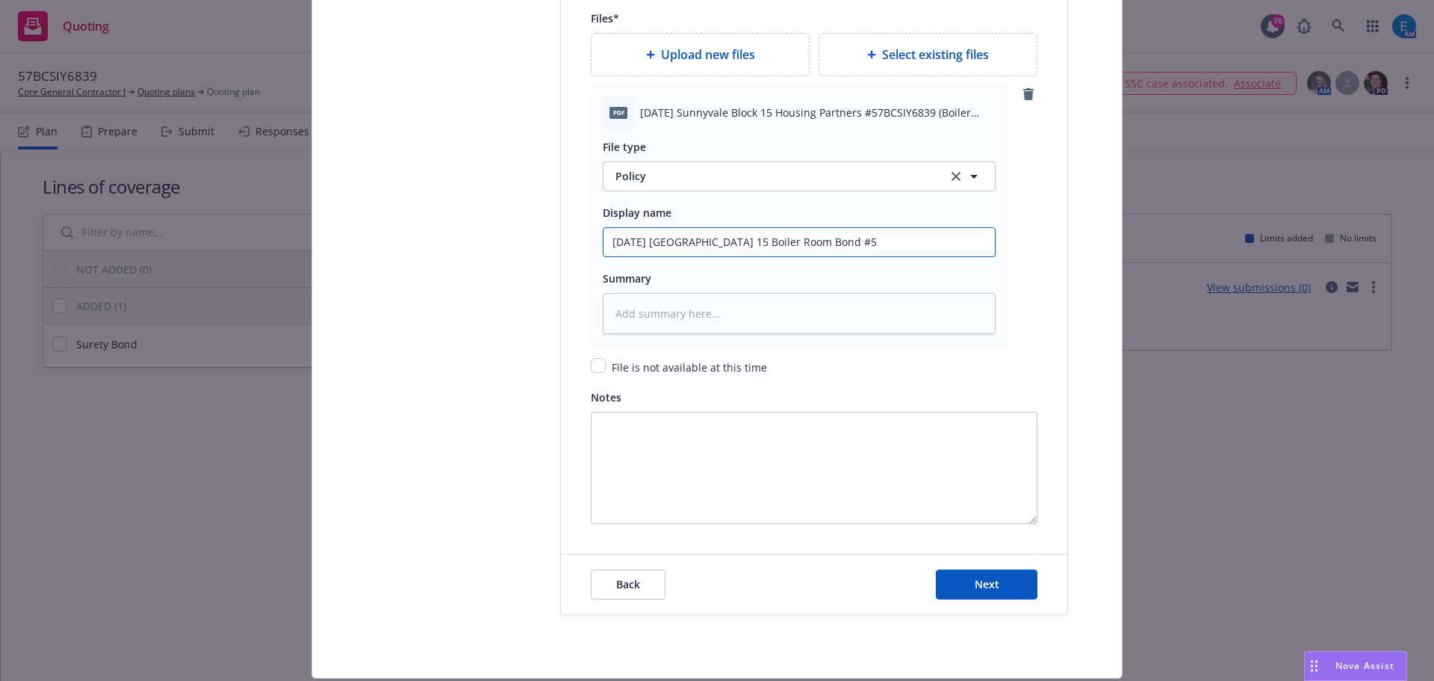
type input "2025 08 06 Sunnyvale Block 15 Boiler Room Bond #57"
type textarea "x"
type input "2025 08 06 Sunnyvale Block 15 Boiler Room Bond #57B"
type textarea "x"
type input "2025 08 06 Sunnyvale Block 15 Boiler Room Bond #57BC"
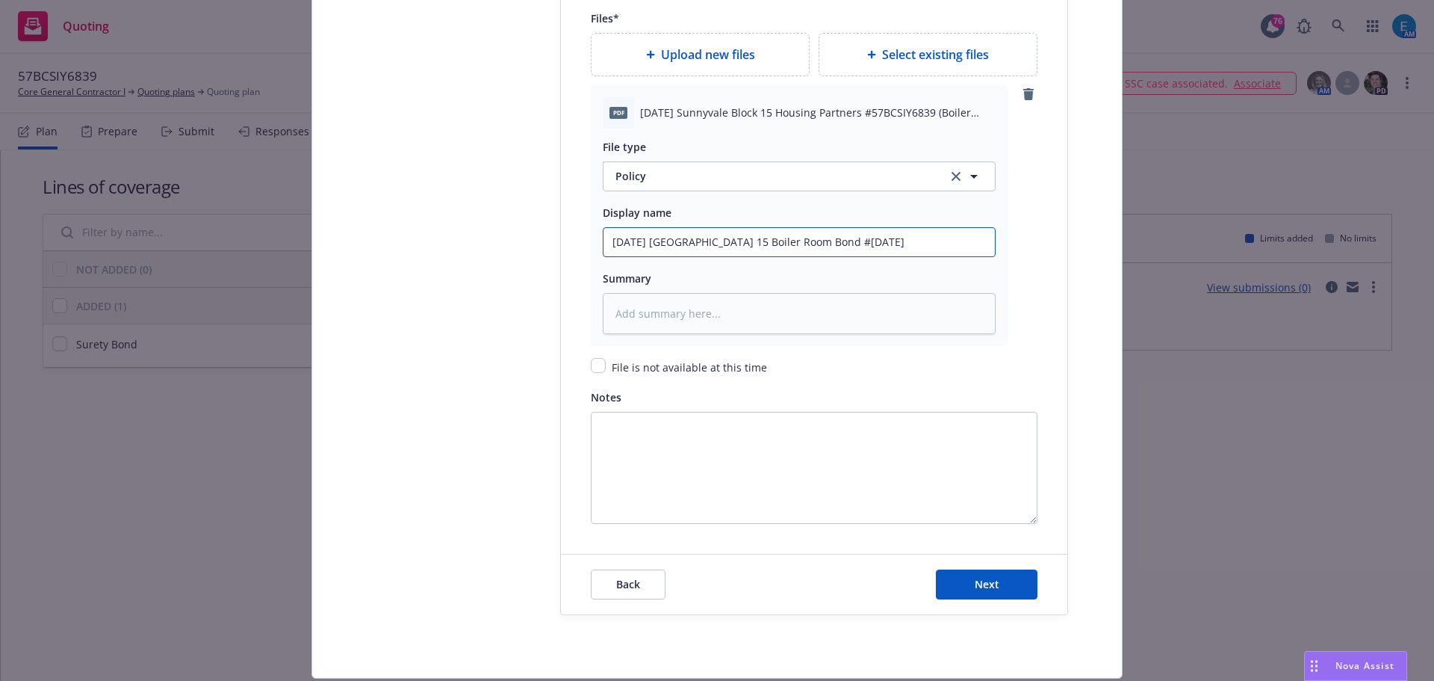
type textarea "x"
type input "2025 08 06 Sunnyvale Block 15 Boiler Room Bond #57BCS"
type textarea "x"
type input "2025 08 06 Sunnyvale Block 15 Boiler Room Bond #57BCSI"
type textarea "x"
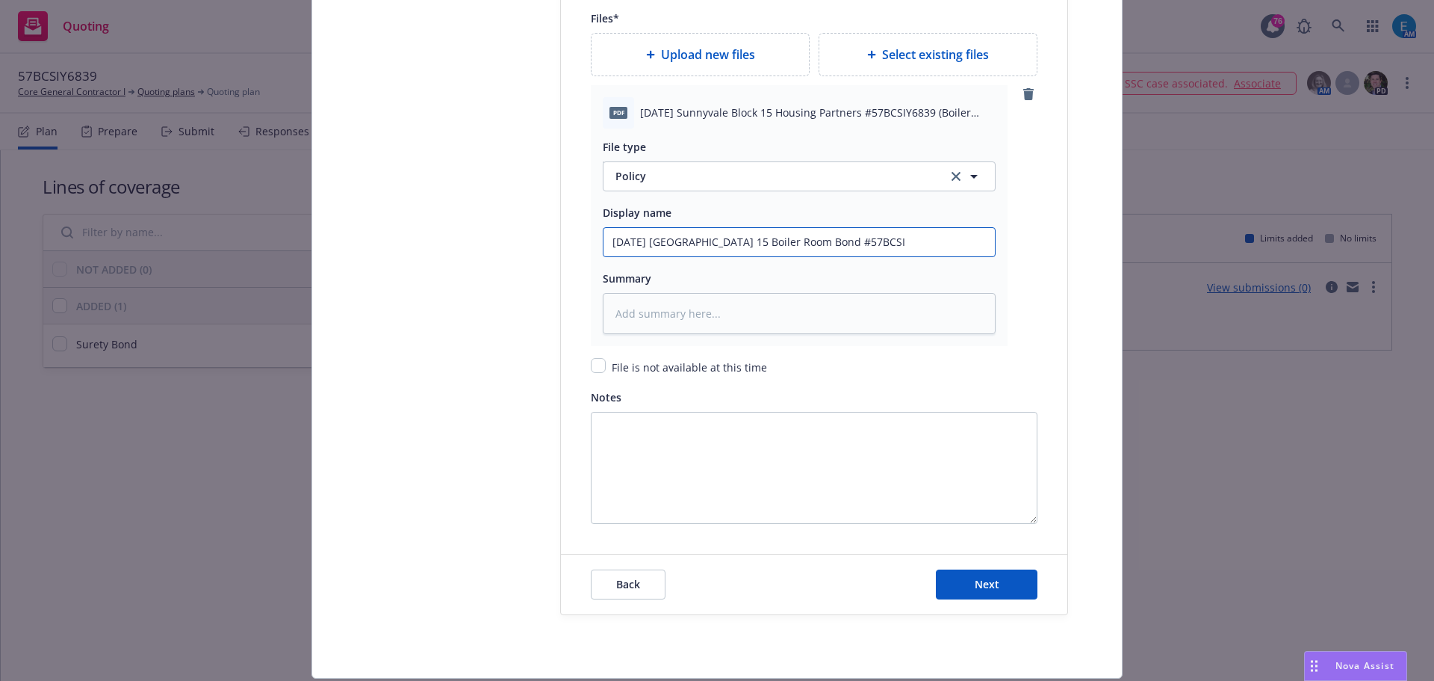
type input "2025 08 06 Sunnyvale Block 15 Boiler Room Bond #57BCSIY"
type textarea "x"
type input "2025 08 06 Sunnyvale Block 15 Boiler Room Bond #57BCSIY6"
type textarea "x"
type input "2025 08 06 Sunnyvale Block 15 Boiler Room Bond #57BCSIY68"
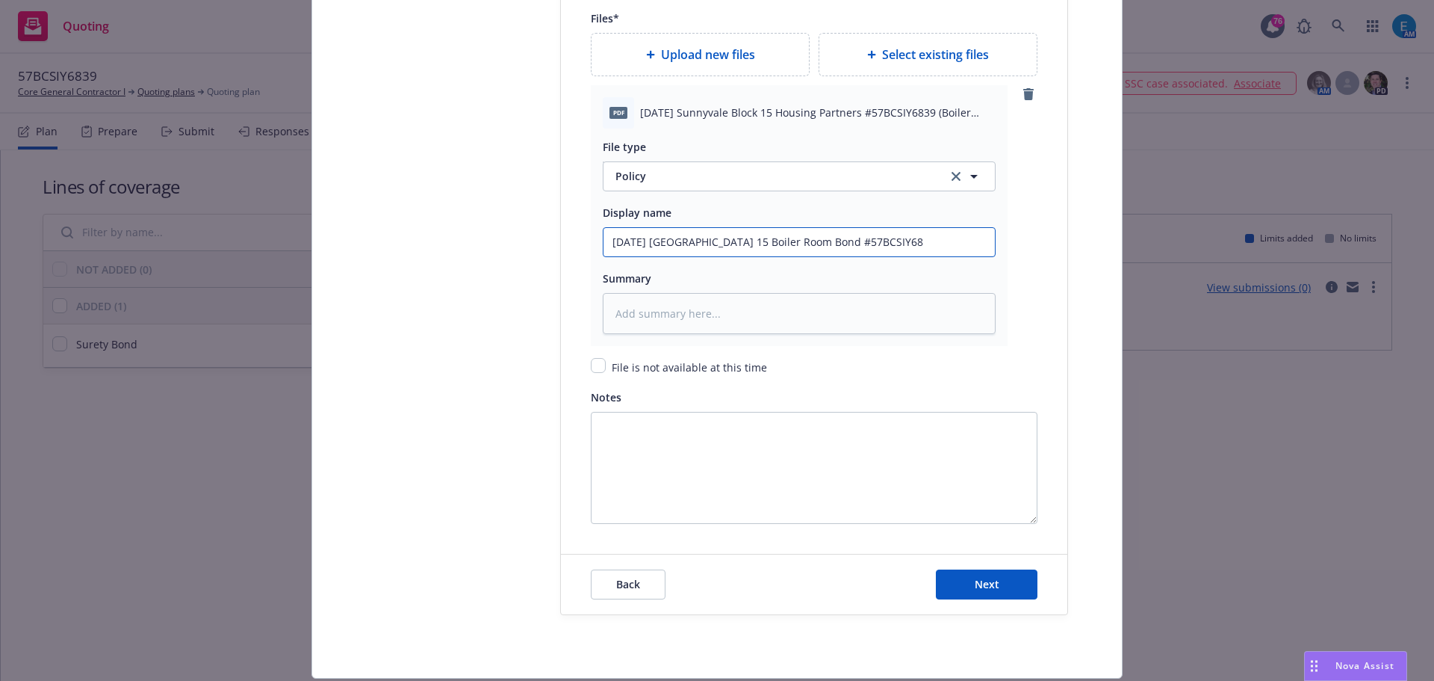
type textarea "x"
type input "2025 08 06 Sunnyvale Block 15 Boiler Room Bond #57BCSIY683"
type textarea "x"
drag, startPoint x: 930, startPoint y: 239, endPoint x: 535, endPoint y: 228, distance: 395.3
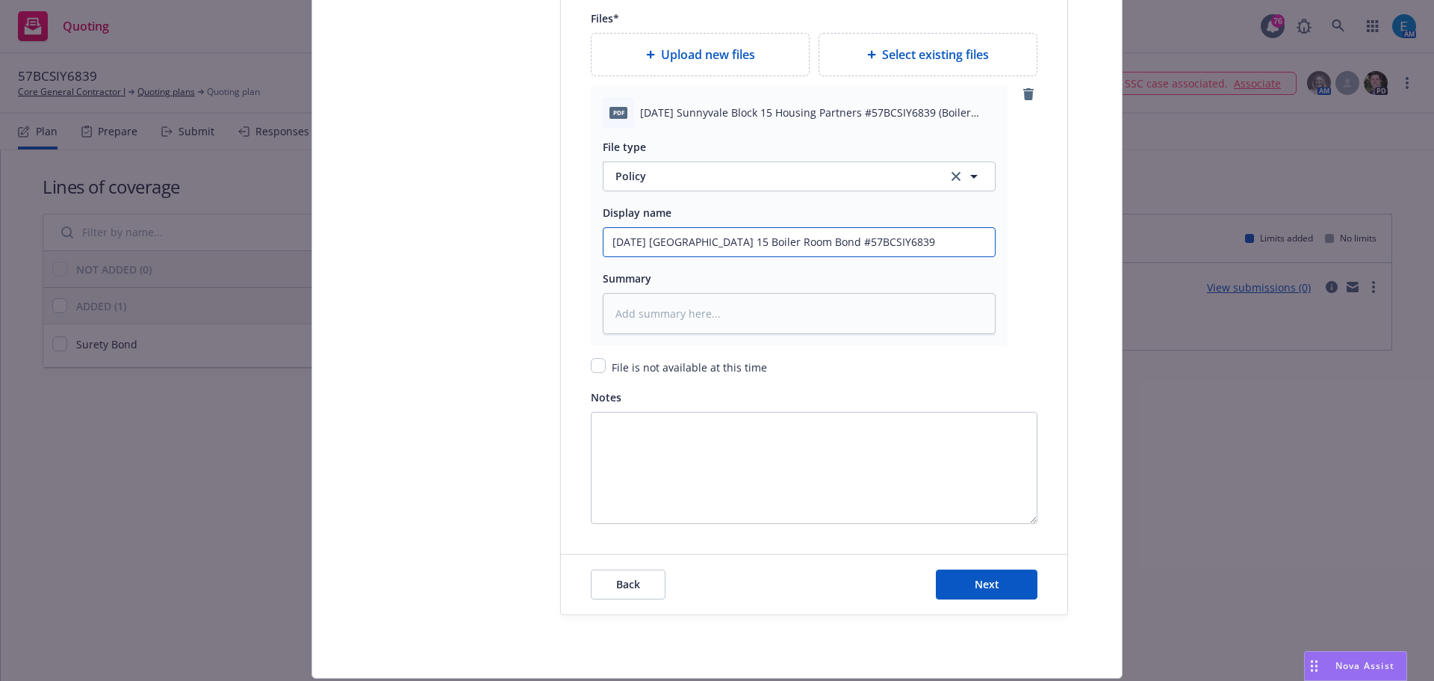
type input "2025 08 06 Sunnyvale Block 15 Boiler Room Bond #57BCSIY6839"
click at [621, 304] on textarea at bounding box center [799, 313] width 393 height 41
paste textarea "2025 08 06 Sunnyvale Block 15 Boiler Room Bond #57BCSIY6839"
type textarea "x"
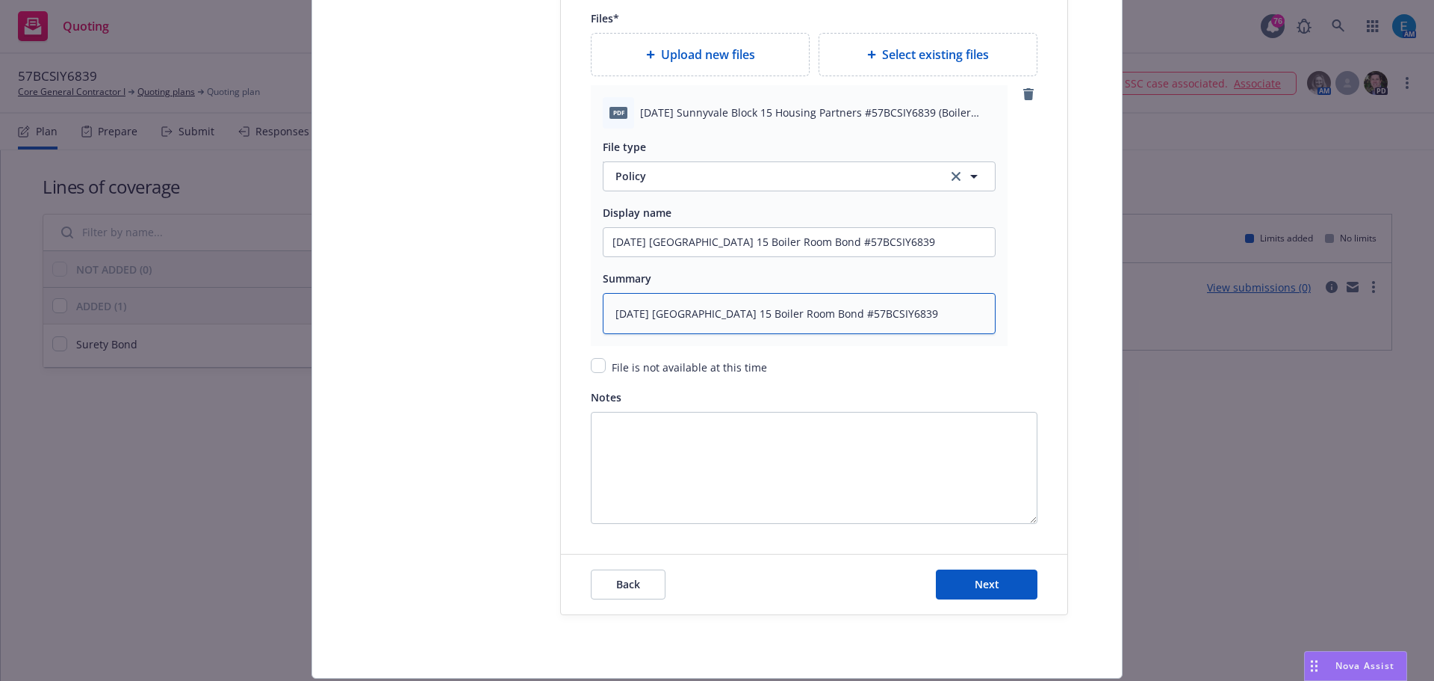
scroll to position [1989, 0]
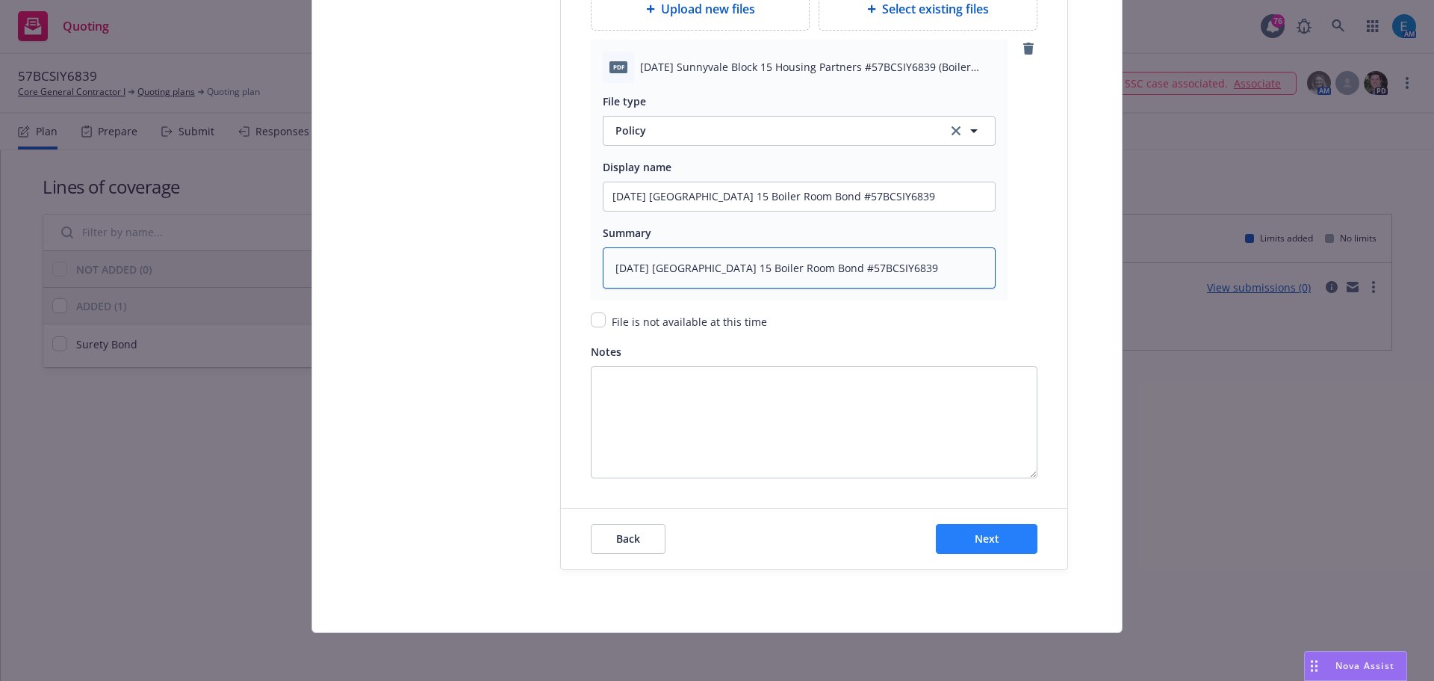
type textarea "2025 08 06 Sunnyvale Block 15 Boiler Room Bond #57BCSIY6839"
click at [978, 539] on span "Next" at bounding box center [987, 538] width 25 height 14
type textarea "x"
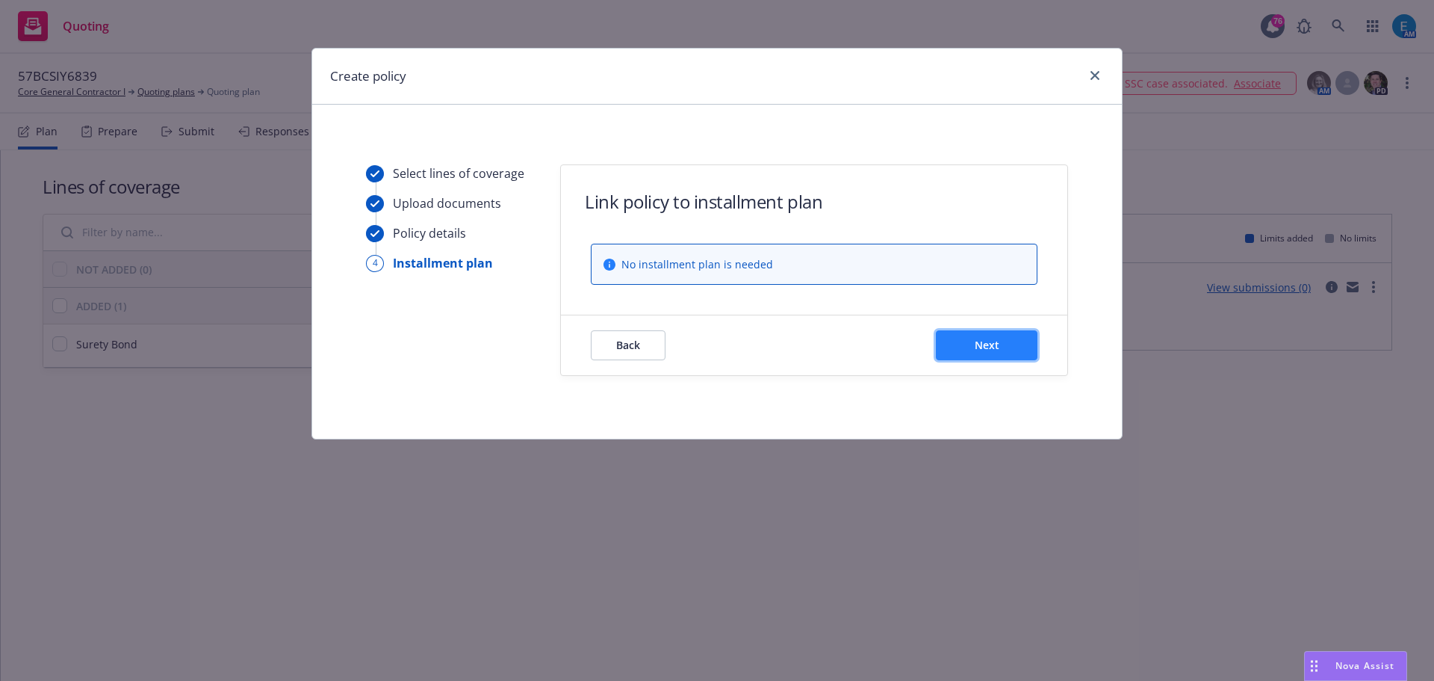
click at [975, 339] on span "Next" at bounding box center [987, 345] width 25 height 14
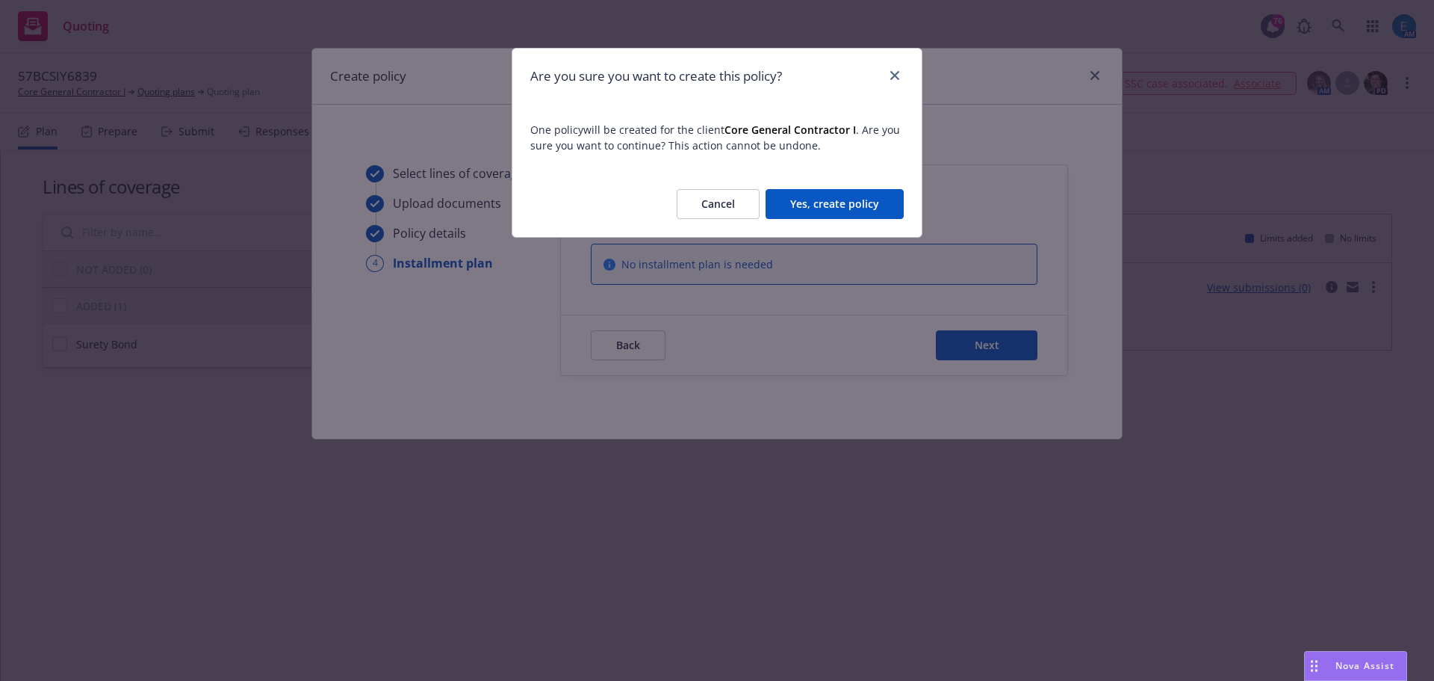
click at [834, 205] on button "Yes, create policy" at bounding box center [835, 204] width 138 height 30
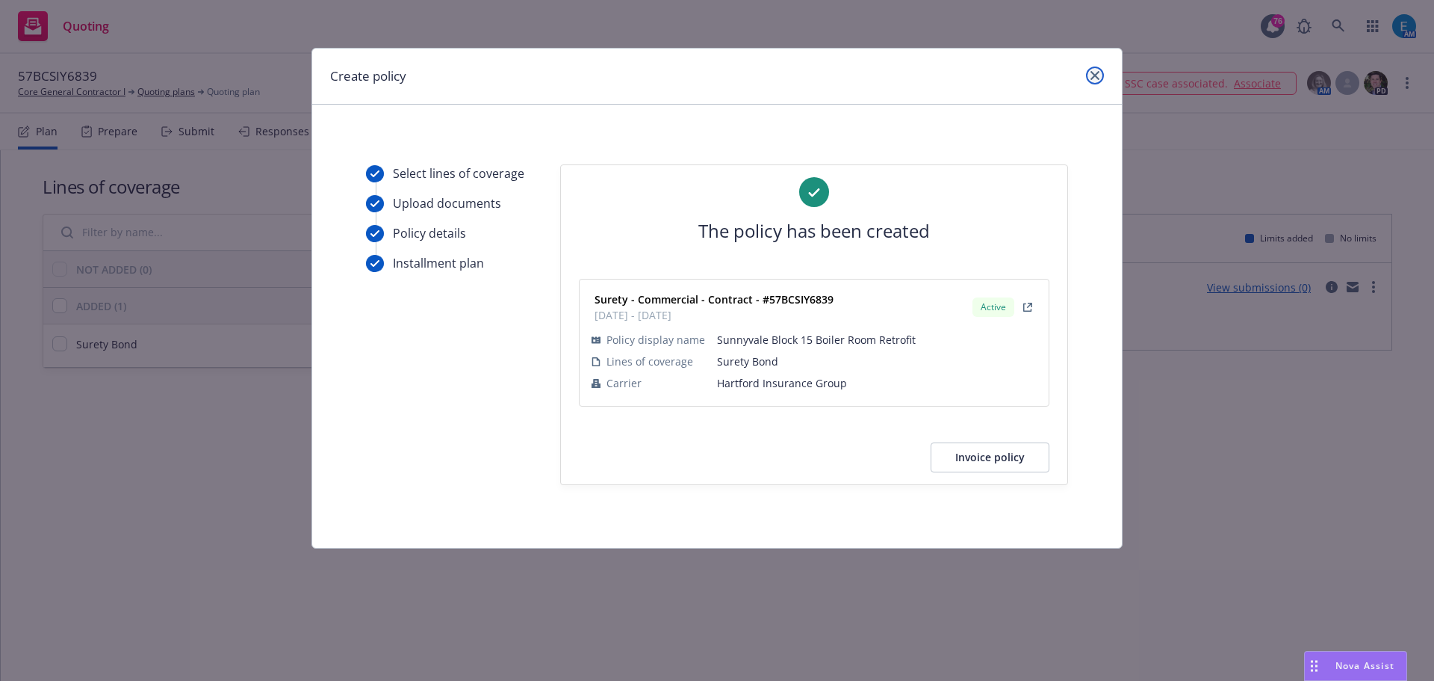
click at [1095, 75] on icon "close" at bounding box center [1095, 75] width 9 height 9
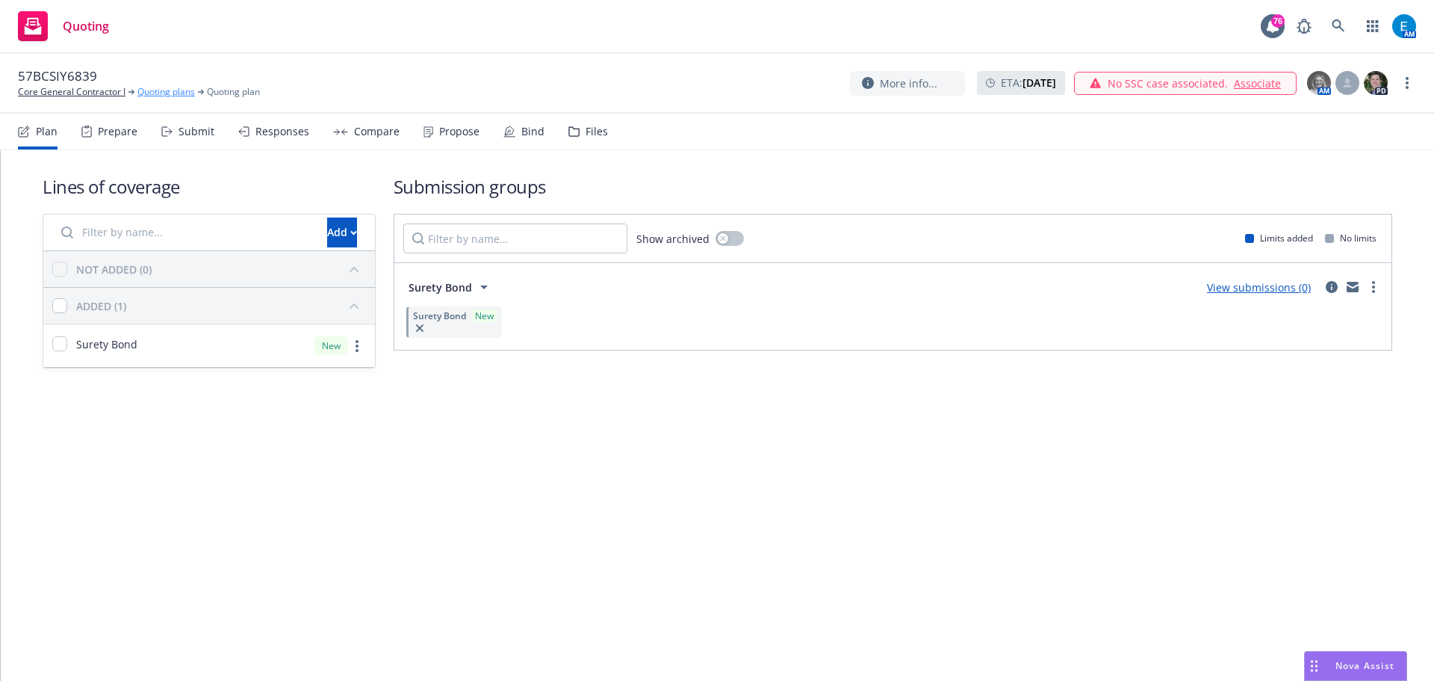
click at [150, 91] on link "Quoting plans" at bounding box center [166, 91] width 58 height 13
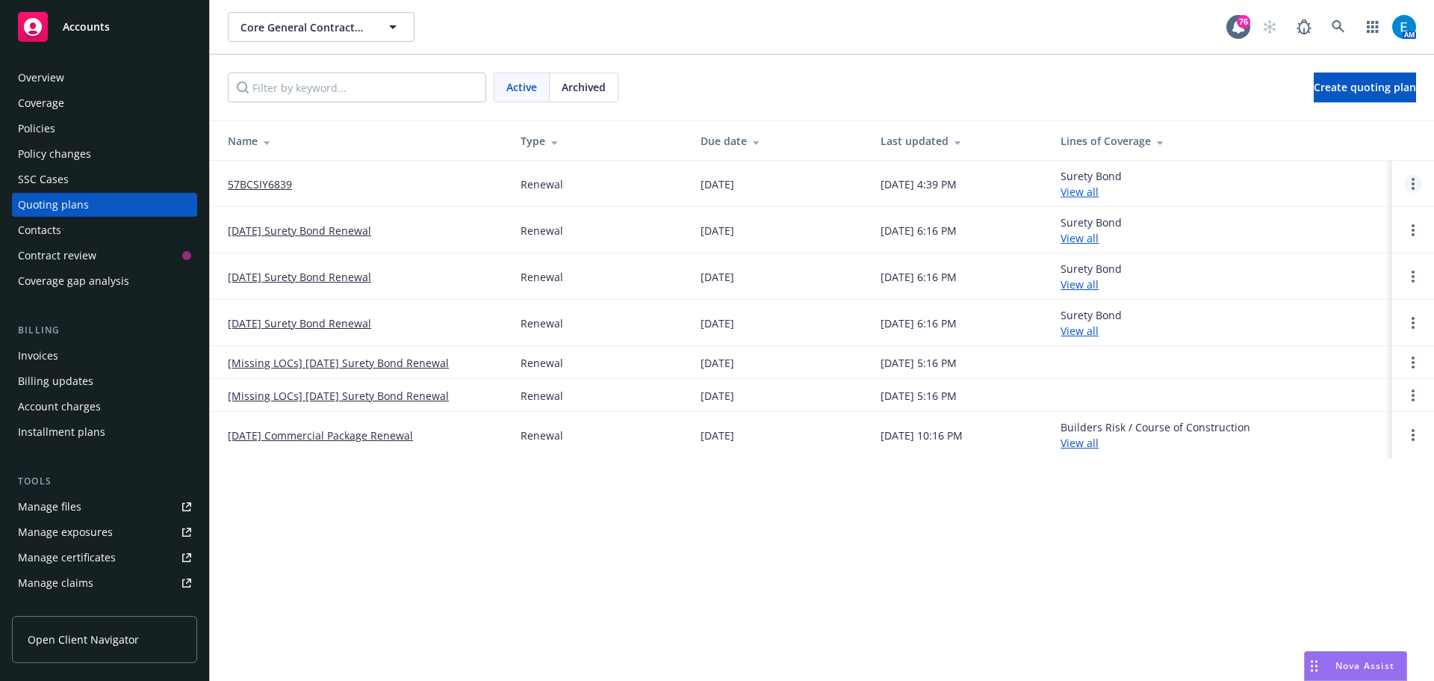
click at [1412, 183] on icon "Open options" at bounding box center [1413, 184] width 3 height 12
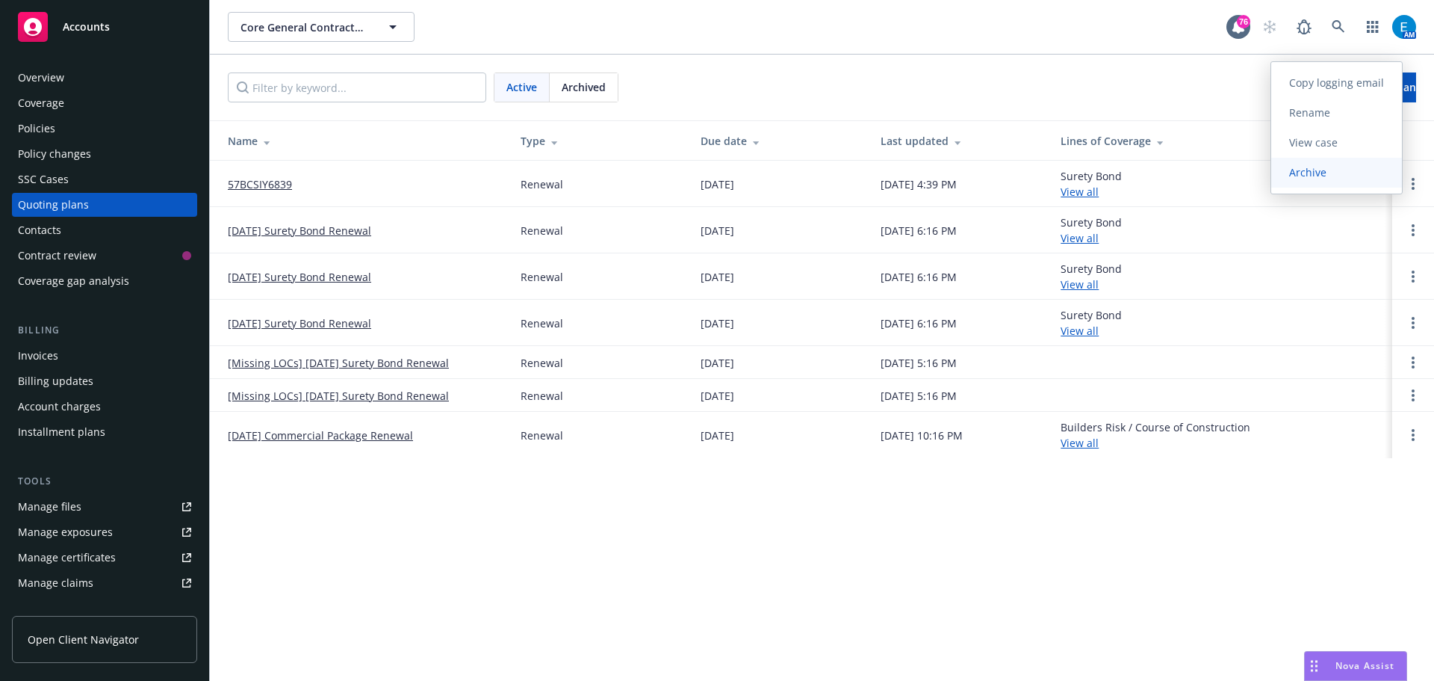
click at [1306, 173] on span "Archive" at bounding box center [1307, 172] width 73 height 14
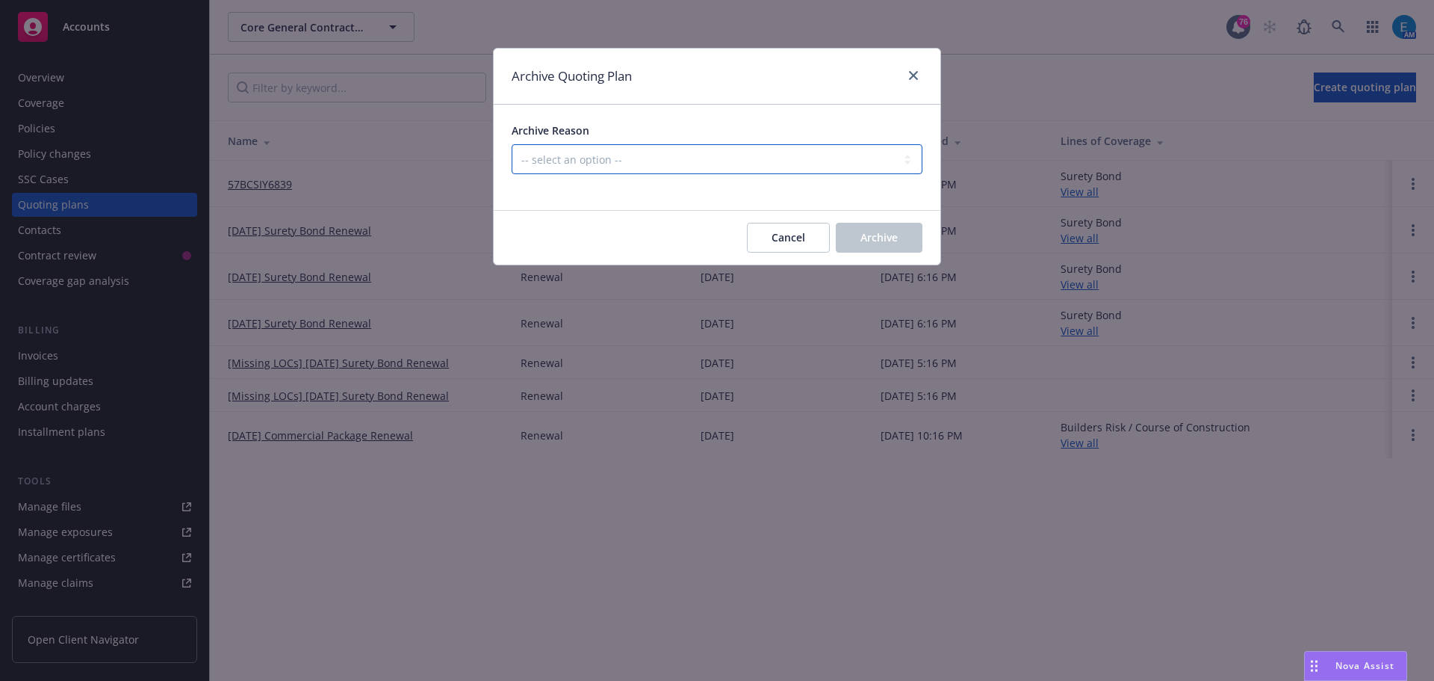
click at [651, 165] on select "-- select an option -- All policies in this renewal plan are auto-renewed Creat…" at bounding box center [717, 159] width 411 height 30
select select "ARCHIVED_RENEWAL_COMPLETED"
click at [512, 144] on select "-- select an option -- All policies in this renewal plan are auto-renewed Creat…" at bounding box center [717, 159] width 411 height 30
click at [872, 235] on span "Archive" at bounding box center [879, 237] width 37 height 14
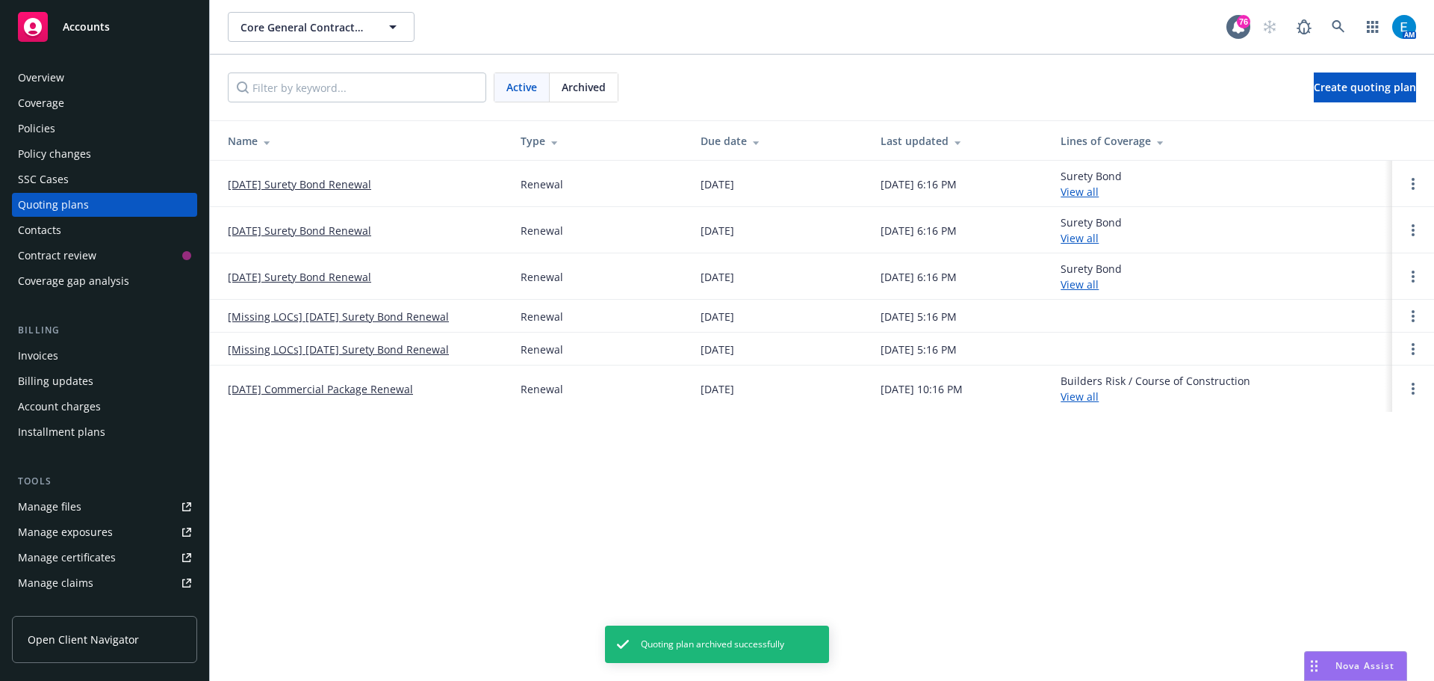
click at [28, 356] on div "Invoices" at bounding box center [38, 356] width 40 height 24
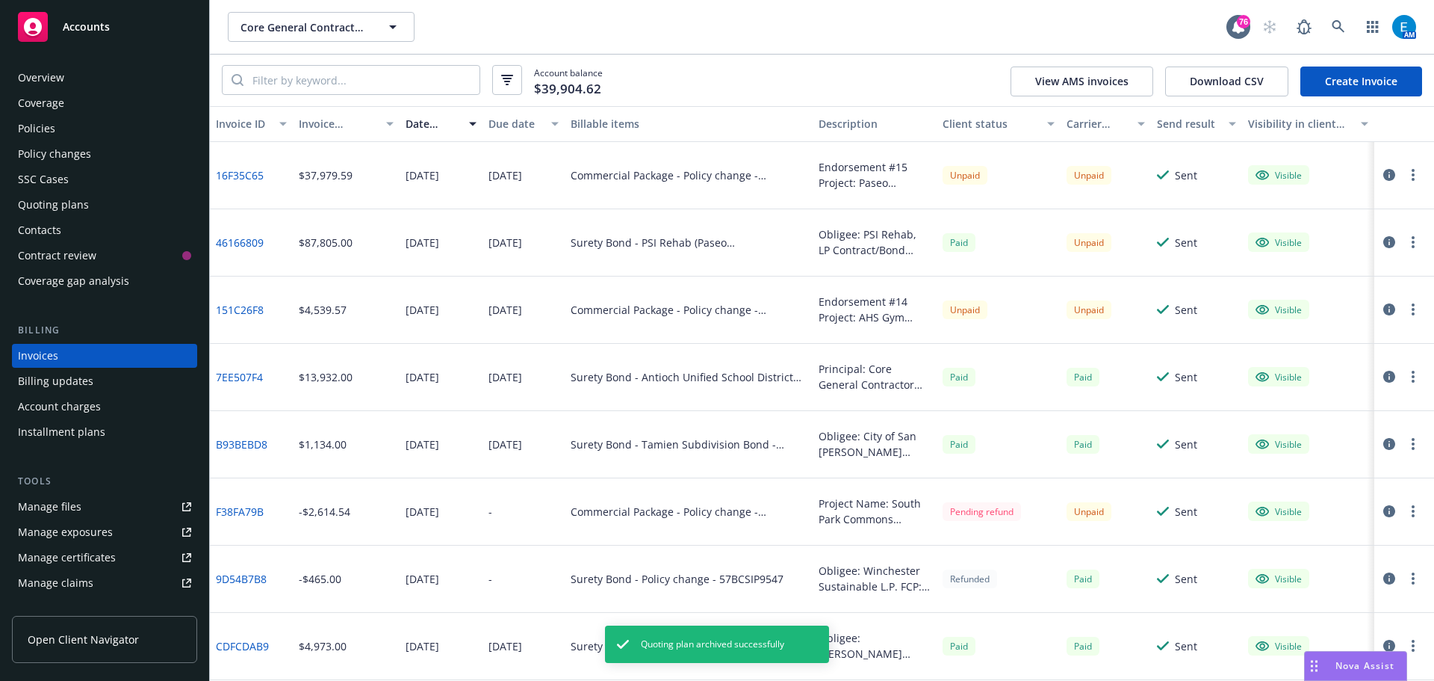
click at [1354, 82] on link "Create Invoice" at bounding box center [1362, 81] width 122 height 30
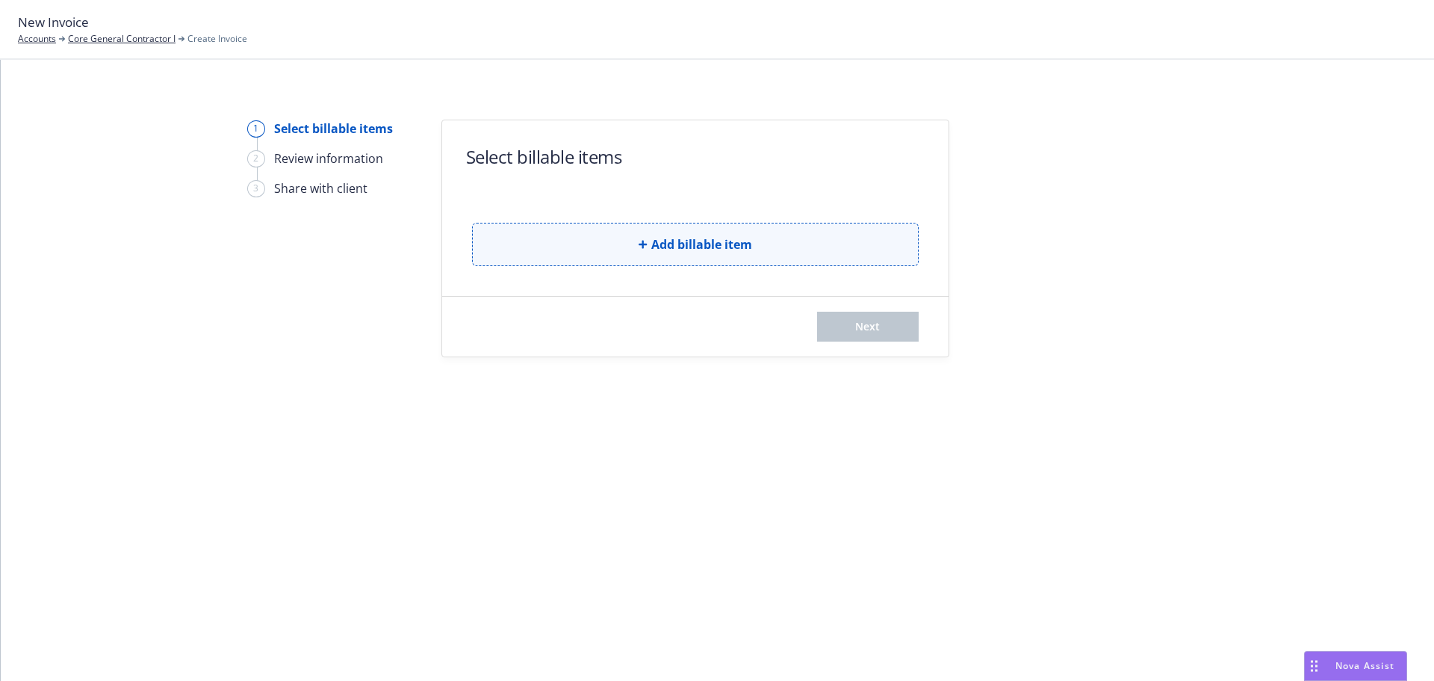
click at [634, 244] on button "Add billable item" at bounding box center [695, 244] width 447 height 43
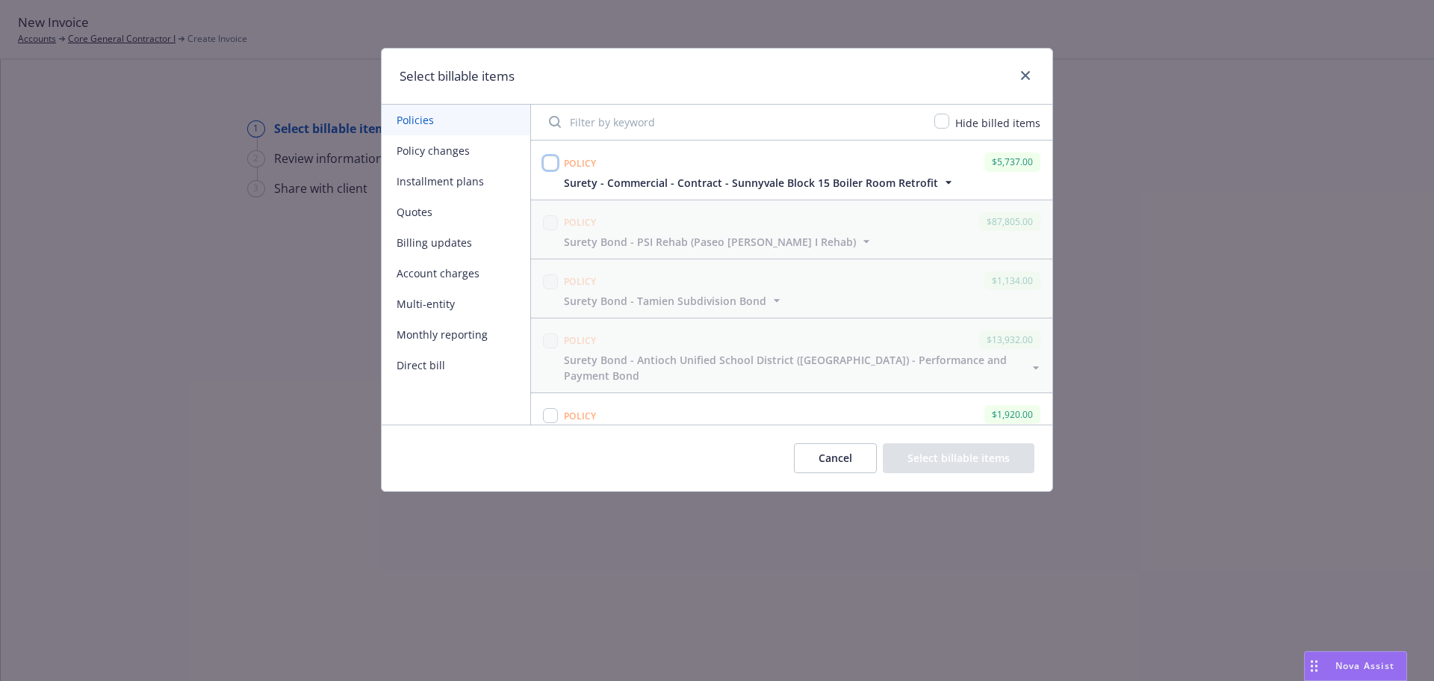
click at [550, 162] on input "checkbox" at bounding box center [550, 162] width 15 height 15
checkbox input "true"
click at [1003, 460] on button "Select billable items" at bounding box center [959, 458] width 152 height 30
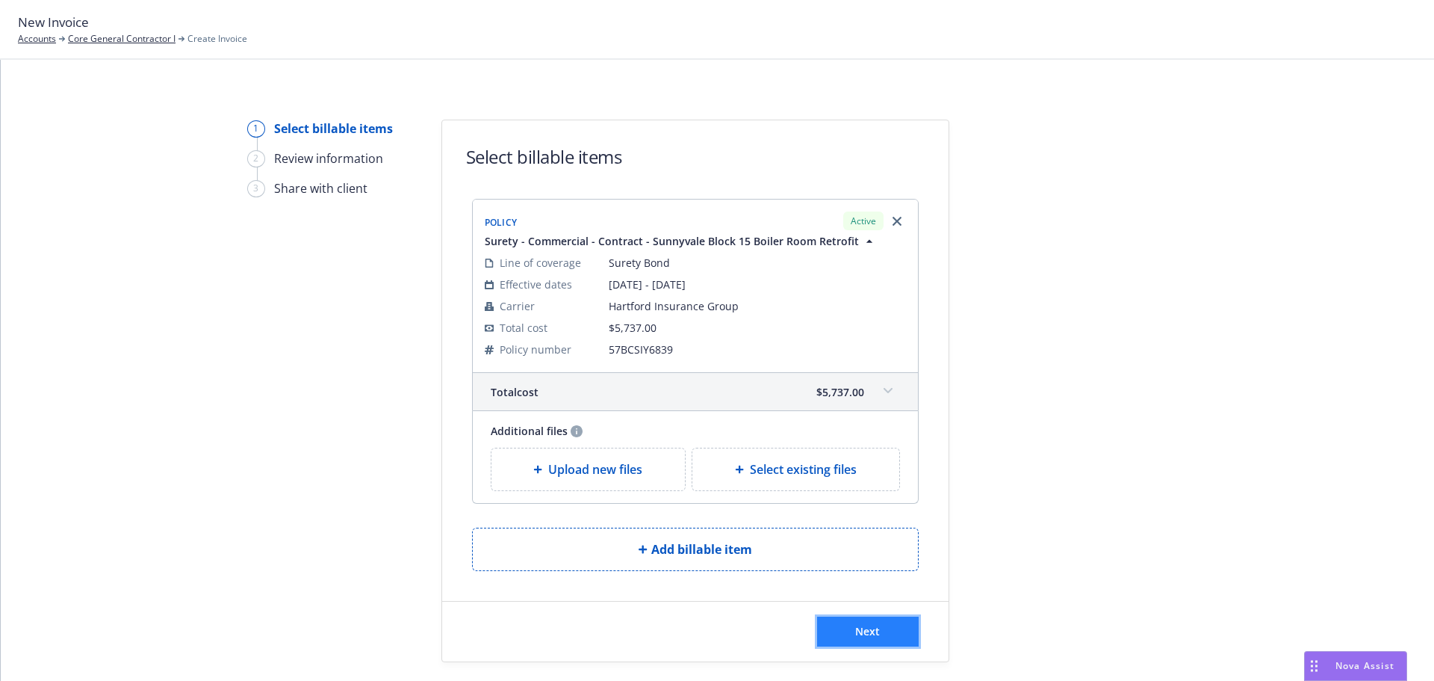
click at [840, 630] on button "Next" at bounding box center [868, 631] width 102 height 30
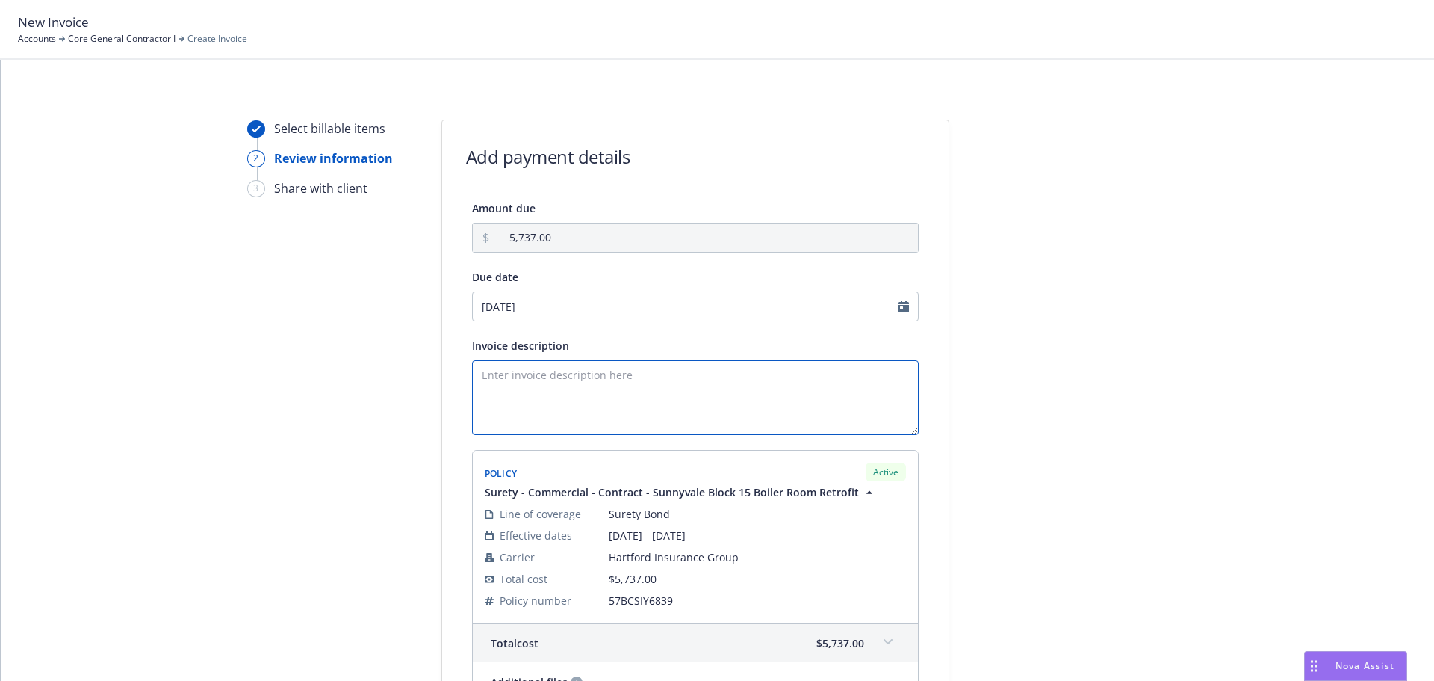
click at [559, 381] on textarea "Invoice description" at bounding box center [695, 397] width 447 height 75
click at [565, 373] on textarea "Obligee:" at bounding box center [695, 397] width 447 height 75
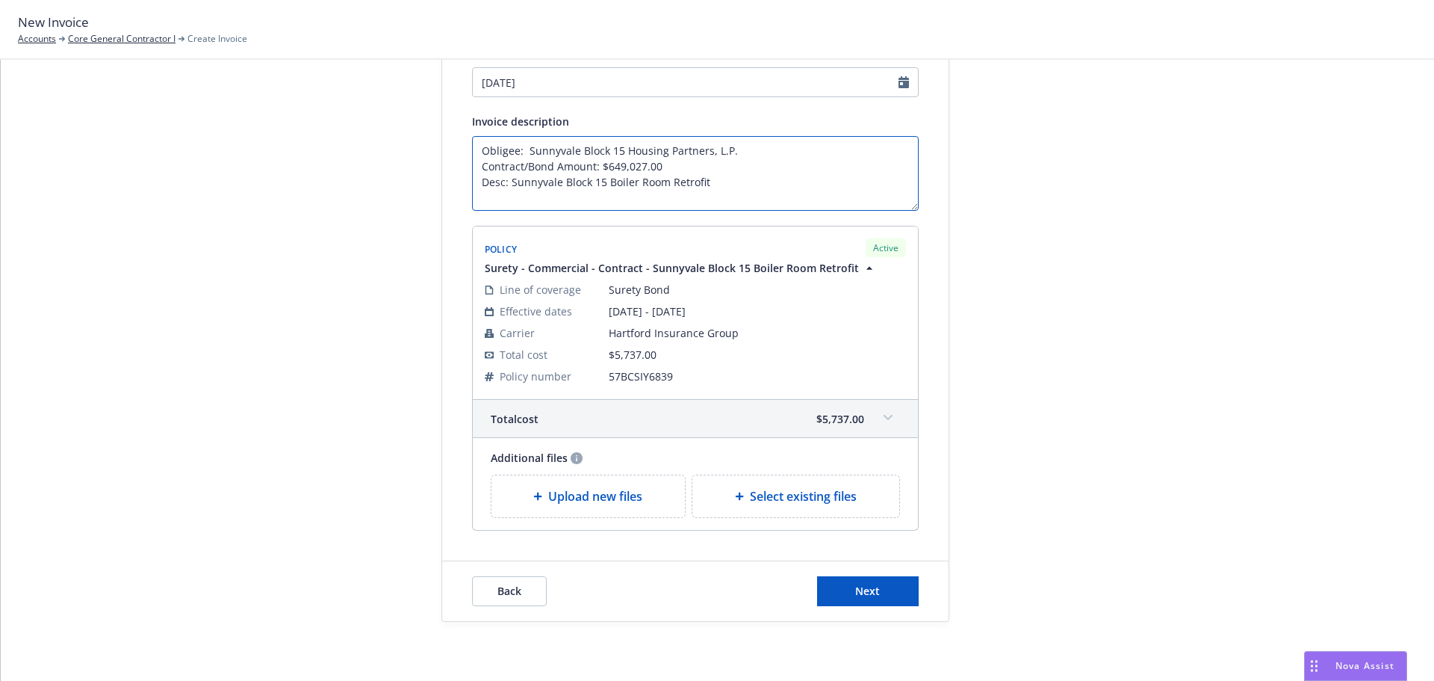
scroll to position [225, 0]
type textarea "Obligee: Sunnyvale Block 15 Housing Partners, L.P. Contract/Bond Amount: $649,0…"
click at [878, 597] on button "Next" at bounding box center [868, 590] width 102 height 30
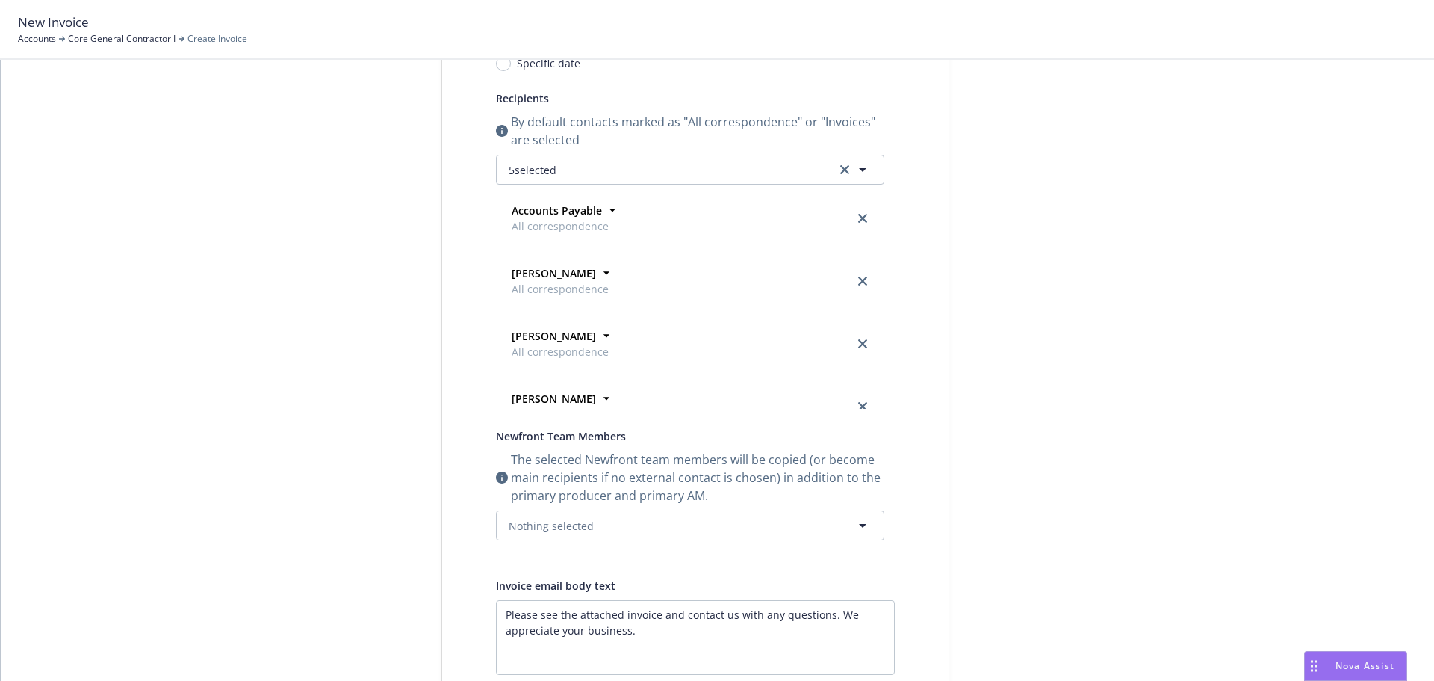
scroll to position [78, 0]
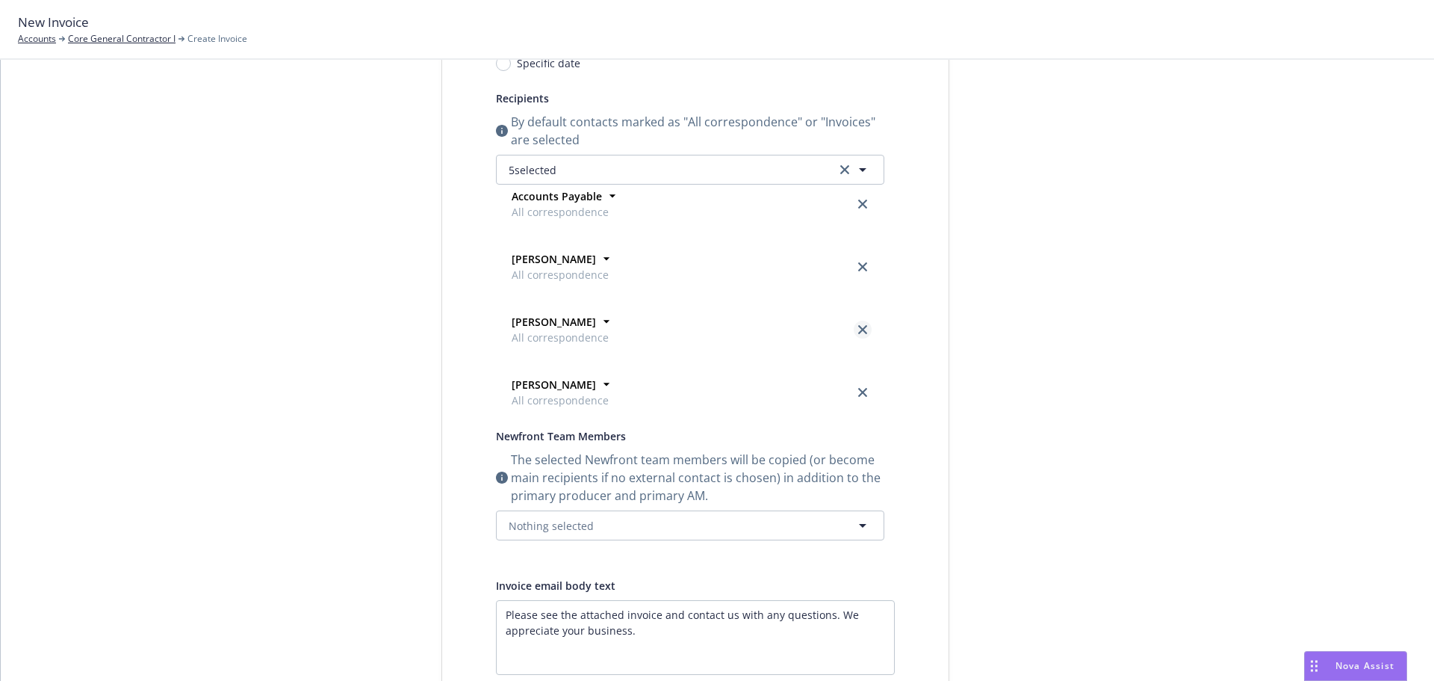
click at [858, 330] on icon "close" at bounding box center [862, 329] width 9 height 9
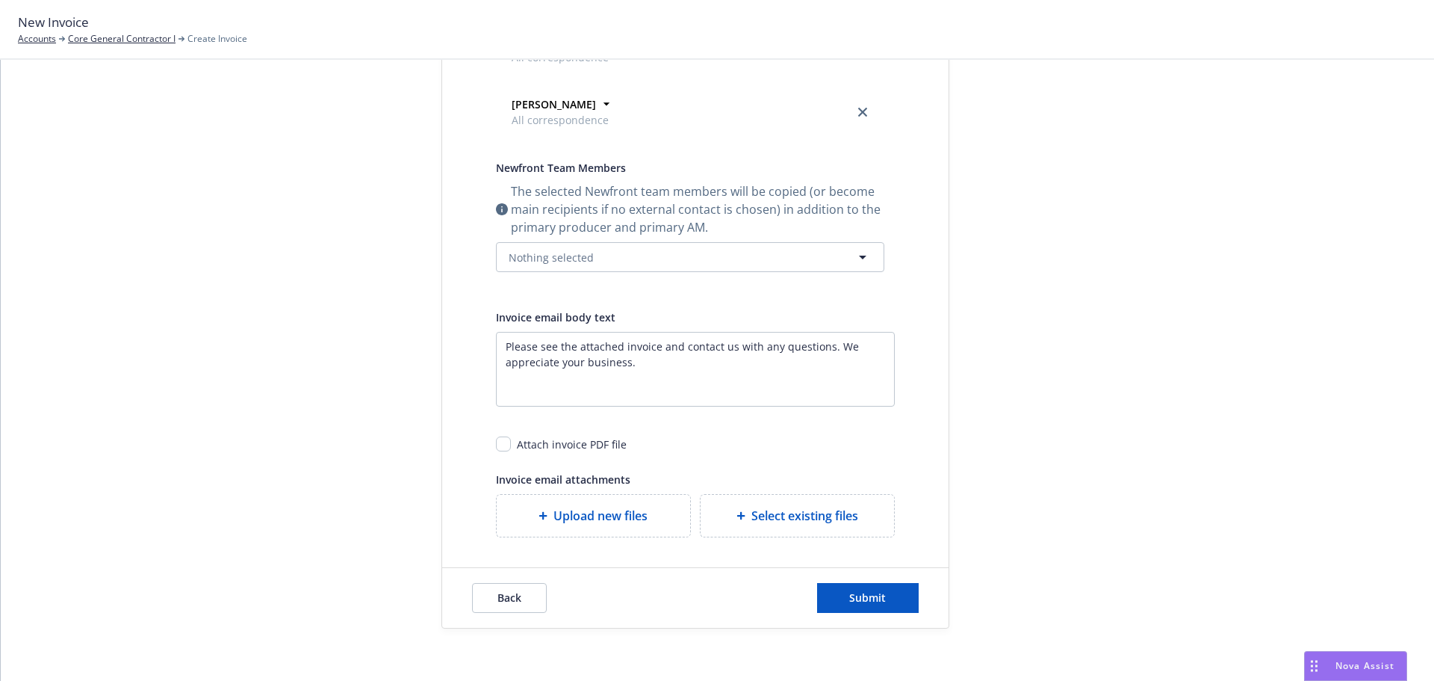
scroll to position [500, 0]
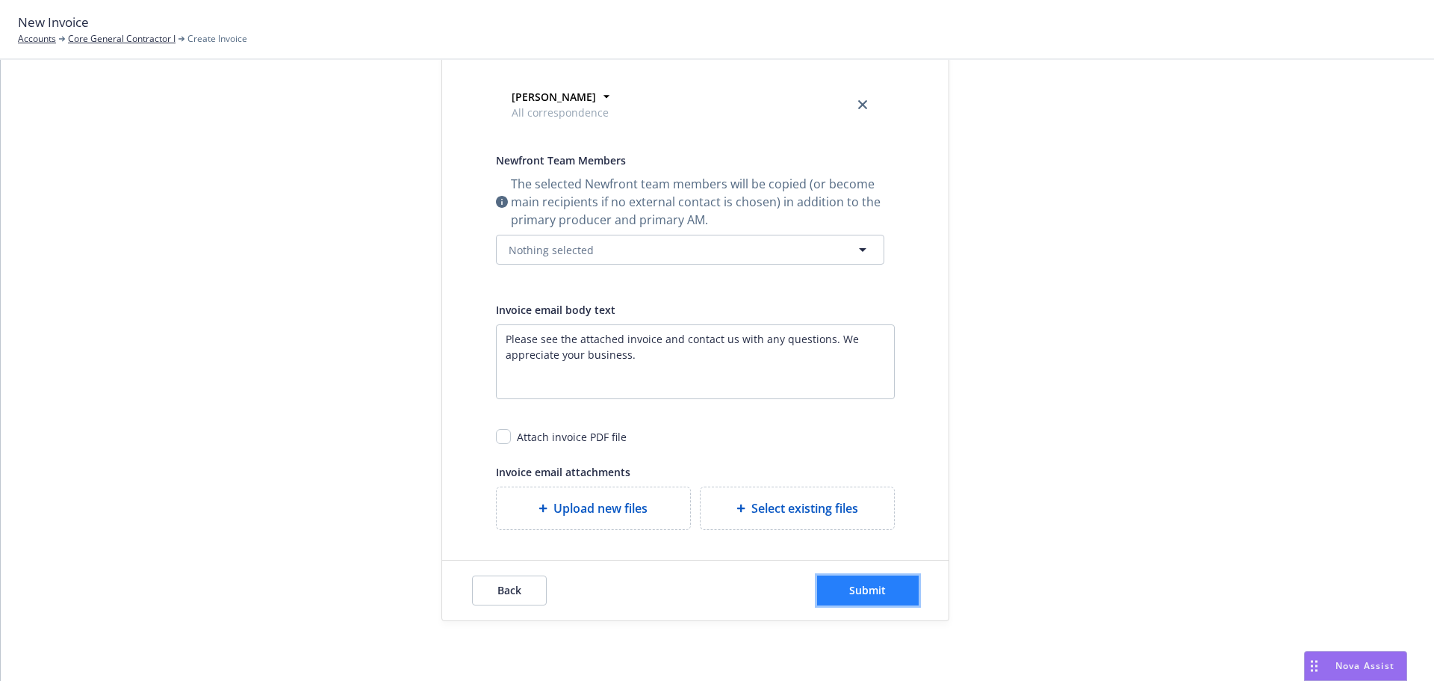
click at [841, 593] on button "Submit" at bounding box center [868, 590] width 102 height 30
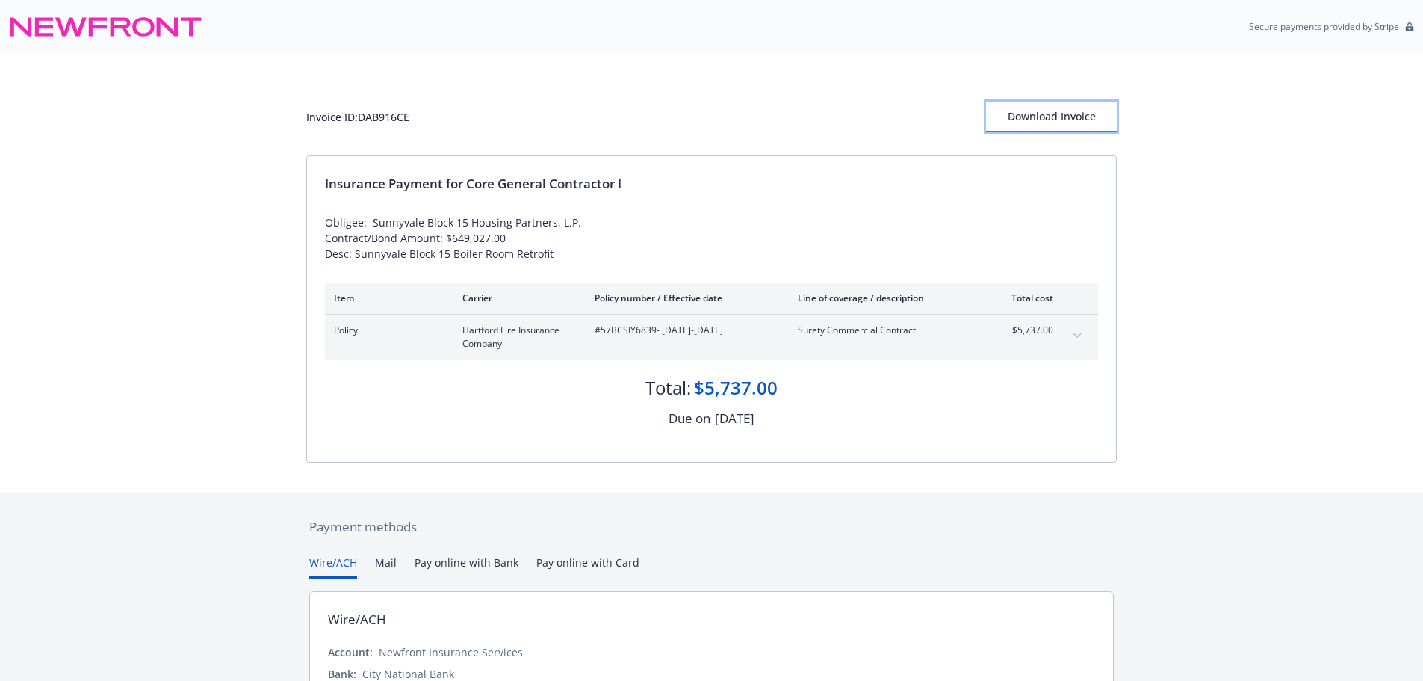
click at [1085, 113] on div "Download Invoice" at bounding box center [1051, 116] width 131 height 28
